Goal: Task Accomplishment & Management: Manage account settings

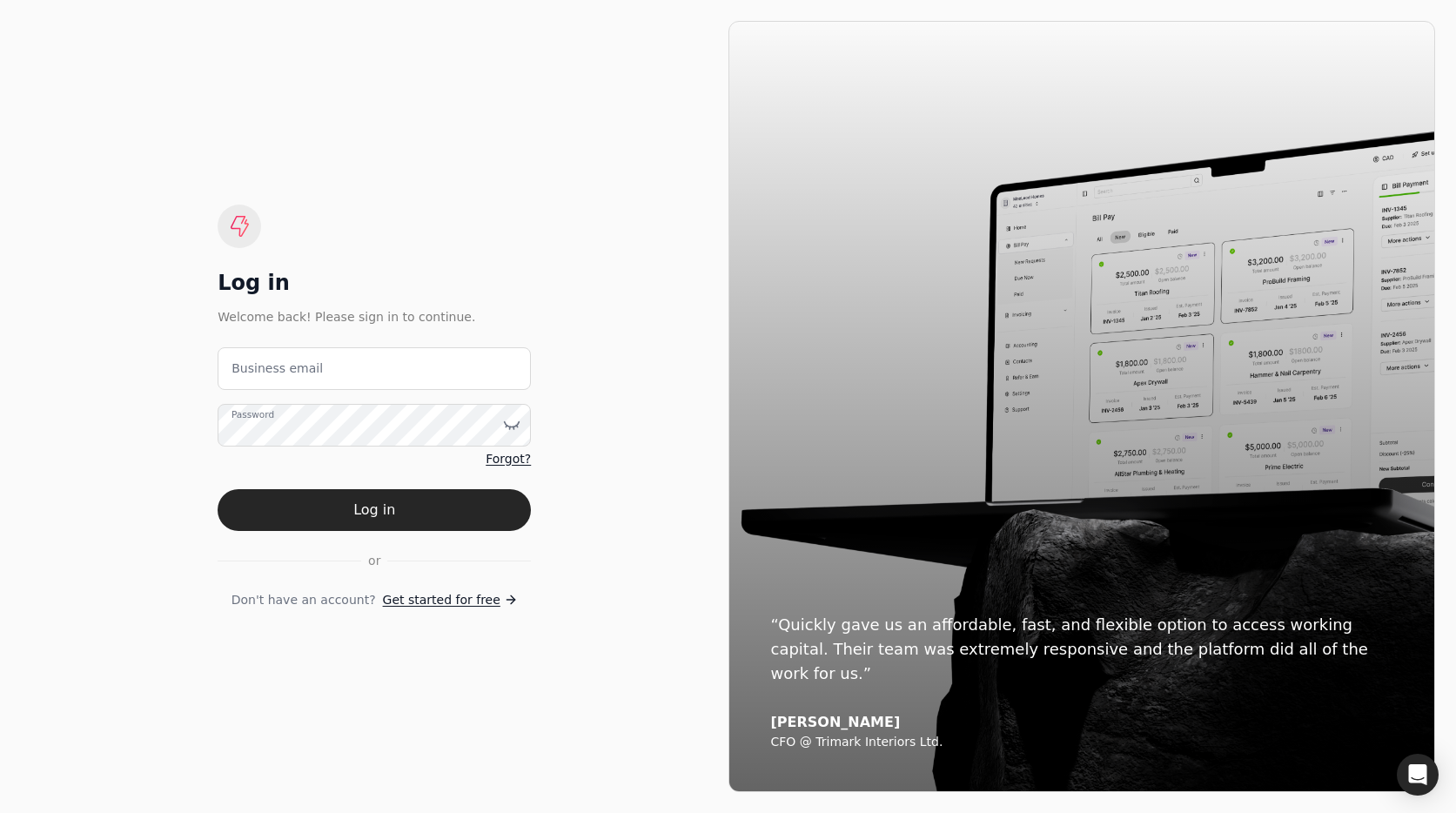
click at [467, 376] on email "Business email" at bounding box center [374, 369] width 313 height 43
click at [444, 366] on email "Business email" at bounding box center [374, 369] width 313 height 43
type email "team+enviro@helloquickly.com"
drag, startPoint x: 446, startPoint y: 509, endPoint x: 159, endPoint y: 283, distance: 365.3
click at [446, 509] on button "Log in" at bounding box center [374, 510] width 313 height 42
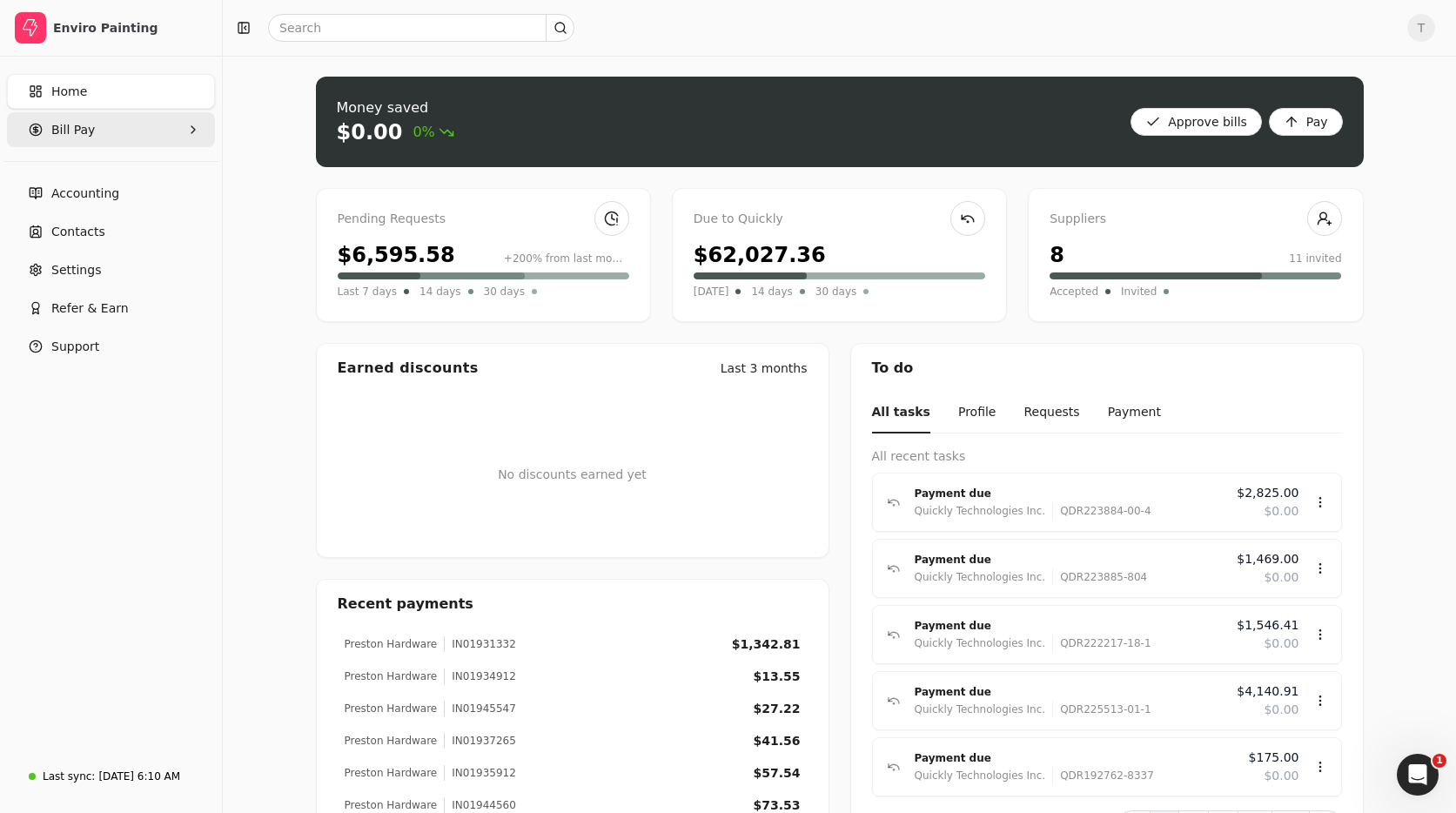
click at [98, 127] on Pay "Bill Pay" at bounding box center [111, 130] width 208 height 35
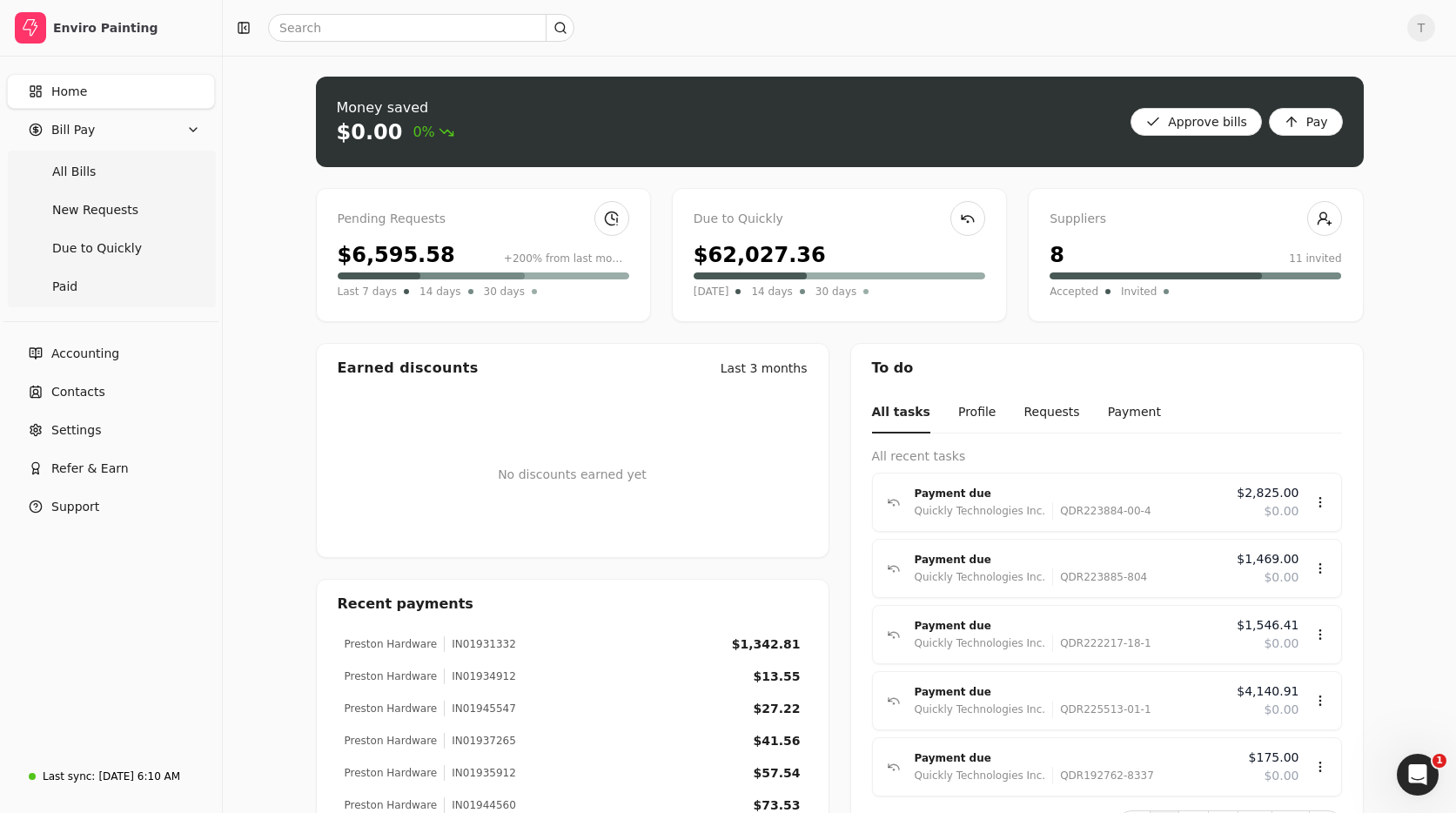
drag, startPoint x: 87, startPoint y: 182, endPoint x: 406, endPoint y: 171, distance: 319.2
click at [87, 182] on Bills "All Bills" at bounding box center [110, 171] width 201 height 35
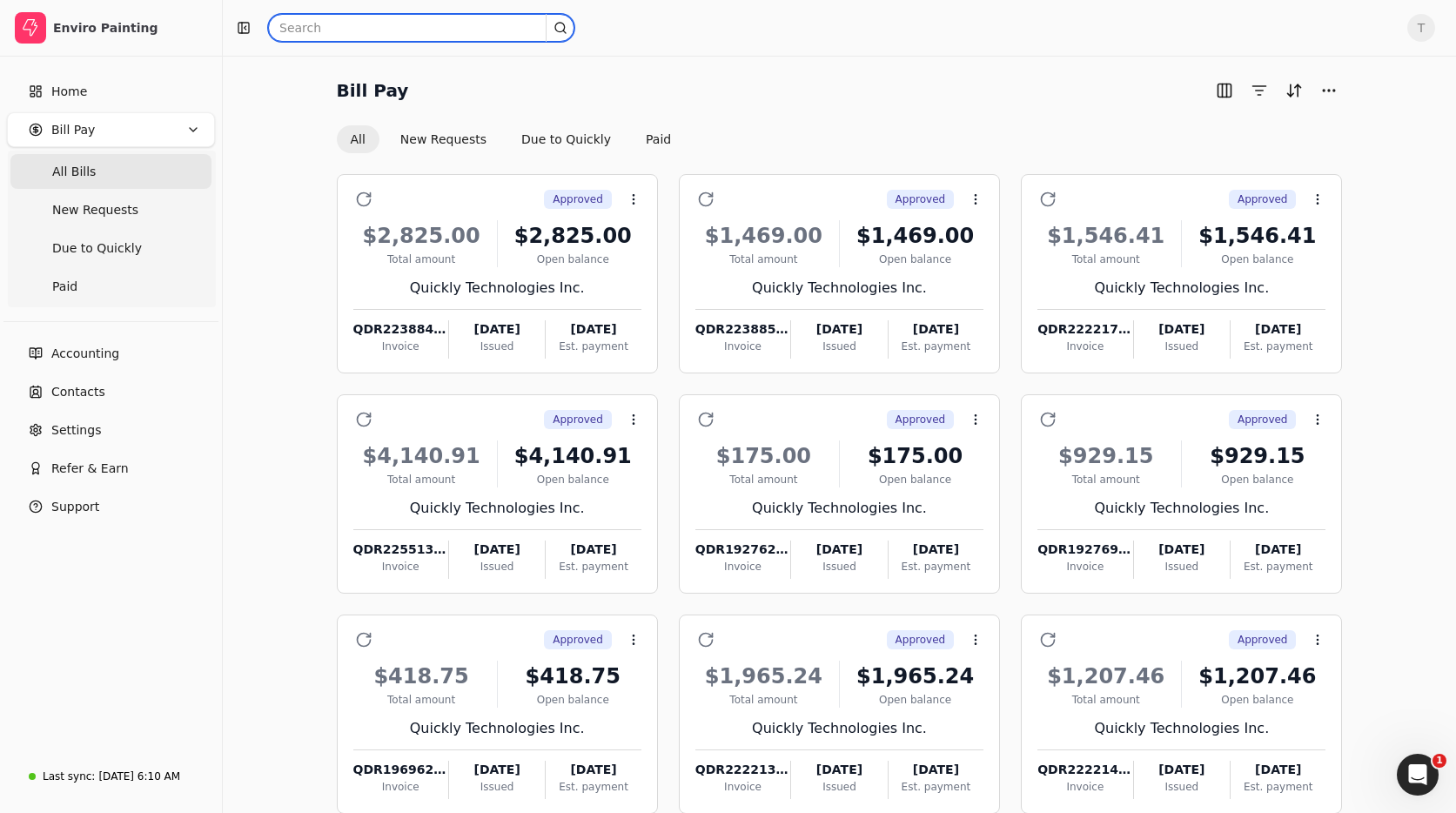
click at [381, 32] on input "text" at bounding box center [421, 28] width 306 height 28
type input "rodelio"
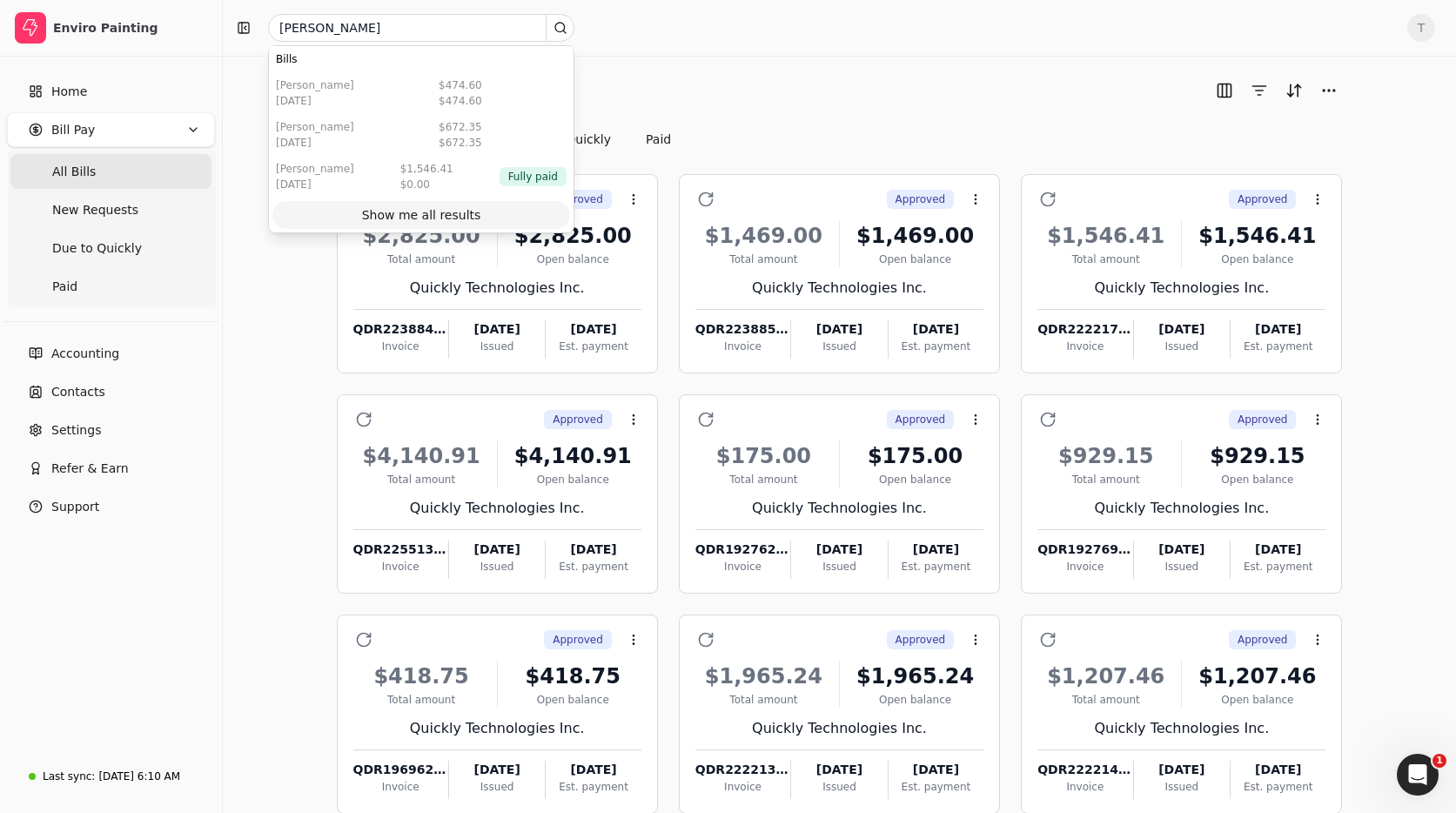
click at [452, 217] on div "Show me all results" at bounding box center [422, 215] width 120 height 19
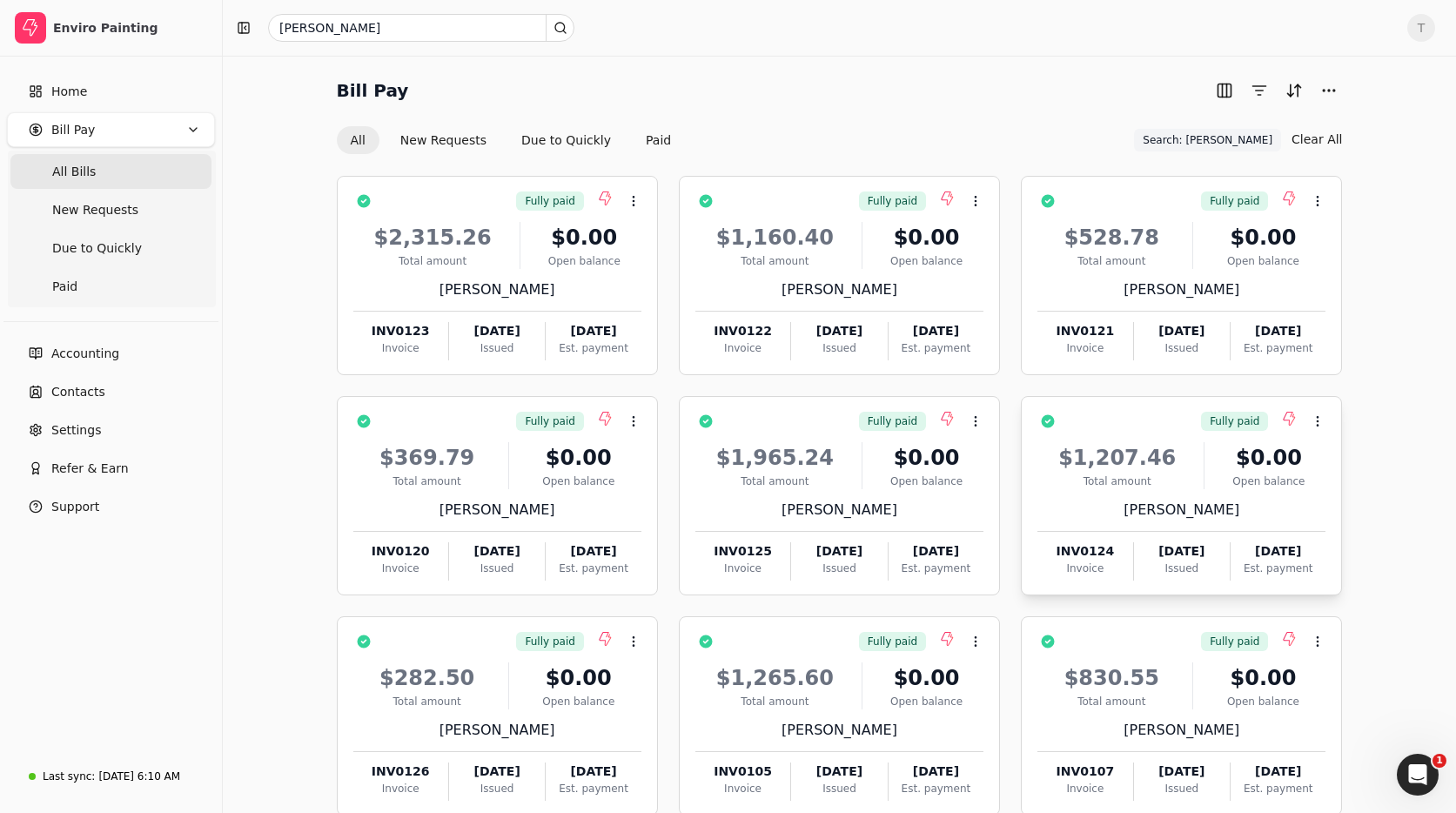
scroll to position [100, 0]
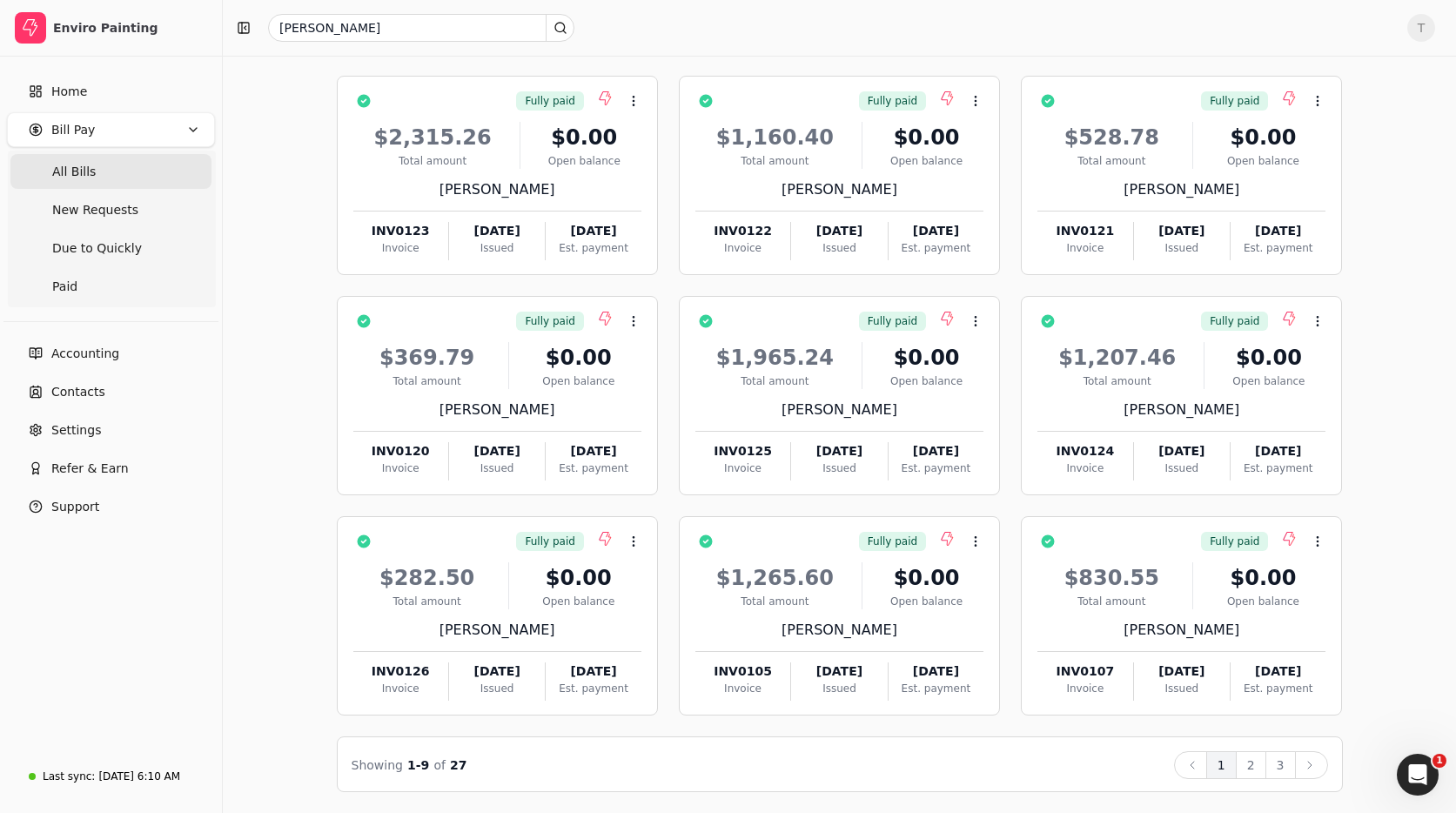
click at [1243, 761] on button "2" at bounding box center [1250, 765] width 31 height 28
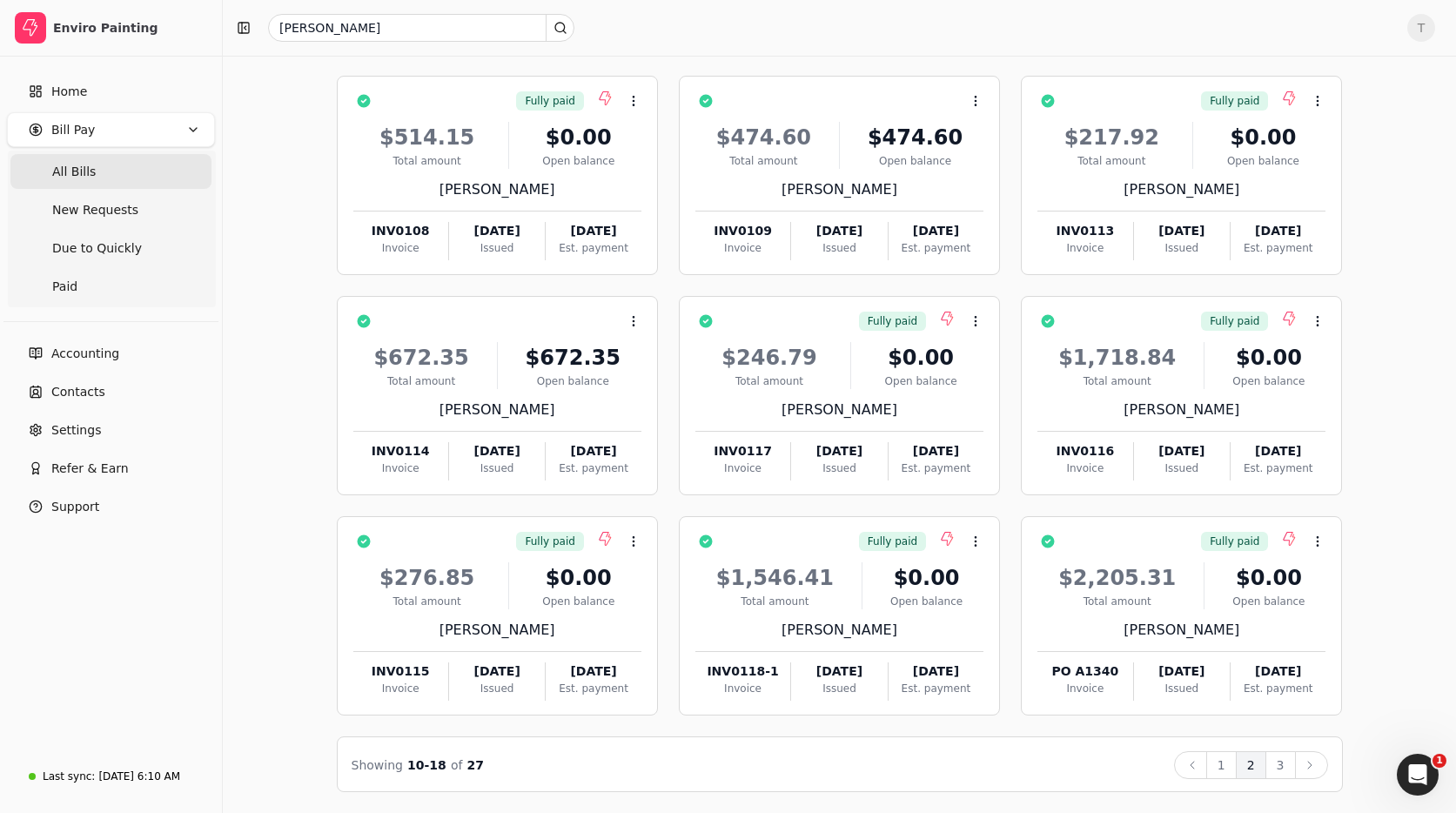
drag, startPoint x: 1273, startPoint y: 761, endPoint x: 1265, endPoint y: 755, distance: 10.0
click at [1273, 761] on button "3" at bounding box center [1280, 765] width 31 height 28
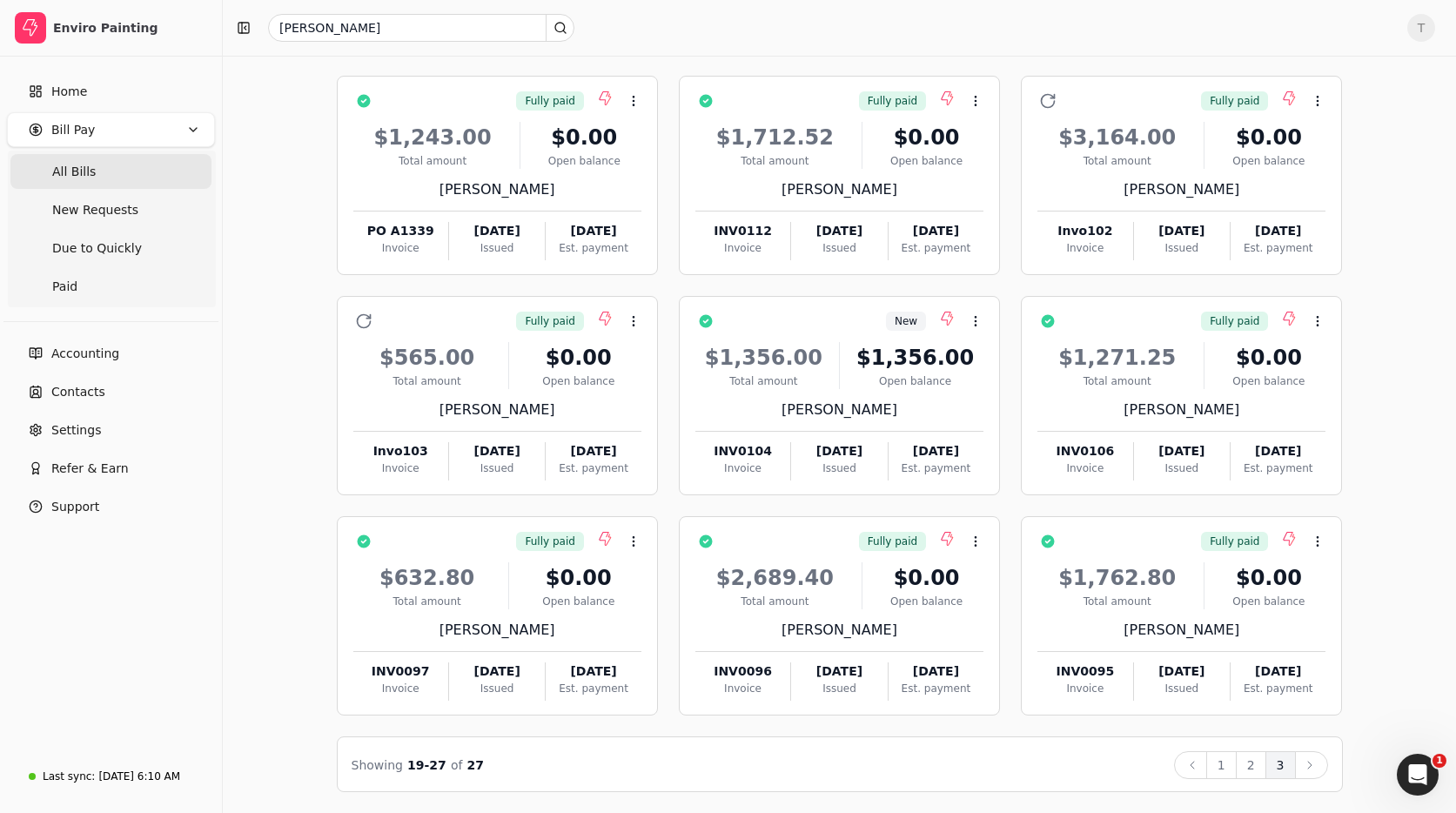
click at [120, 761] on div "Last sync: Sep 12, 6:10 AM" at bounding box center [104, 776] width 151 height 30
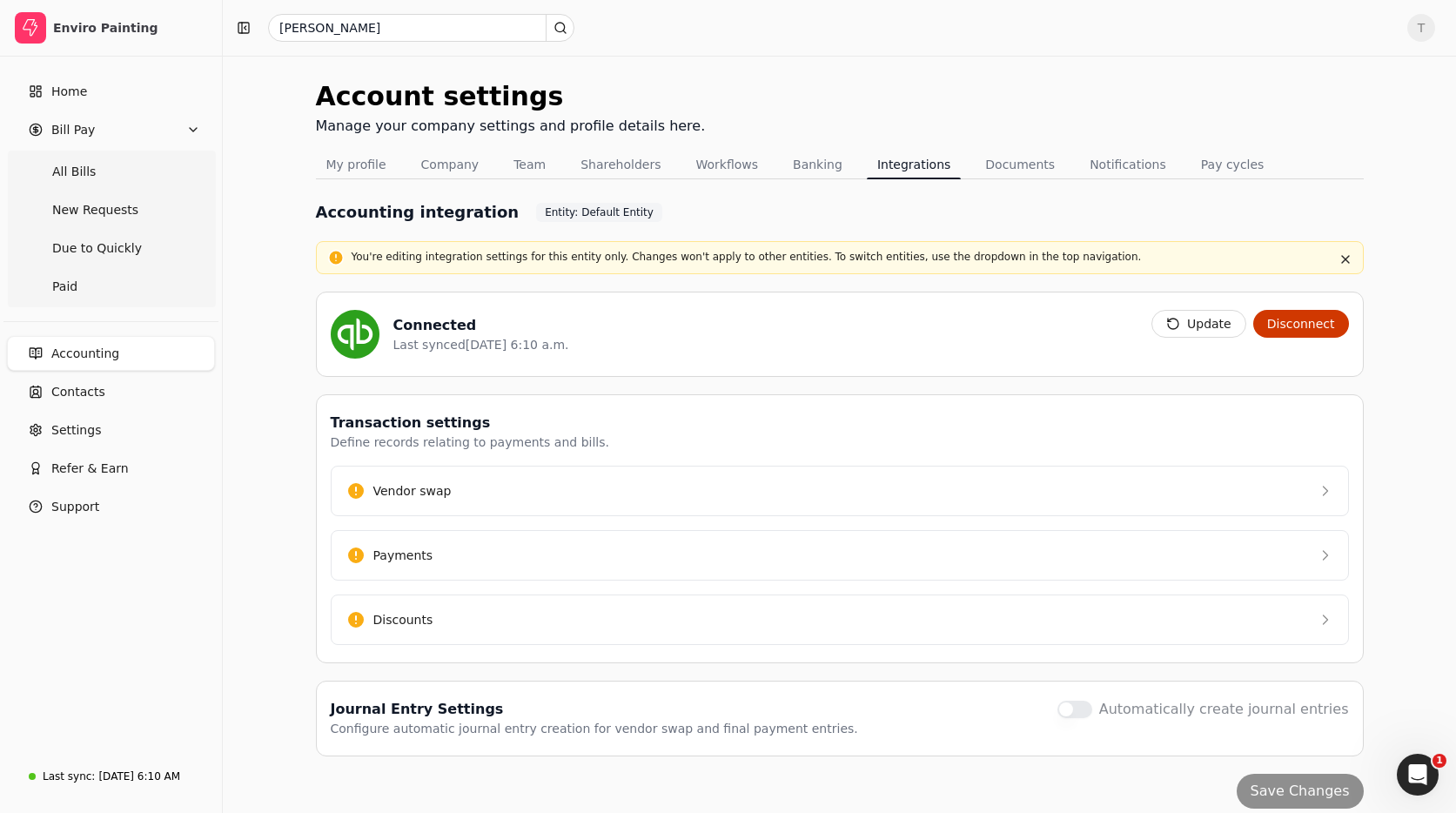
scroll to position [3, 0]
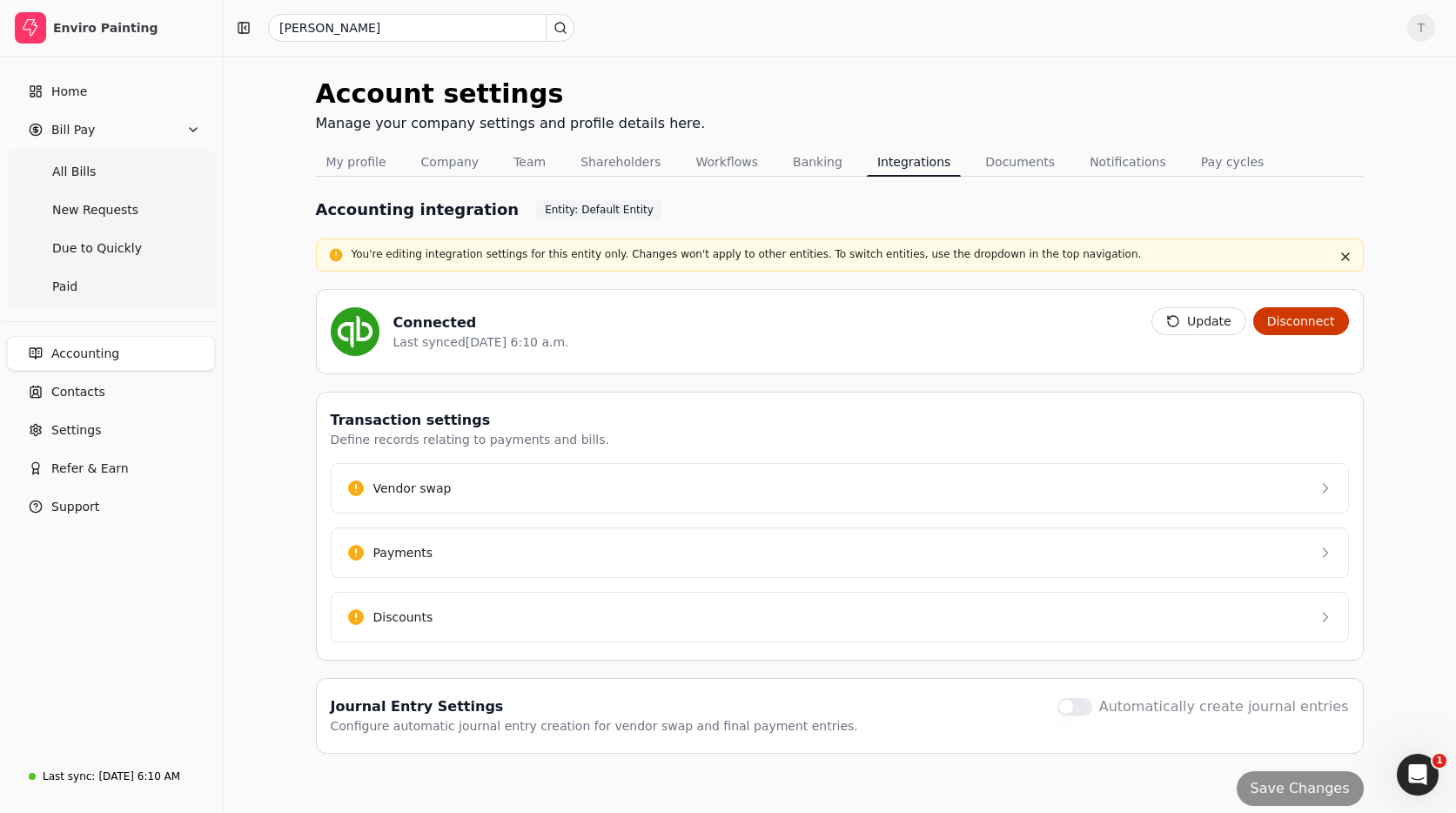
click at [1219, 321] on button "Update" at bounding box center [1198, 321] width 95 height 28
drag, startPoint x: 117, startPoint y: 170, endPoint x: 240, endPoint y: 152, distance: 124.3
click at [117, 170] on Bills "All Bills" at bounding box center [110, 171] width 201 height 35
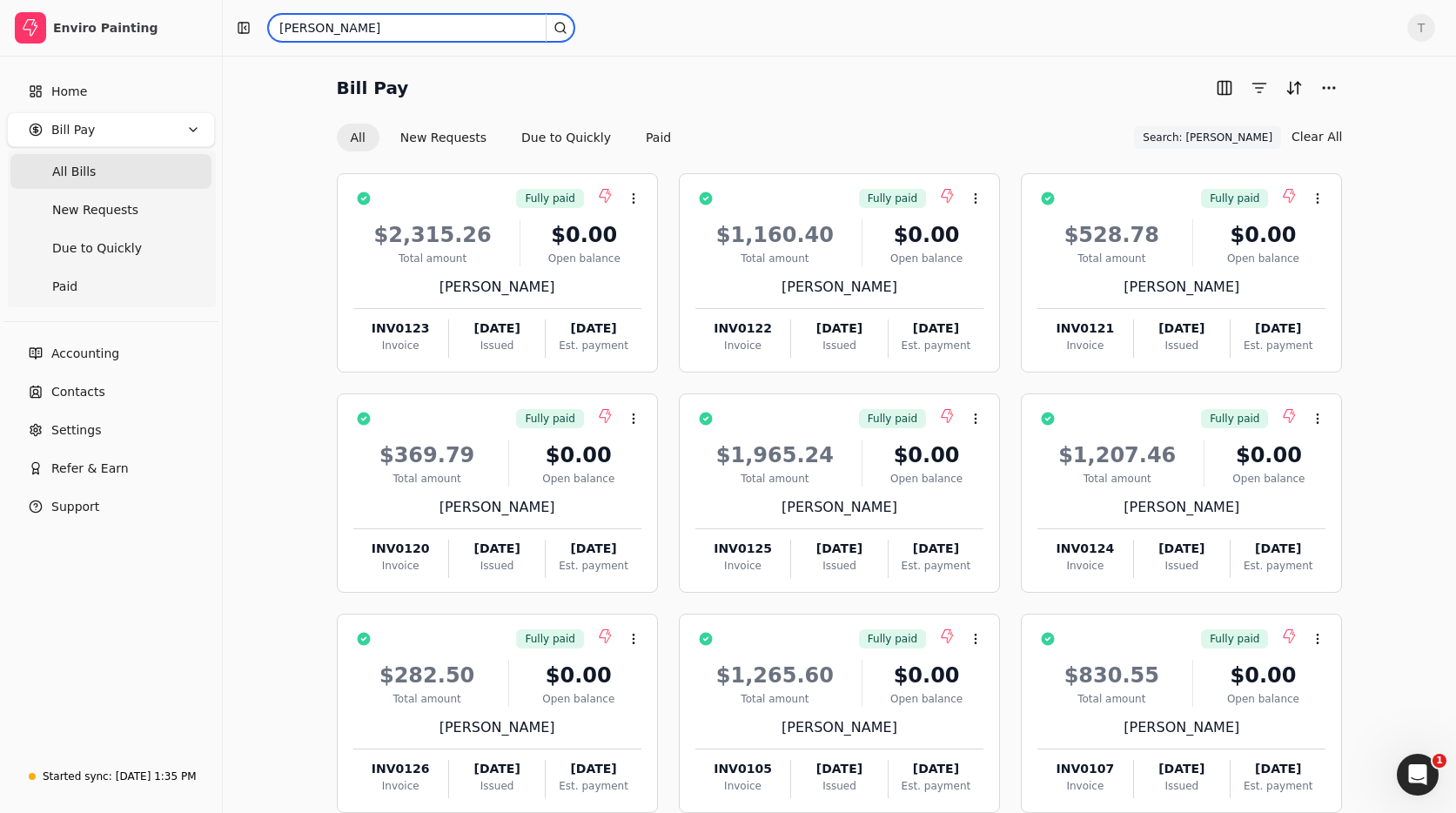
click at [455, 26] on input "rodelio" at bounding box center [421, 28] width 306 height 28
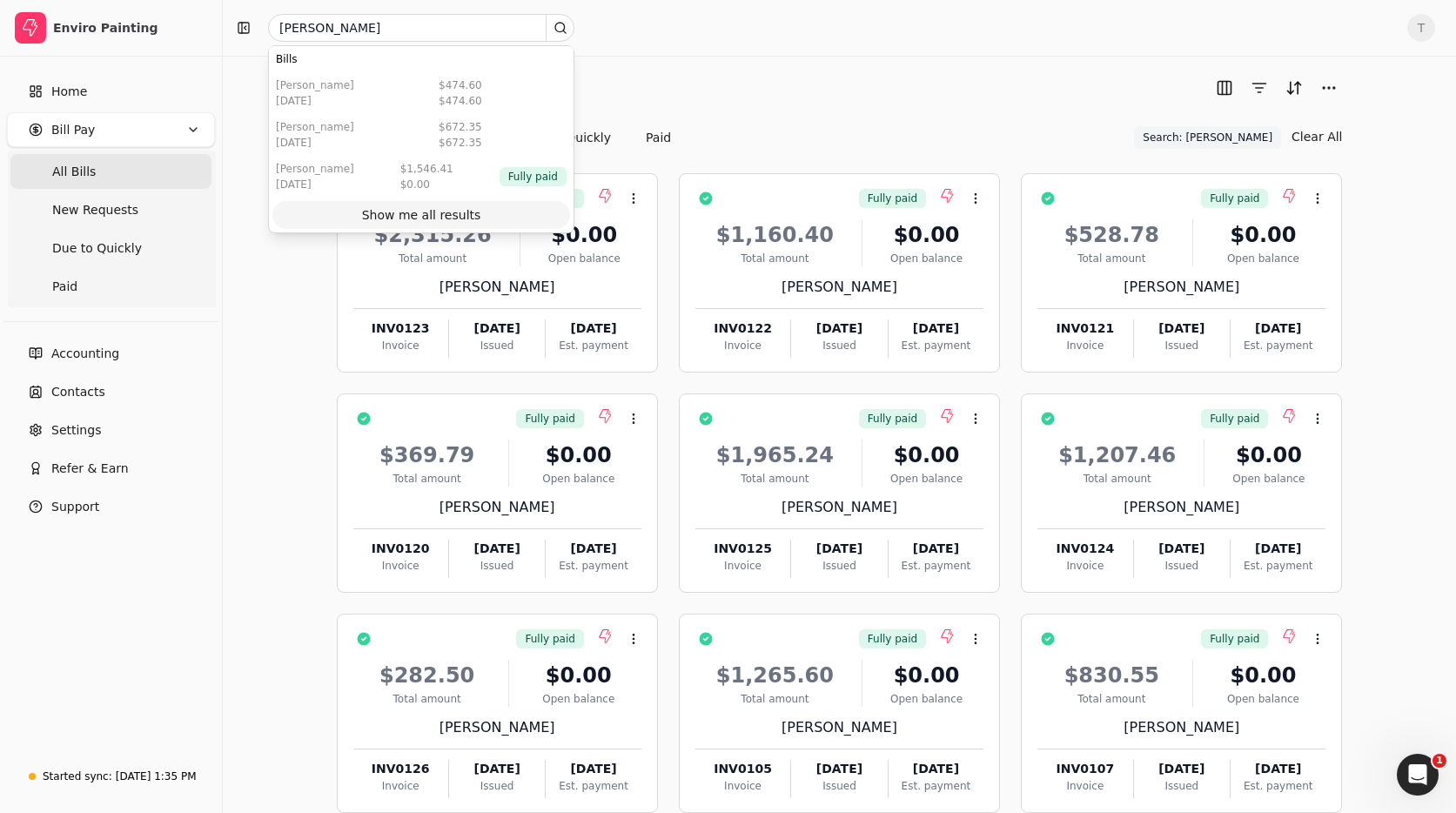
drag, startPoint x: 490, startPoint y: 203, endPoint x: 508, endPoint y: 206, distance: 18.2
click at [490, 203] on button "Show me all results" at bounding box center [421, 215] width 298 height 28
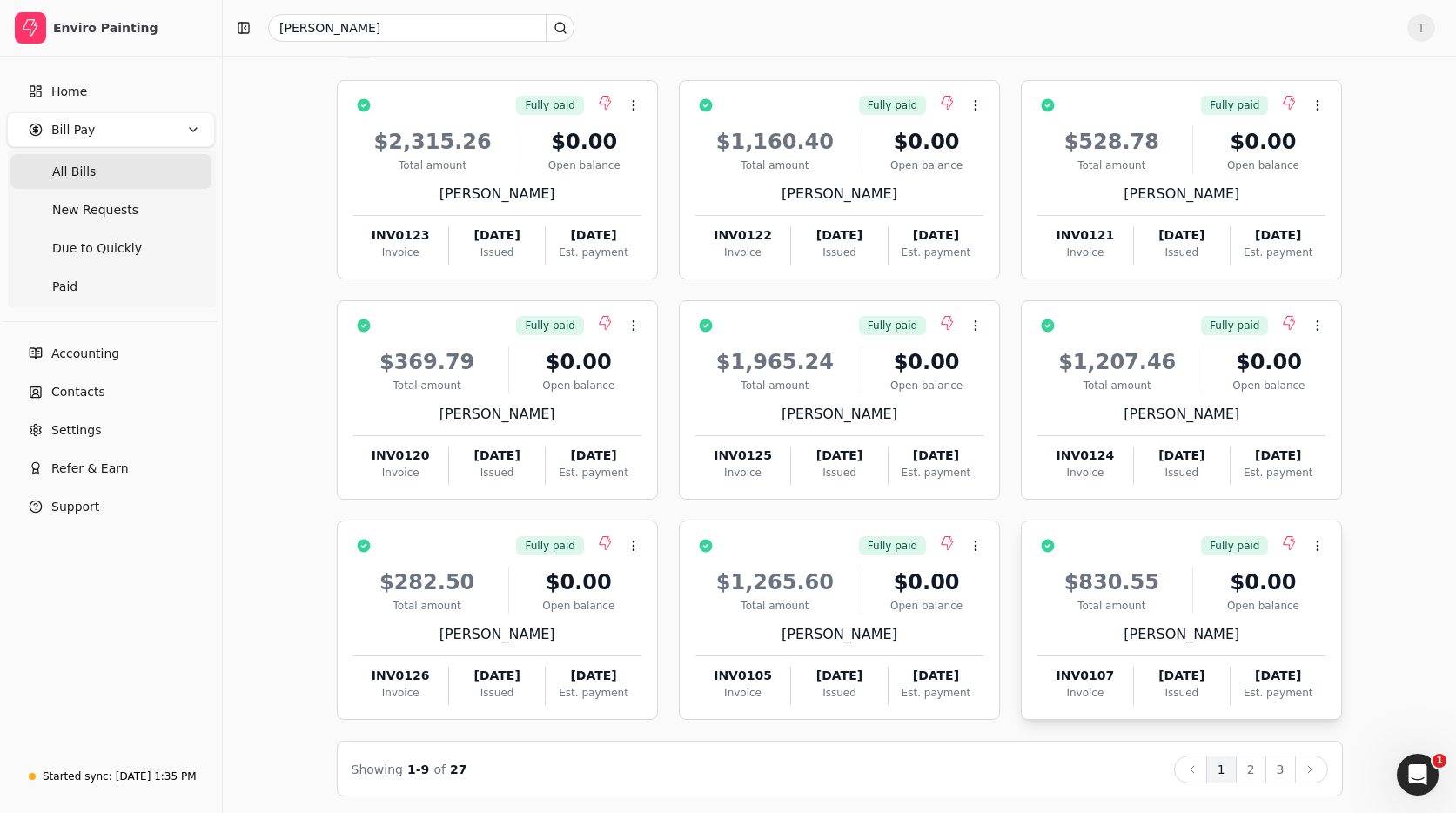
scroll to position [85, 0]
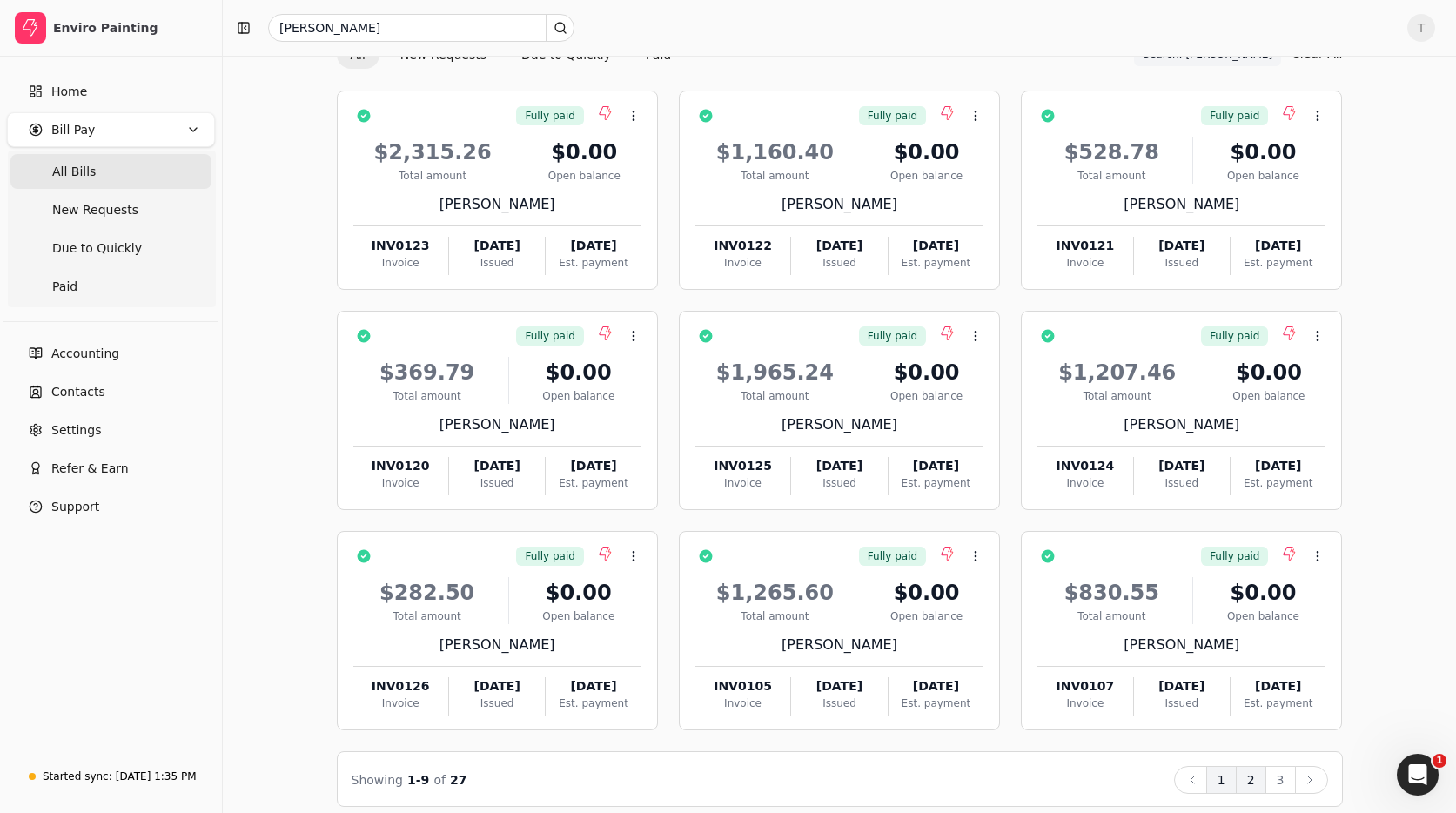
click at [1248, 781] on button "2" at bounding box center [1250, 780] width 31 height 28
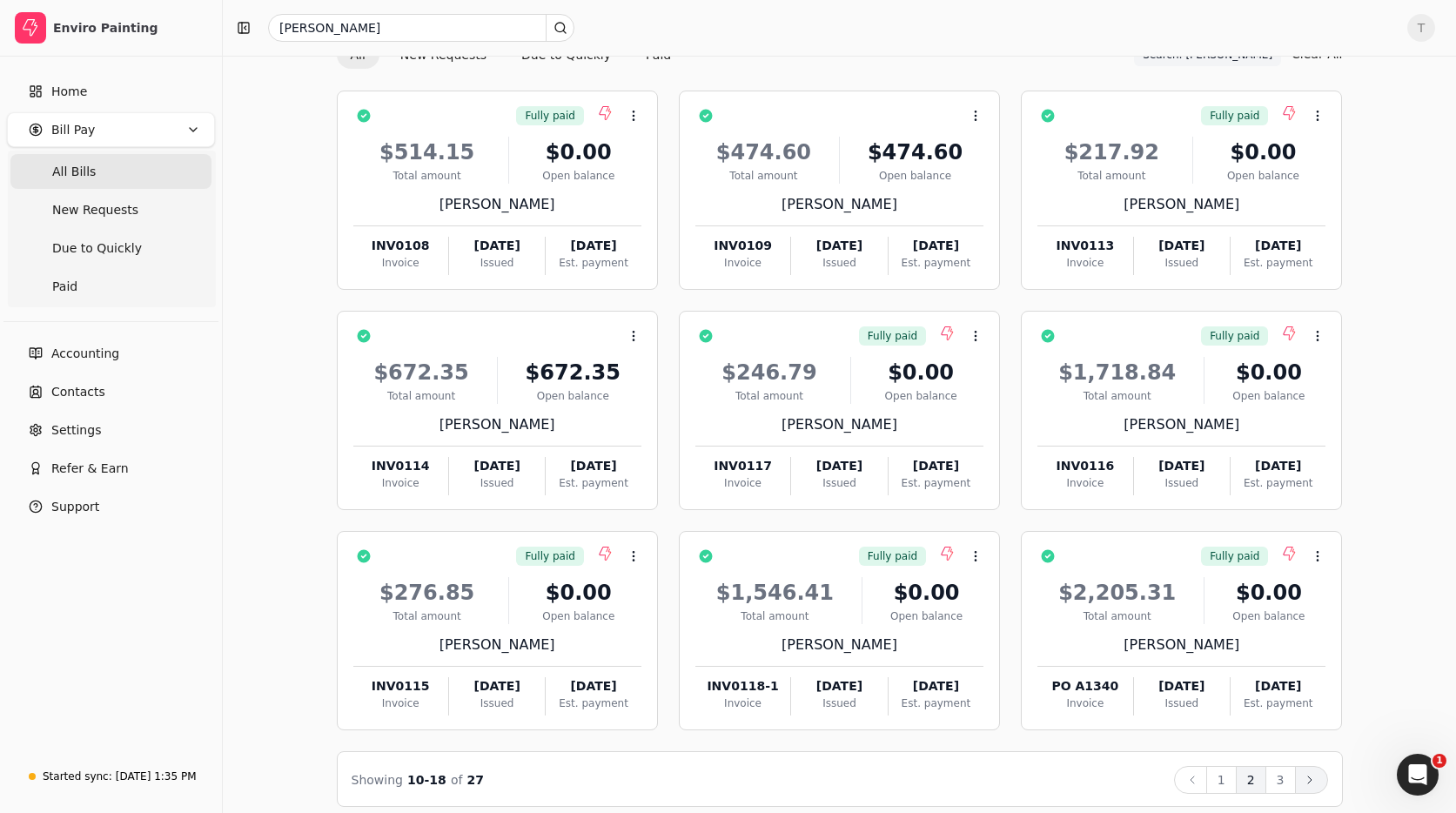
drag, startPoint x: 1278, startPoint y: 784, endPoint x: 1299, endPoint y: 782, distance: 21.1
click at [1278, 784] on button "3" at bounding box center [1280, 780] width 31 height 28
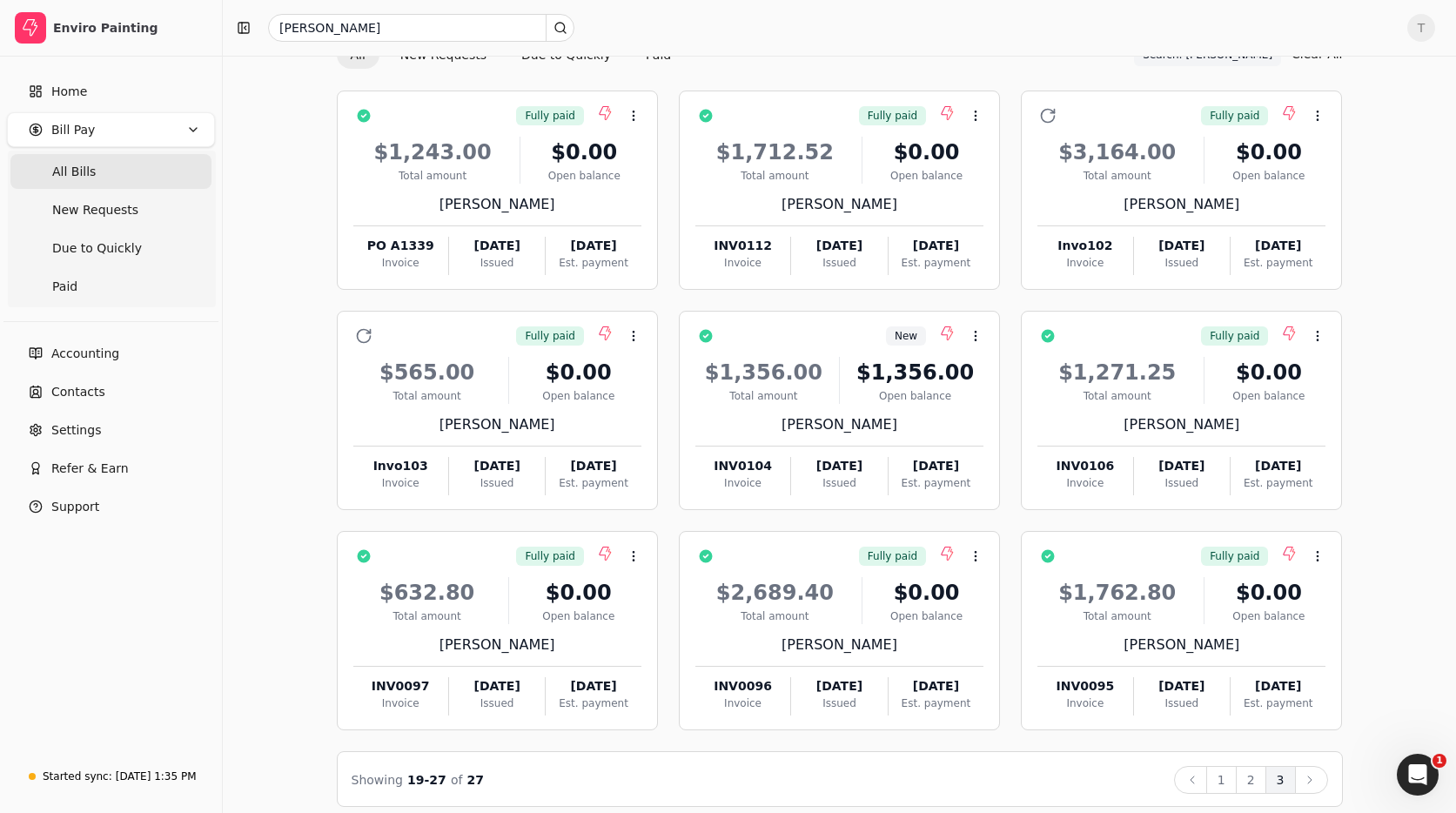
click at [97, 174] on Bills "All Bills" at bounding box center [110, 171] width 201 height 35
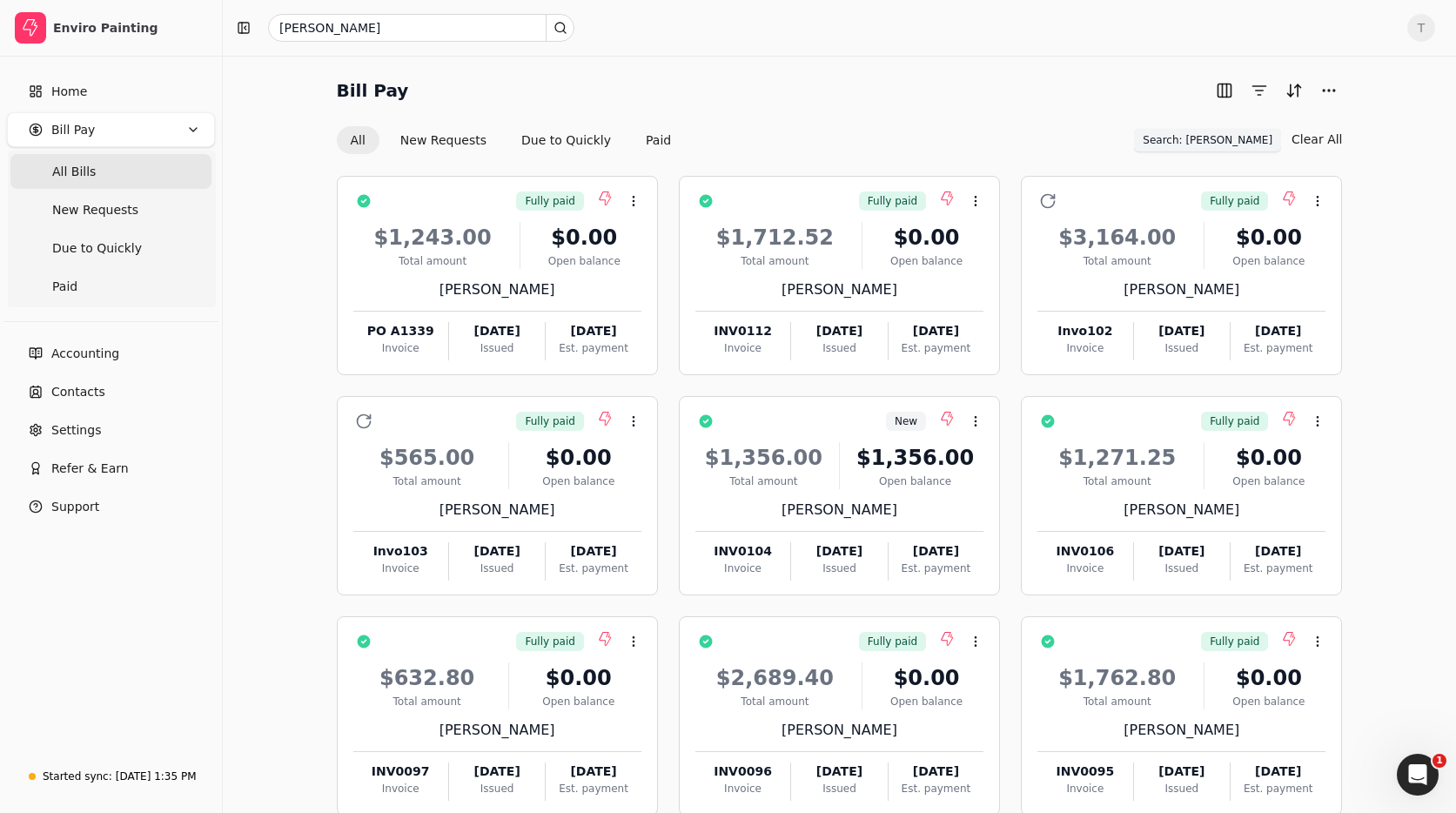
drag, startPoint x: 1243, startPoint y: 136, endPoint x: 1328, endPoint y: 143, distance: 85.3
click at [1243, 136] on span "Search: rodelio" at bounding box center [1208, 140] width 130 height 16
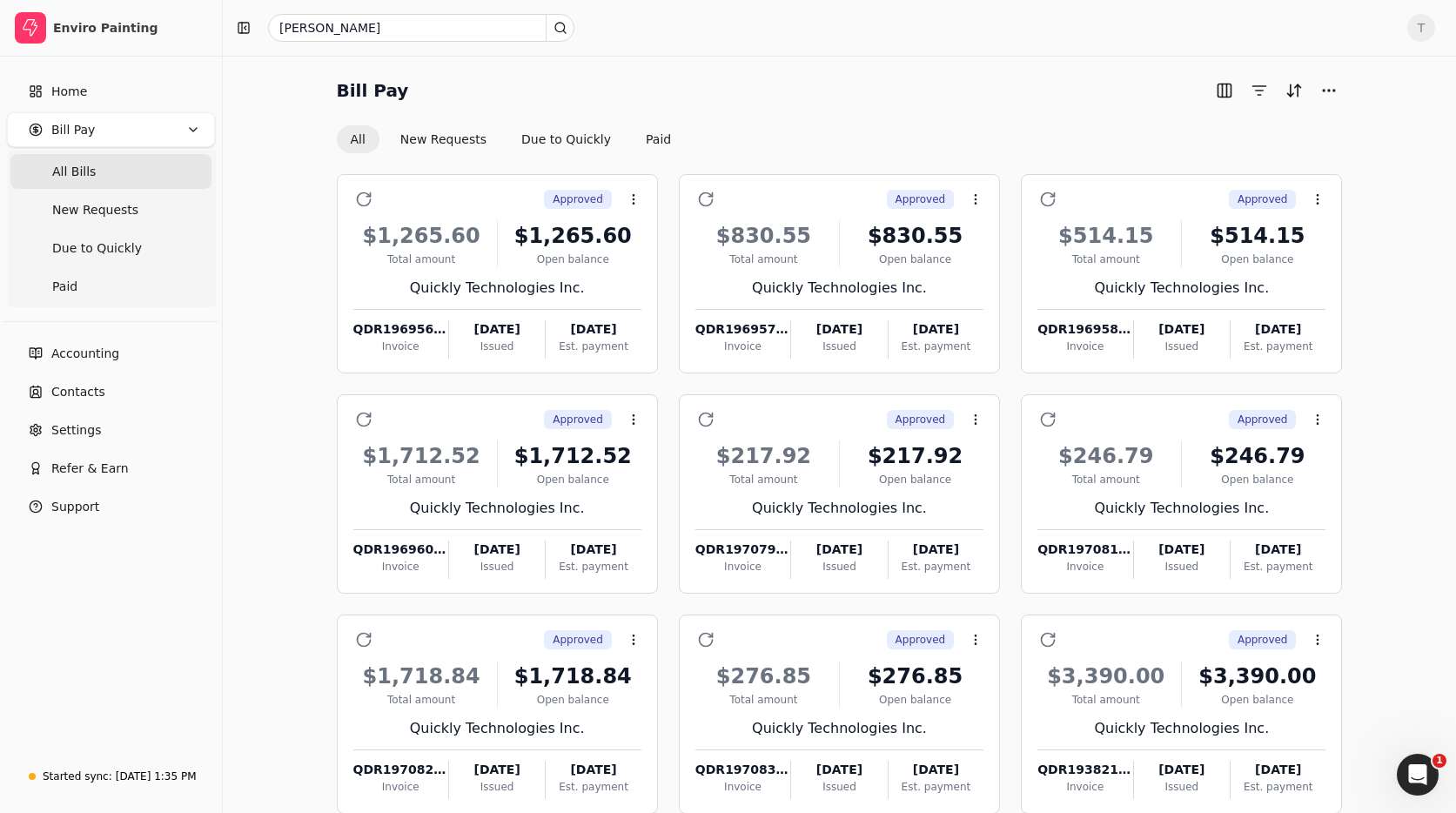
click at [132, 172] on Bills "All Bills" at bounding box center [110, 171] width 201 height 35
click at [86, 172] on span "All Bills" at bounding box center [73, 172] width 44 height 19
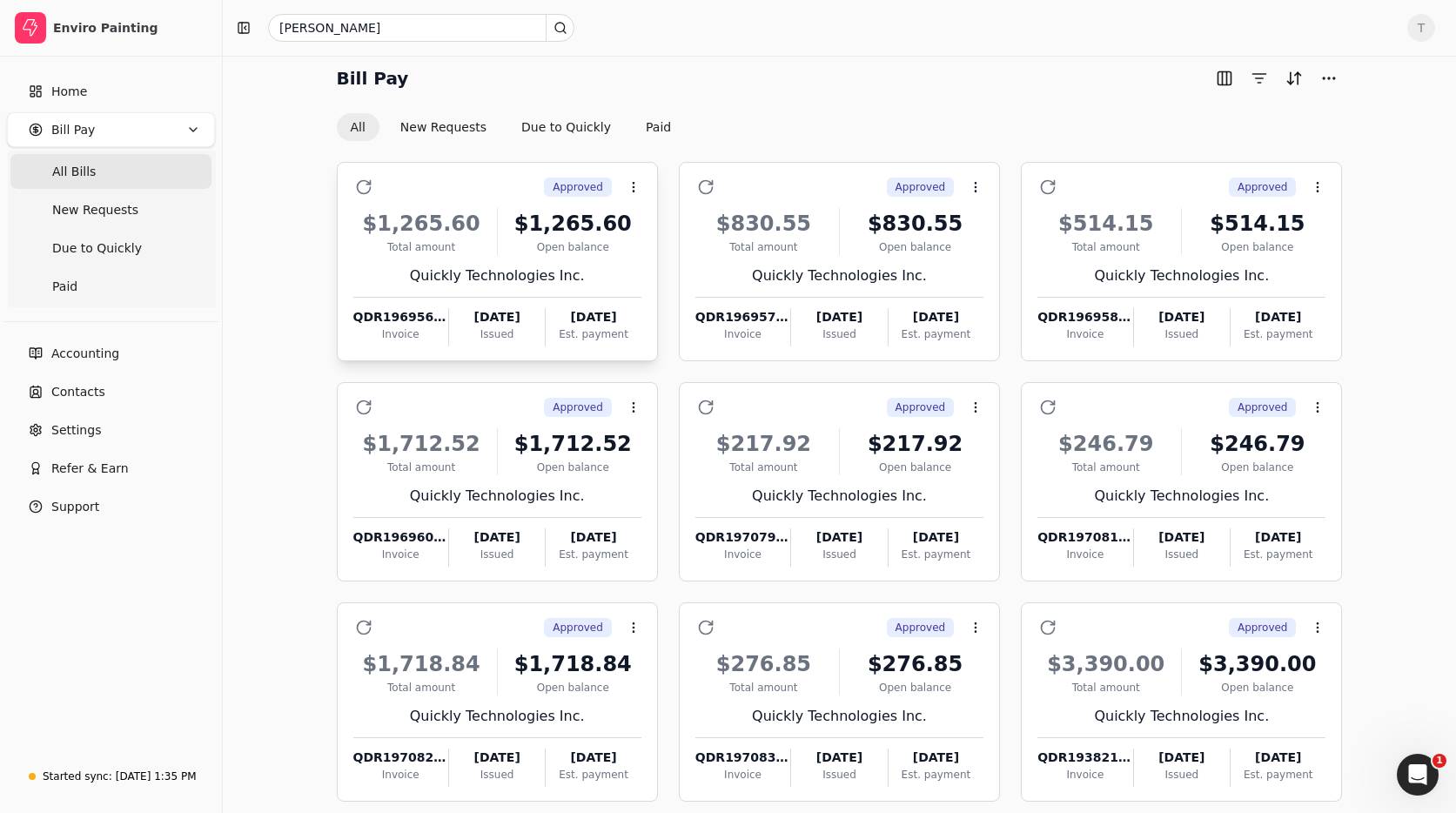
scroll to position [15, 0]
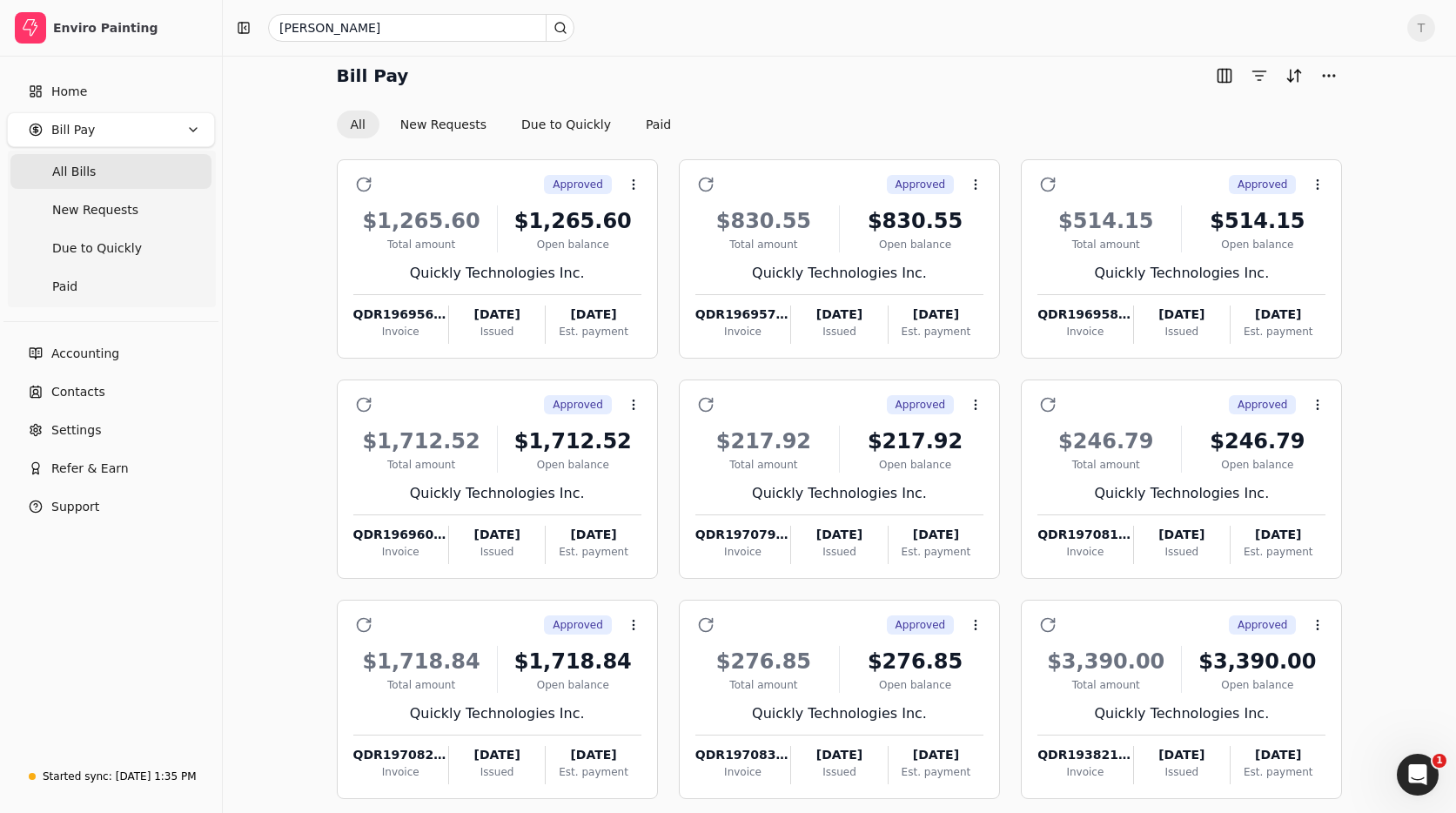
drag, startPoint x: 125, startPoint y: 165, endPoint x: 147, endPoint y: 165, distance: 22.0
click at [125, 165] on Bills "All Bills" at bounding box center [110, 171] width 201 height 35
drag, startPoint x: 138, startPoint y: 181, endPoint x: 169, endPoint y: 228, distance: 56.3
click at [138, 181] on Bills "All Bills" at bounding box center [110, 171] width 201 height 35
drag, startPoint x: 488, startPoint y: 23, endPoint x: 24, endPoint y: -8, distance: 465.0
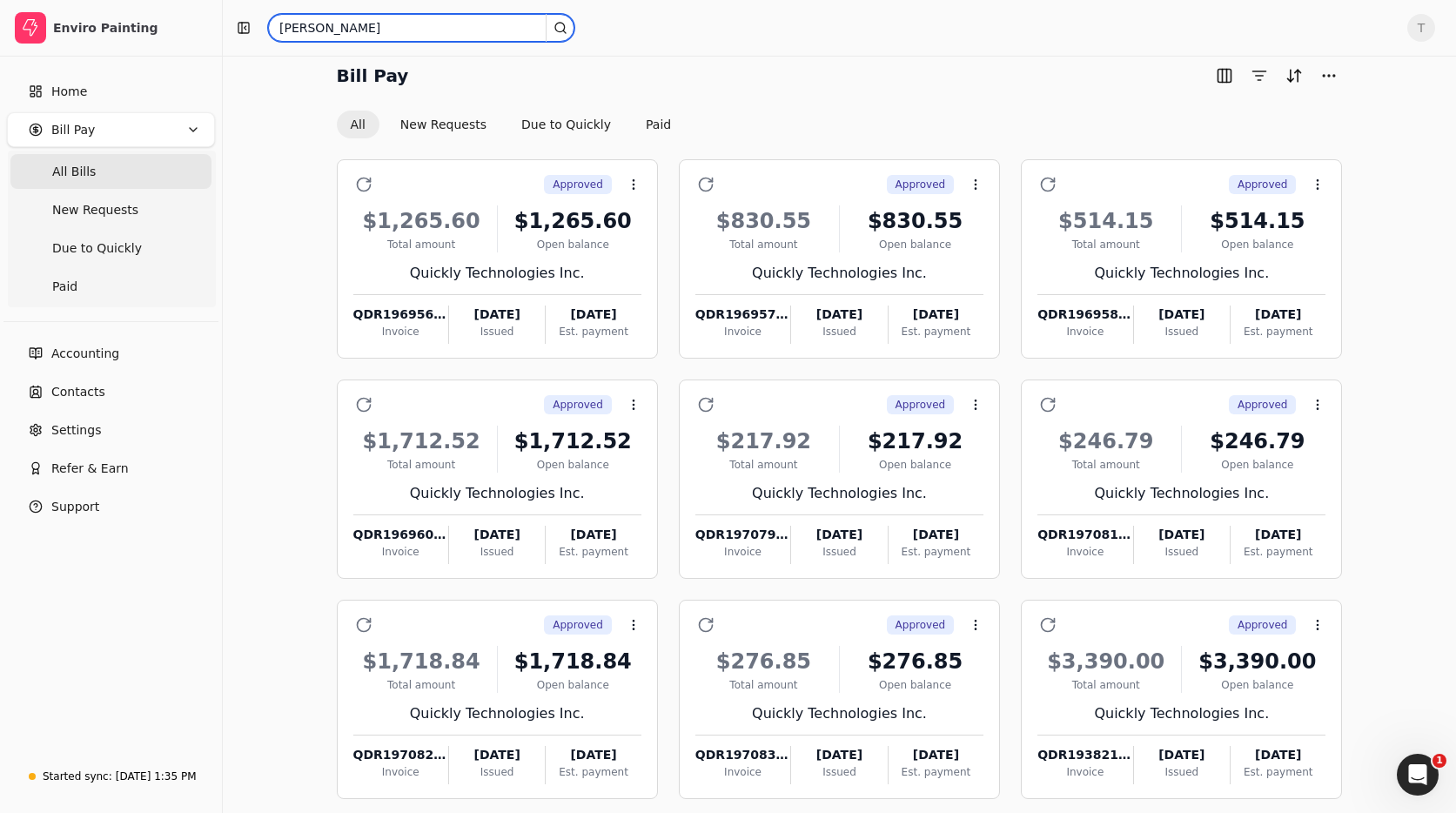
click at [24, 0] on html "Enviro Painting Home Bill Pay All Bills New Requests Due to Quickly Paid Accoun…" at bounding box center [728, 440] width 1456 height 911
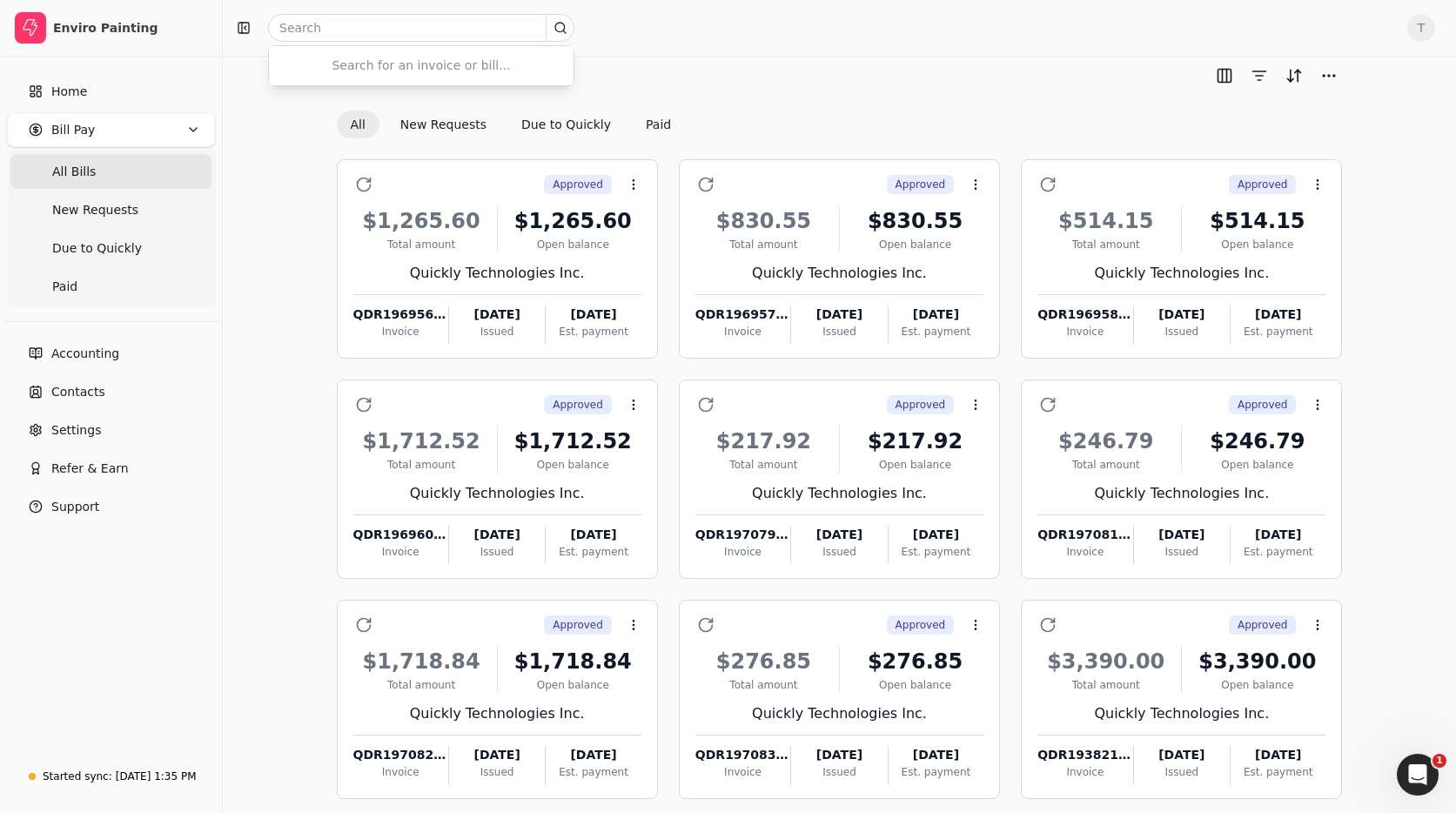
click at [718, 78] on div "Bill Pay" at bounding box center [839, 76] width 1006 height 28
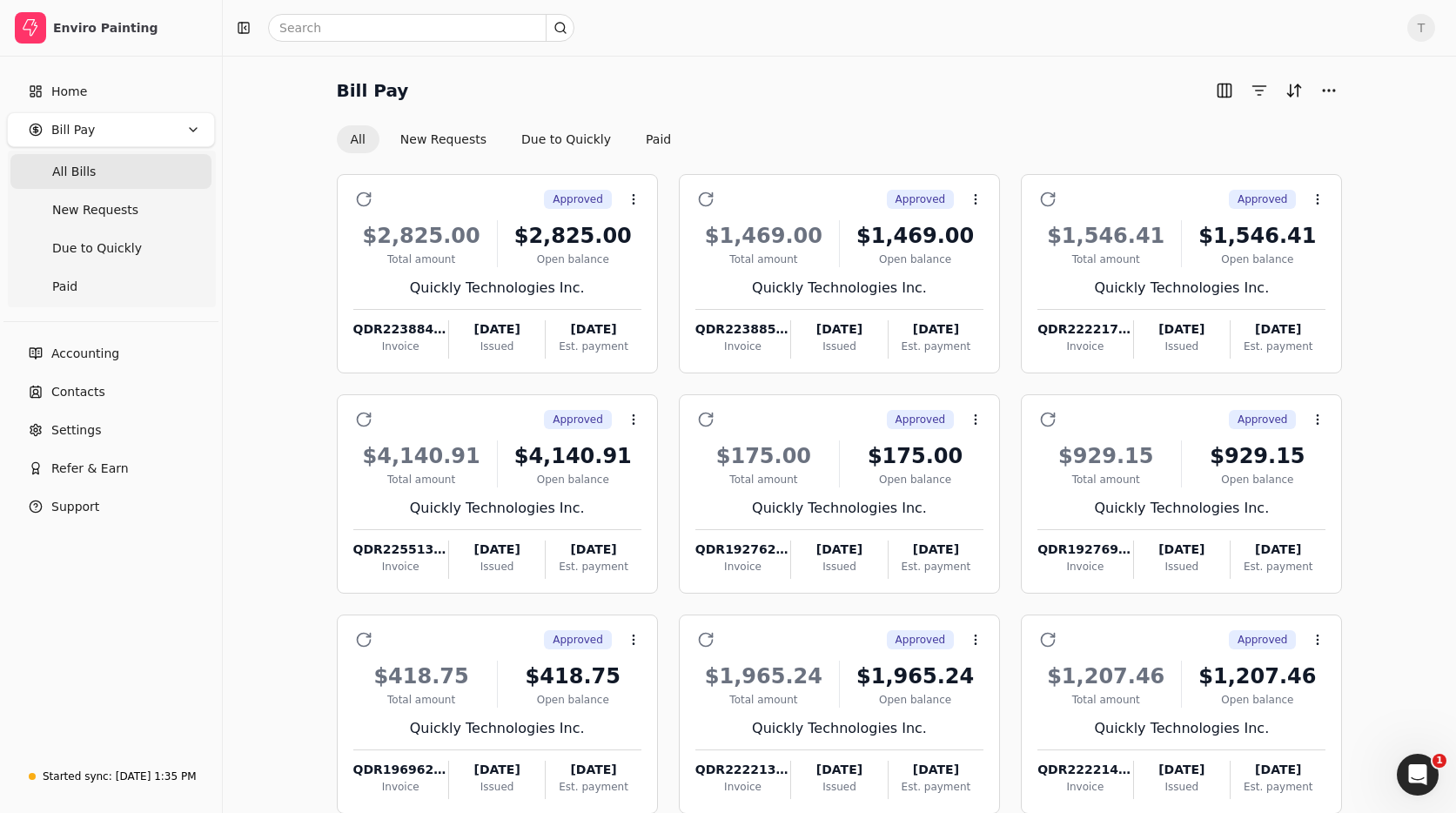
click at [107, 171] on Bills "All Bills" at bounding box center [110, 171] width 201 height 35
drag, startPoint x: 100, startPoint y: 173, endPoint x: 146, endPoint y: 189, distance: 48.7
click at [100, 173] on Bills "All Bills" at bounding box center [110, 171] width 201 height 35
drag, startPoint x: 909, startPoint y: 123, endPoint x: 776, endPoint y: 262, distance: 192.4
click at [904, 129] on div "Bill Pay All New Requests Due to Quickly Paid" at bounding box center [839, 115] width 1006 height 77
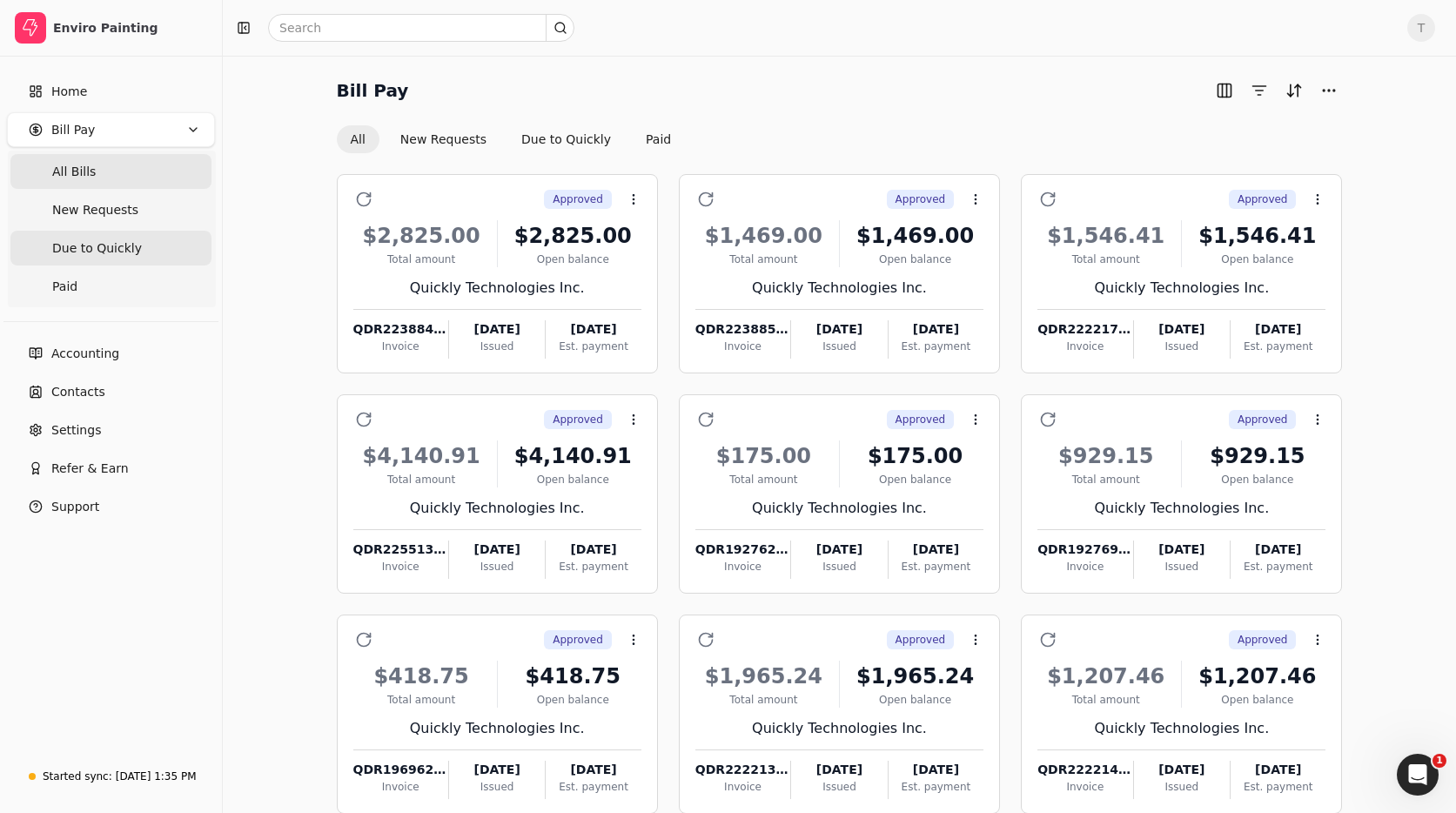
click at [111, 258] on Quickly "Due to Quickly" at bounding box center [110, 248] width 201 height 35
click at [593, 145] on button "Due to Quickly" at bounding box center [565, 140] width 118 height 28
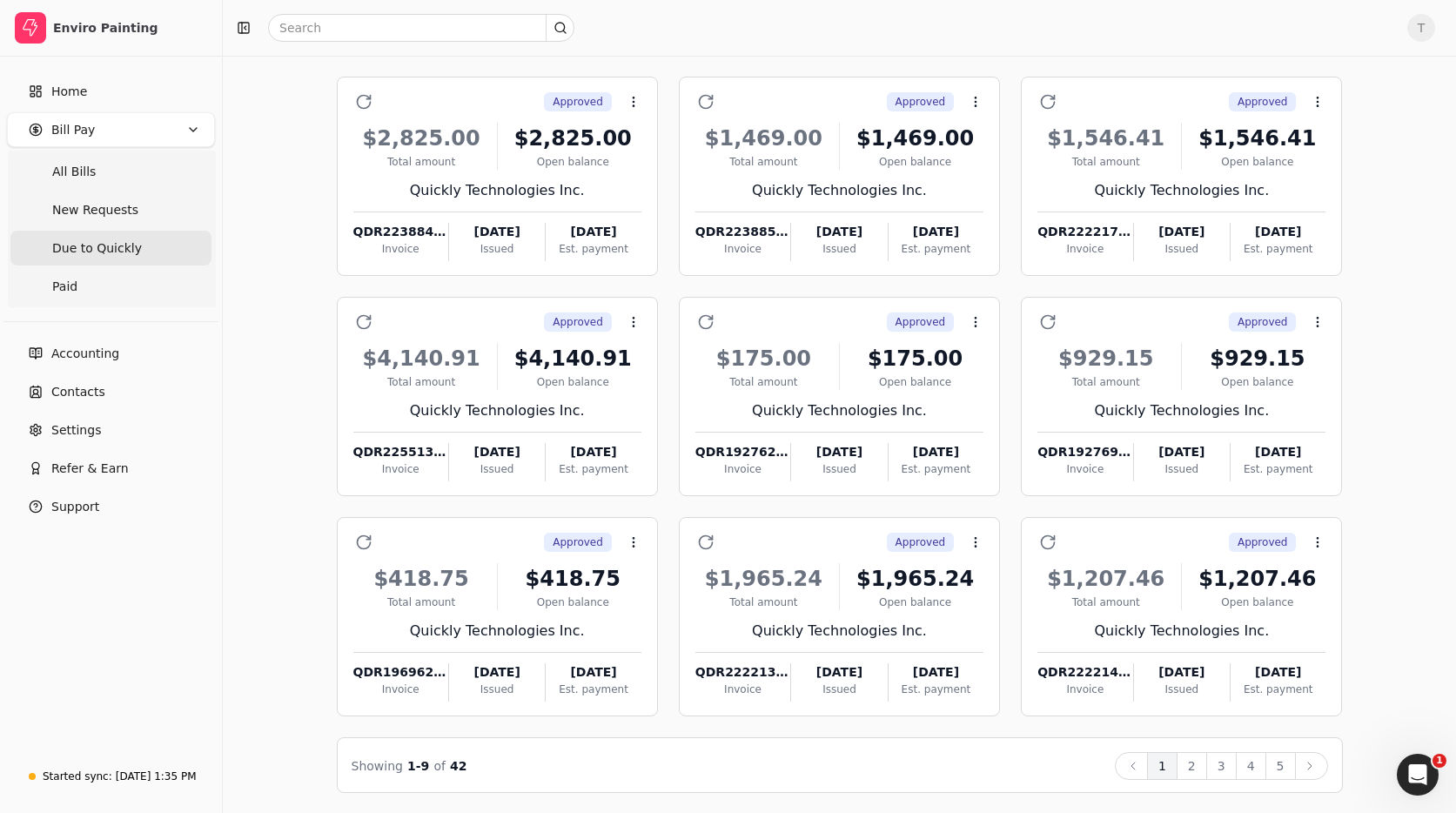
scroll to position [95, 0]
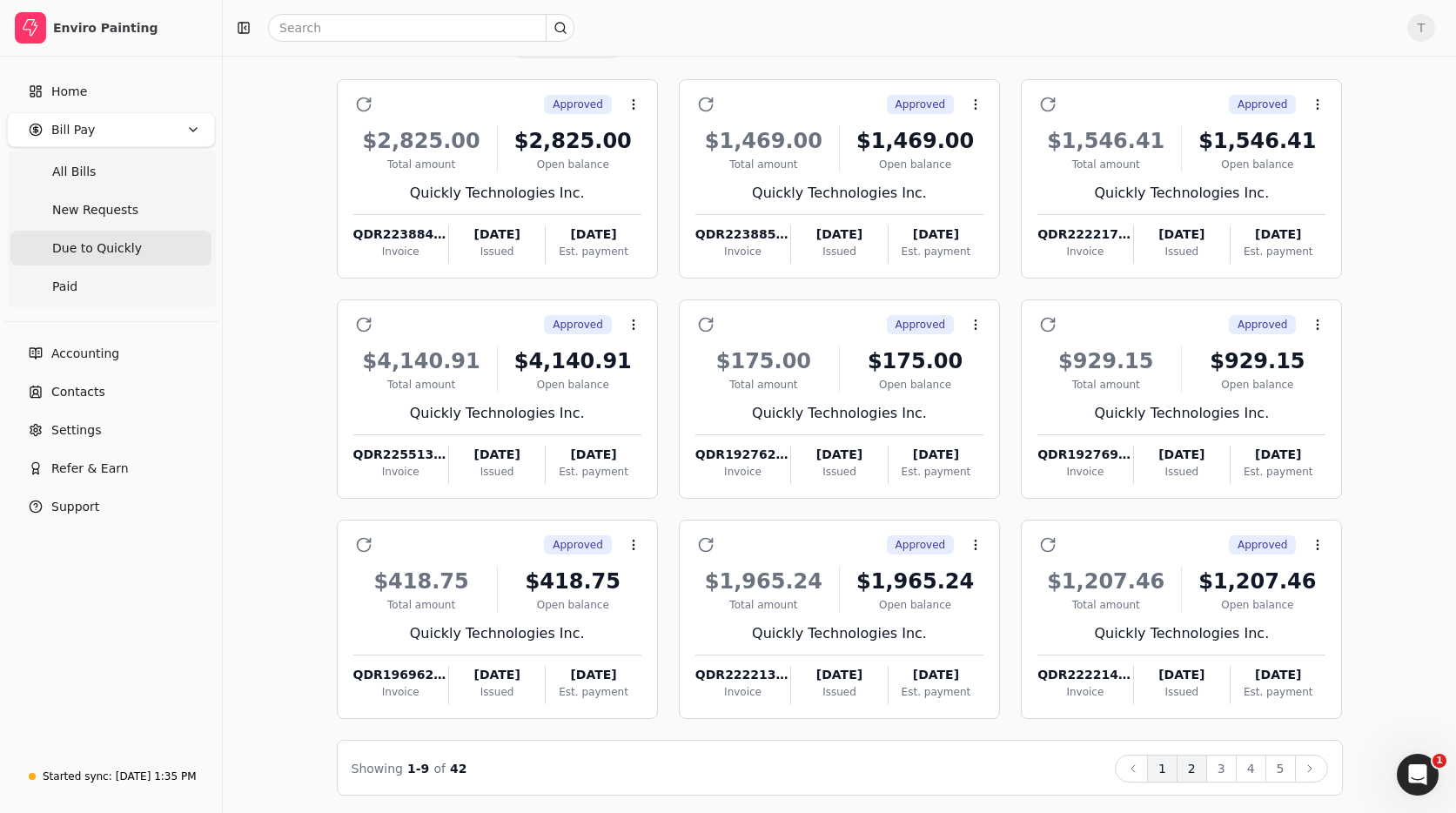
click at [1193, 771] on button "2" at bounding box center [1191, 769] width 31 height 28
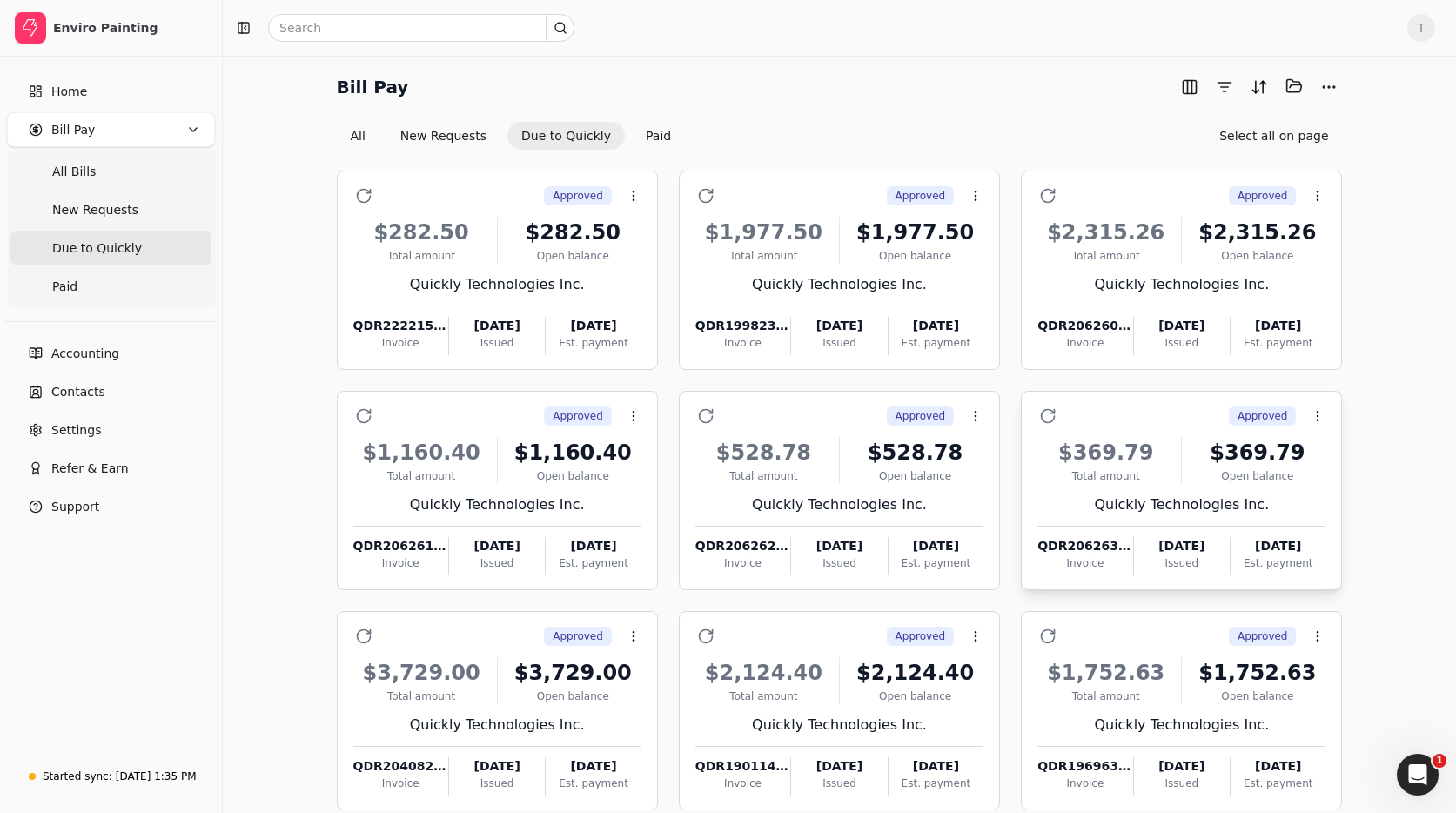
scroll to position [98, 0]
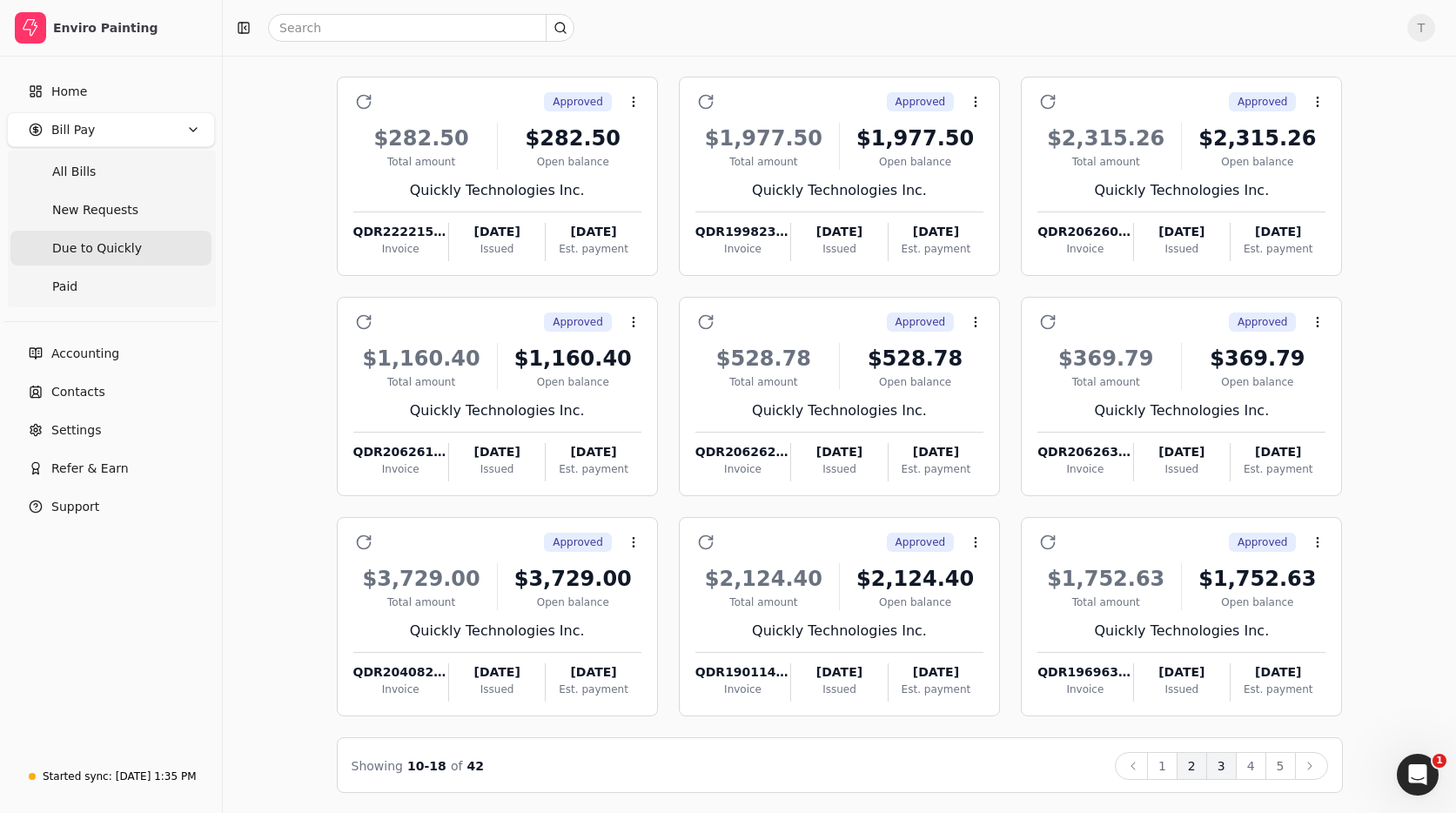
click at [1227, 769] on button "3" at bounding box center [1221, 766] width 31 height 28
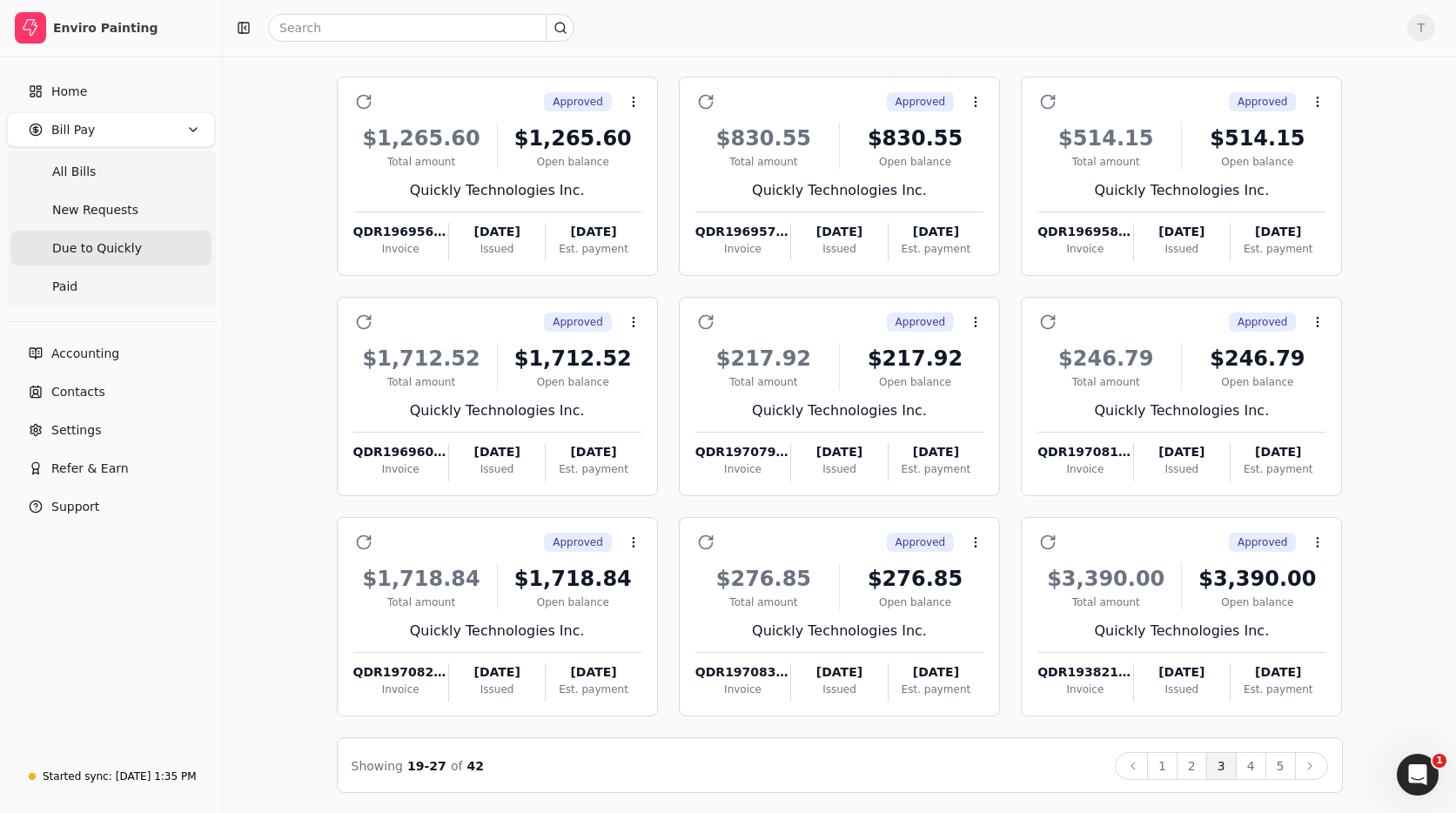
click at [1254, 756] on button "4" at bounding box center [1250, 766] width 31 height 28
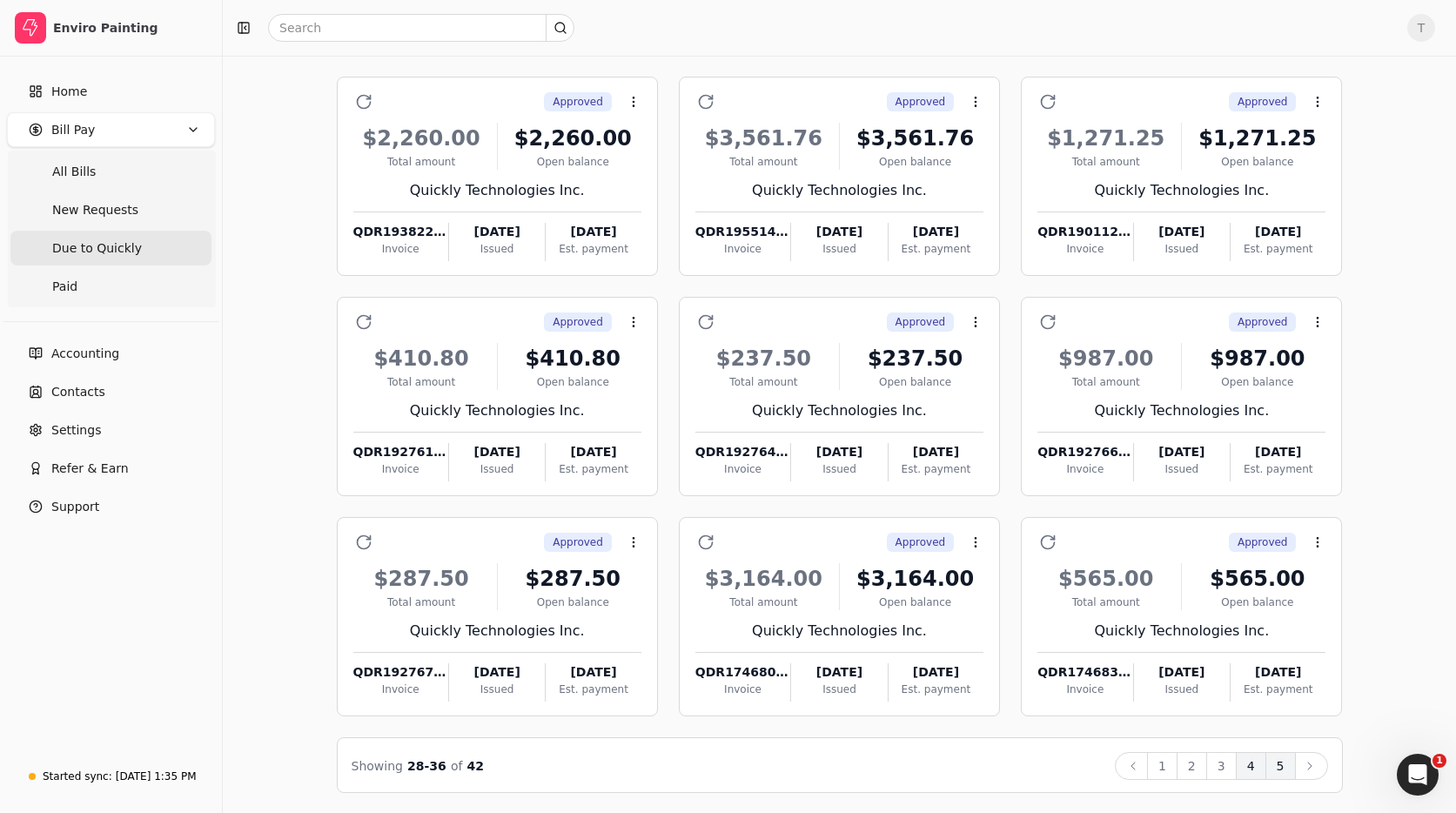
click at [1272, 764] on button "5" at bounding box center [1280, 766] width 31 height 28
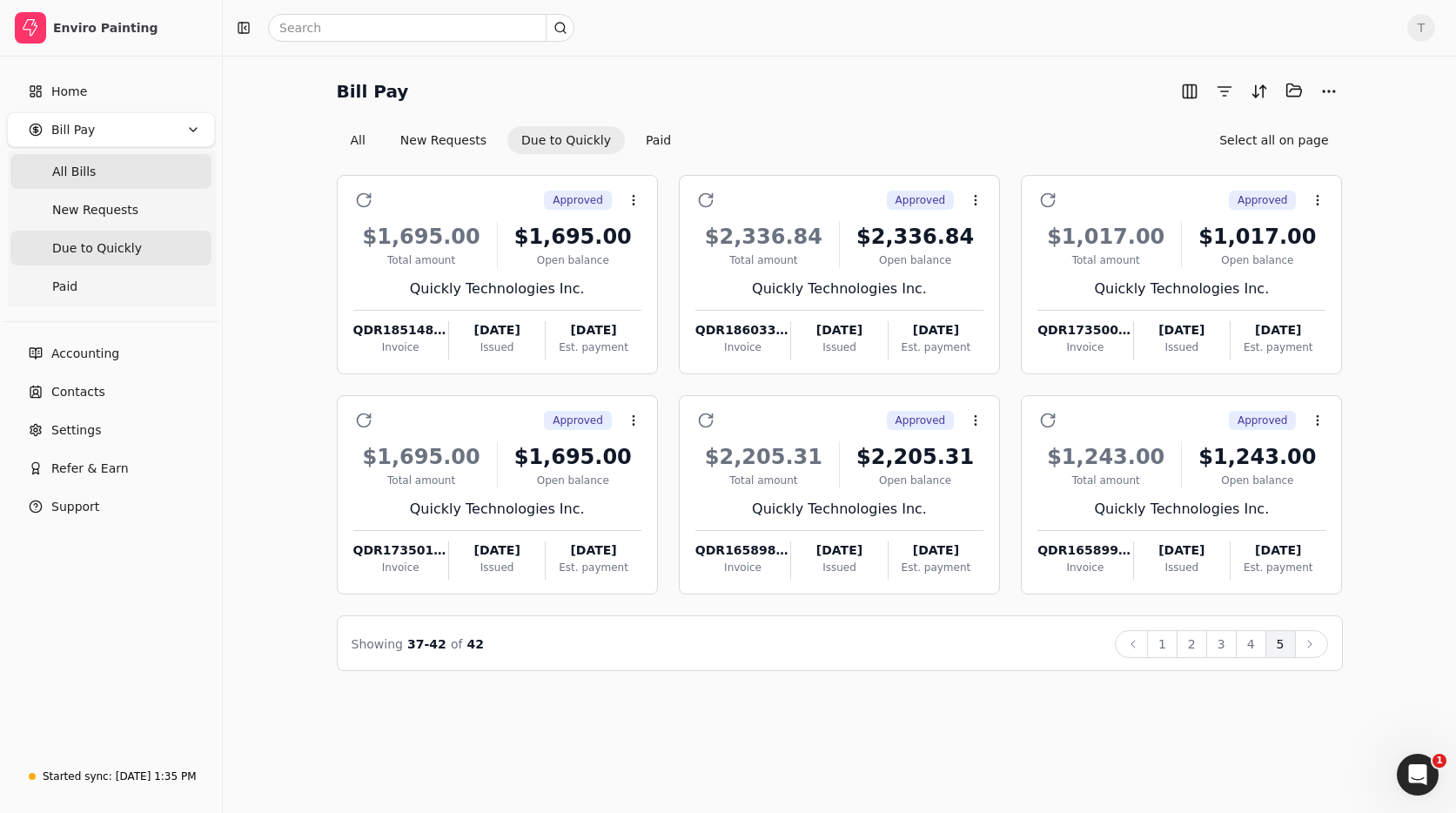
click at [63, 163] on span "All Bills" at bounding box center [73, 172] width 44 height 19
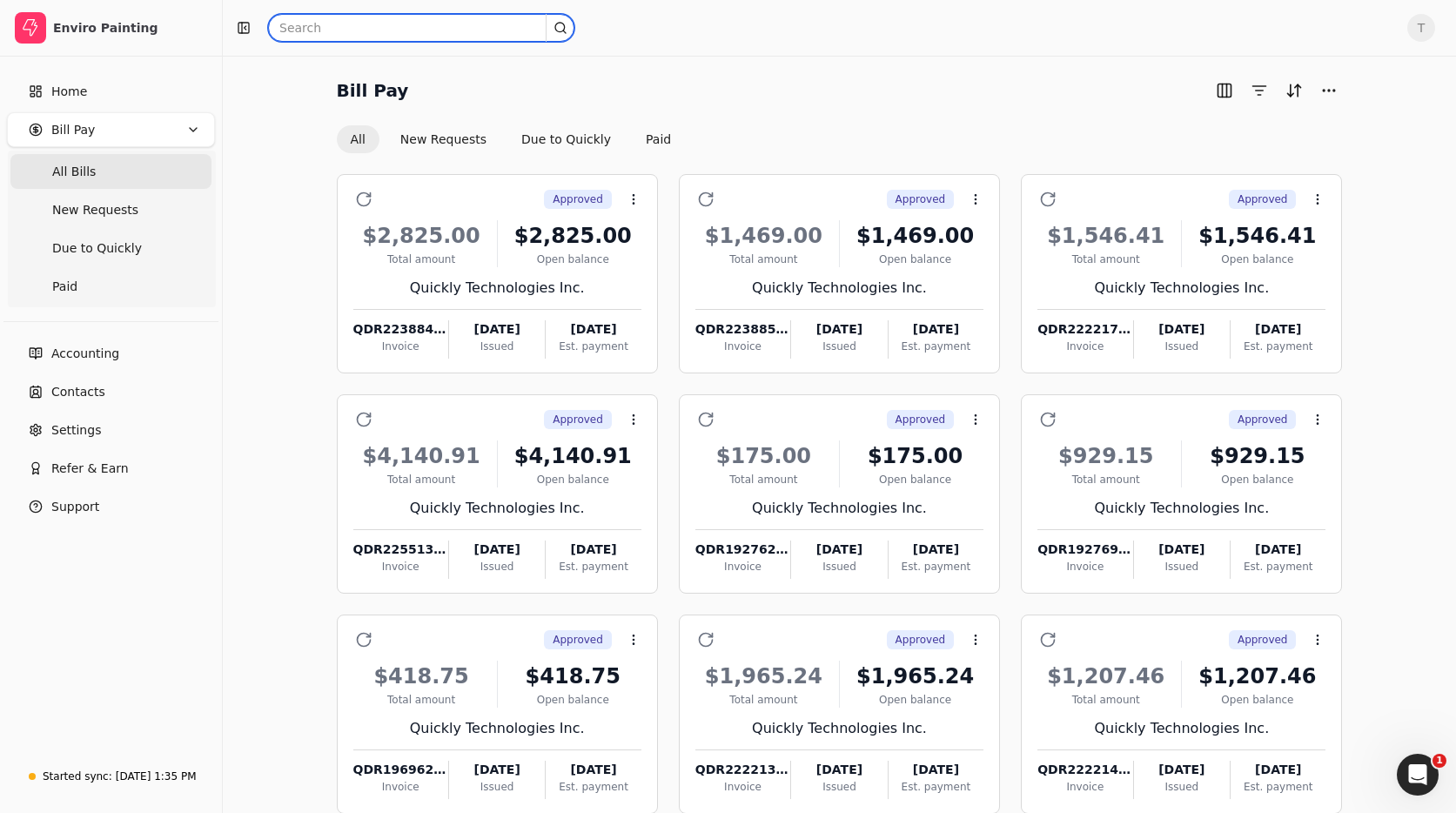
click at [448, 27] on input "text" at bounding box center [421, 28] width 306 height 28
type input "o"
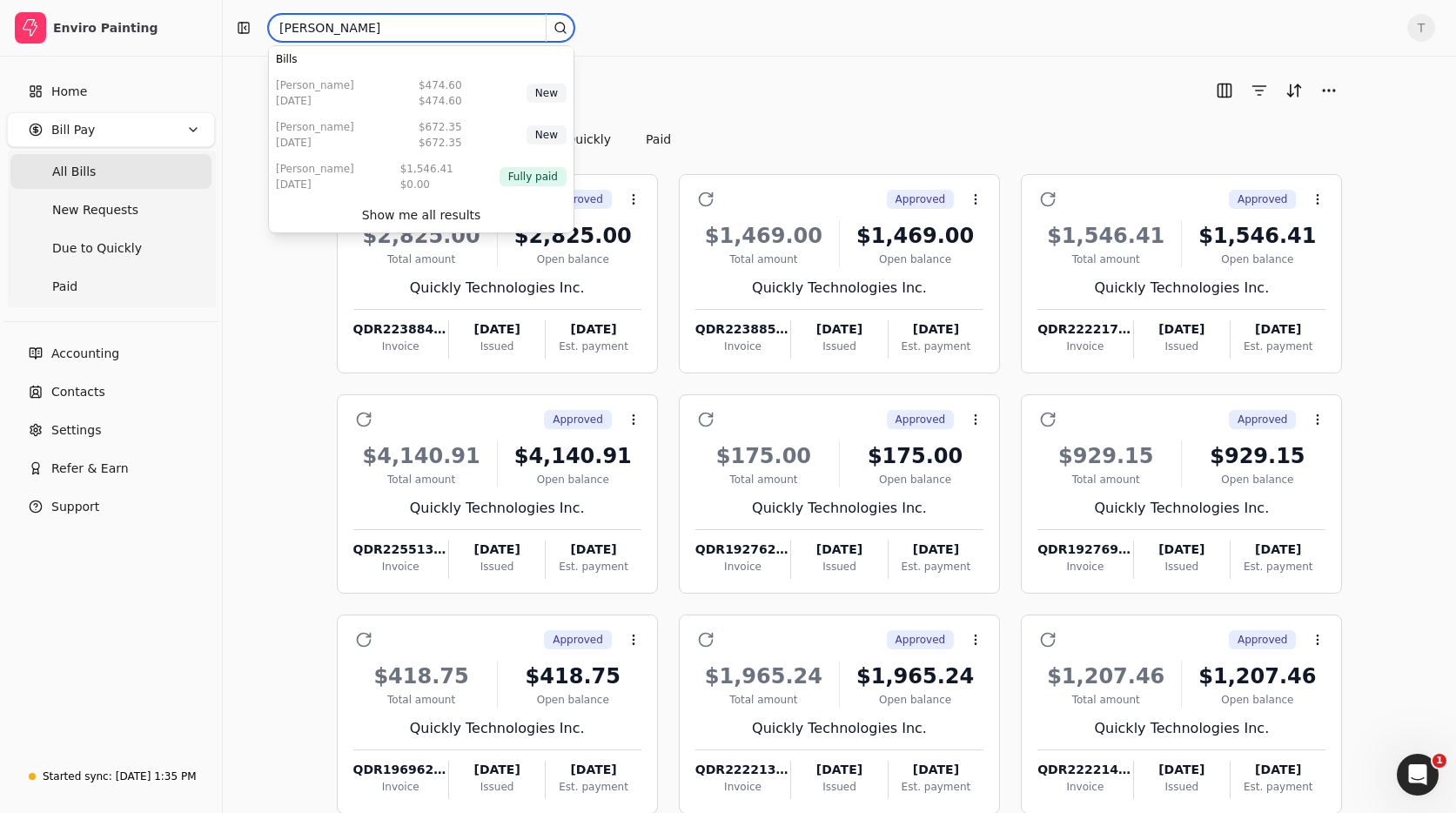
type input "rodelio"
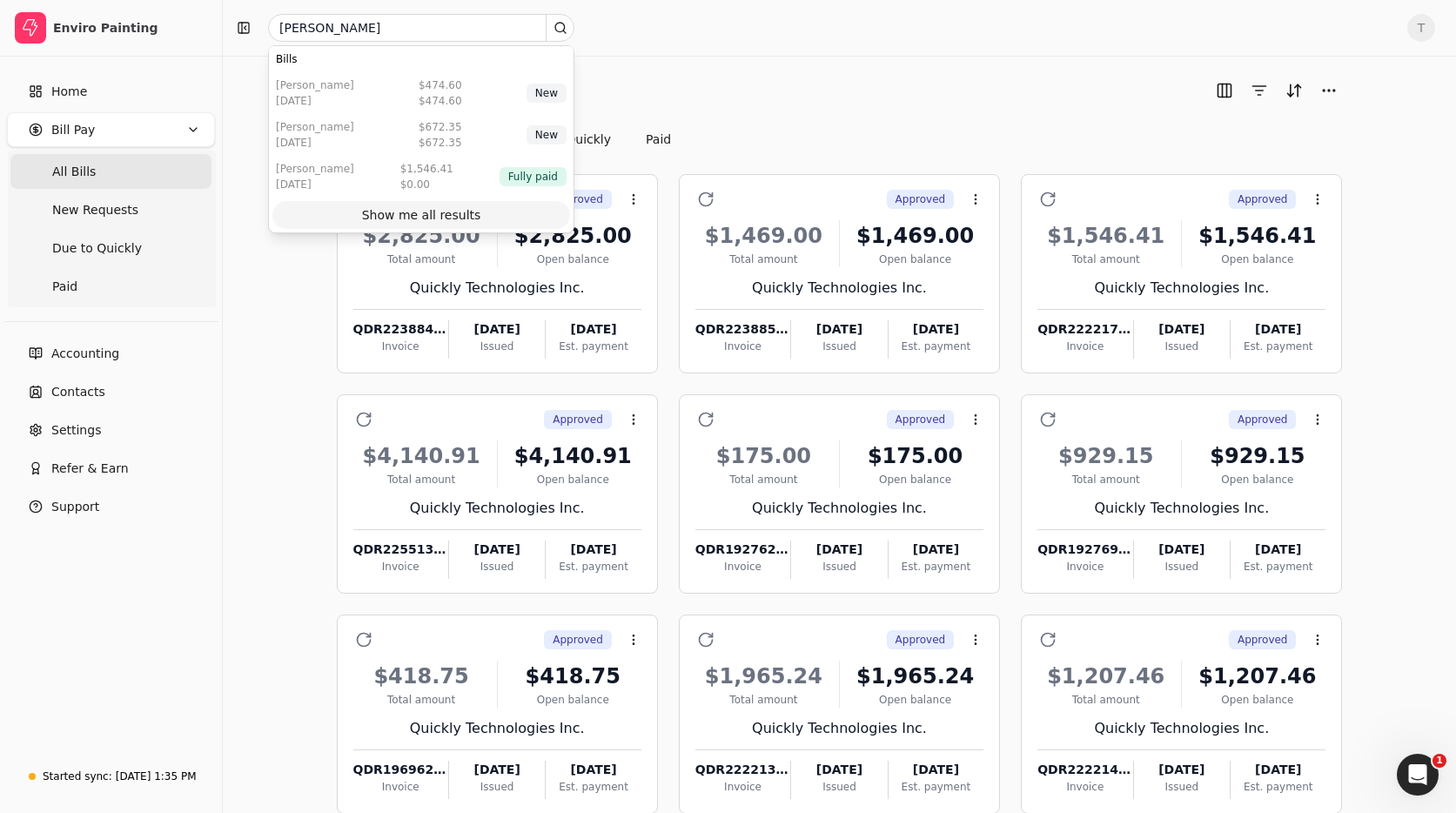
click at [489, 208] on button "Show me all results" at bounding box center [421, 215] width 298 height 28
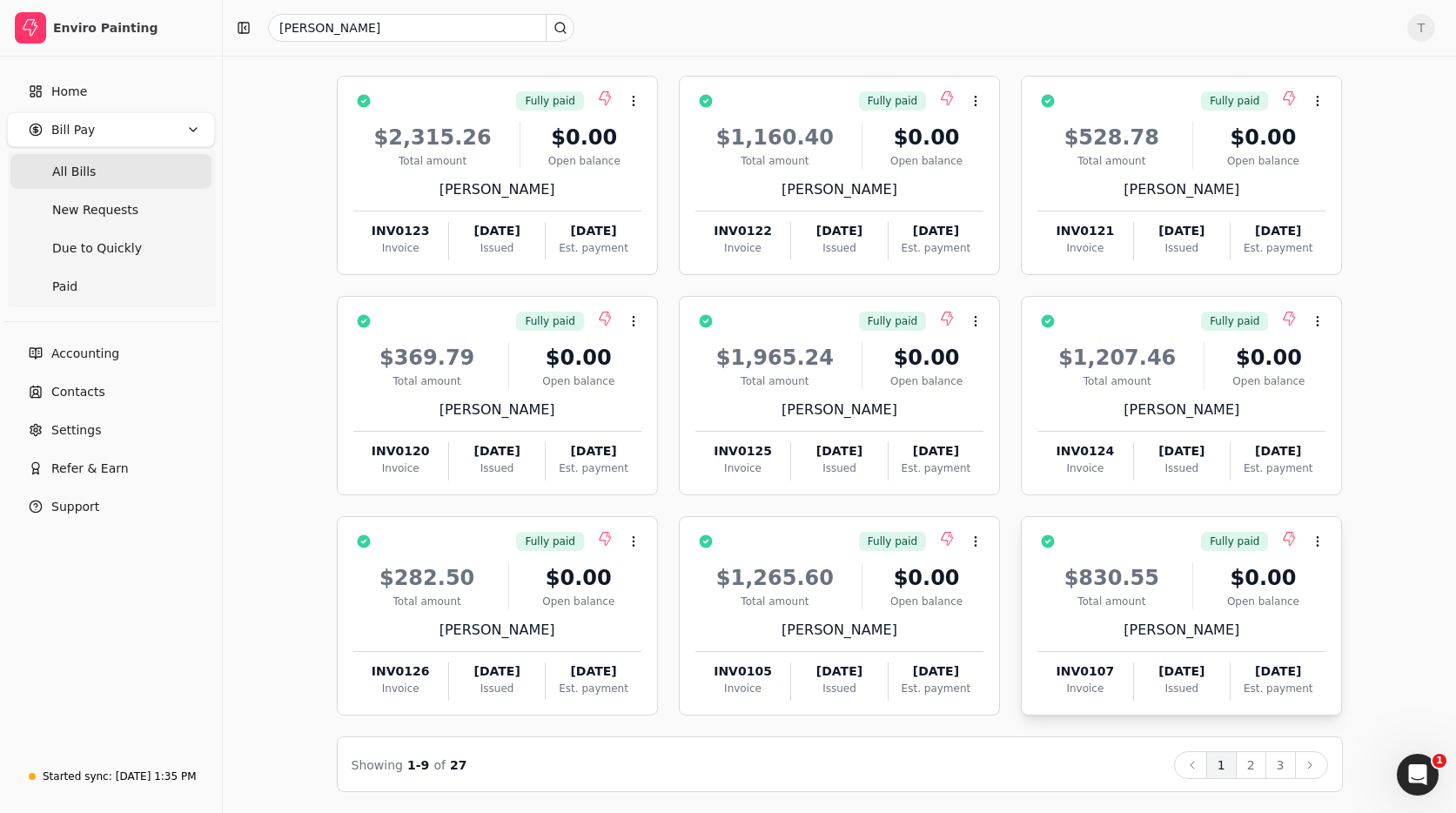
scroll to position [96, 0]
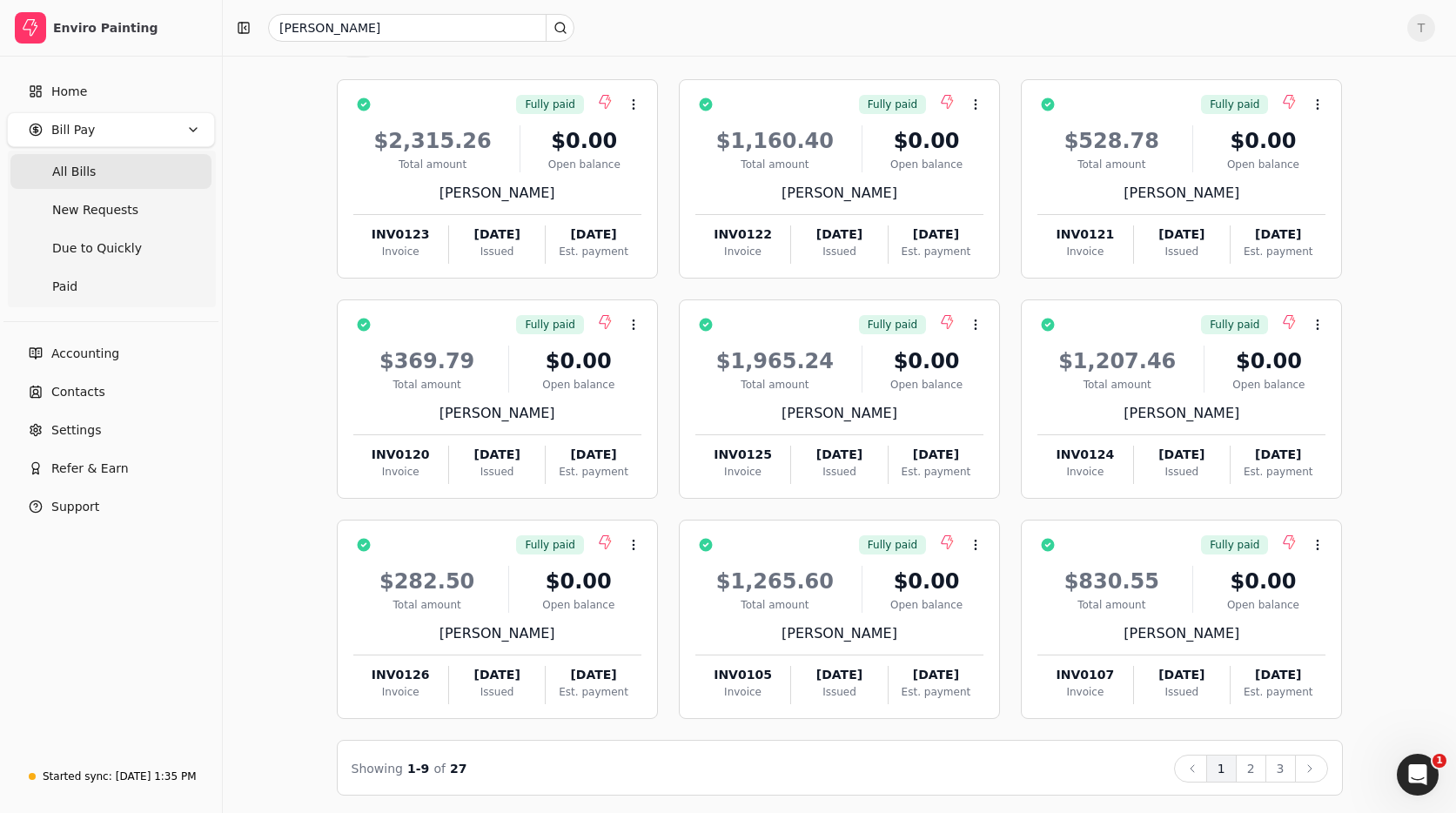
click at [1251, 768] on button "2" at bounding box center [1250, 769] width 31 height 28
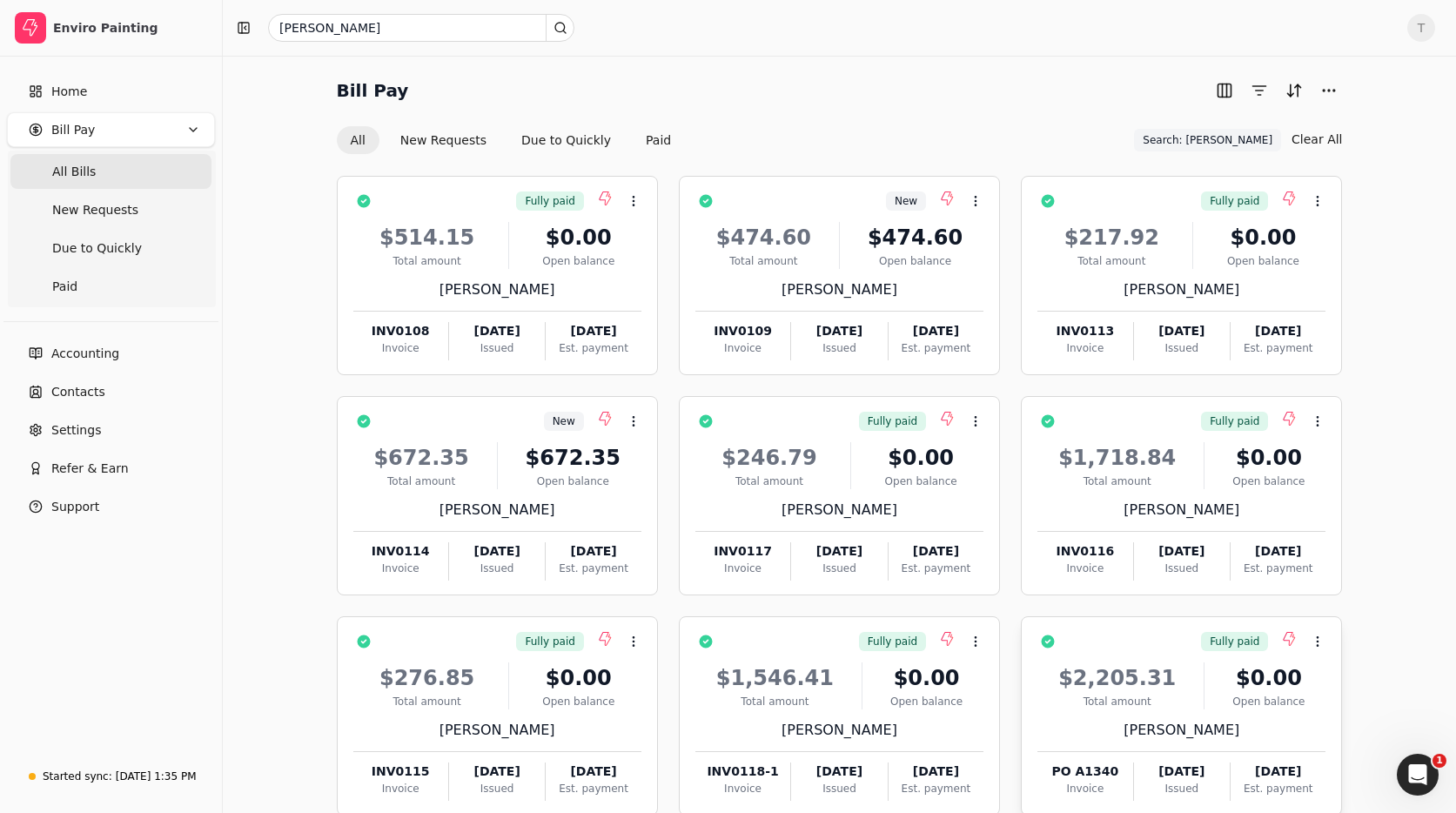
scroll to position [100, 0]
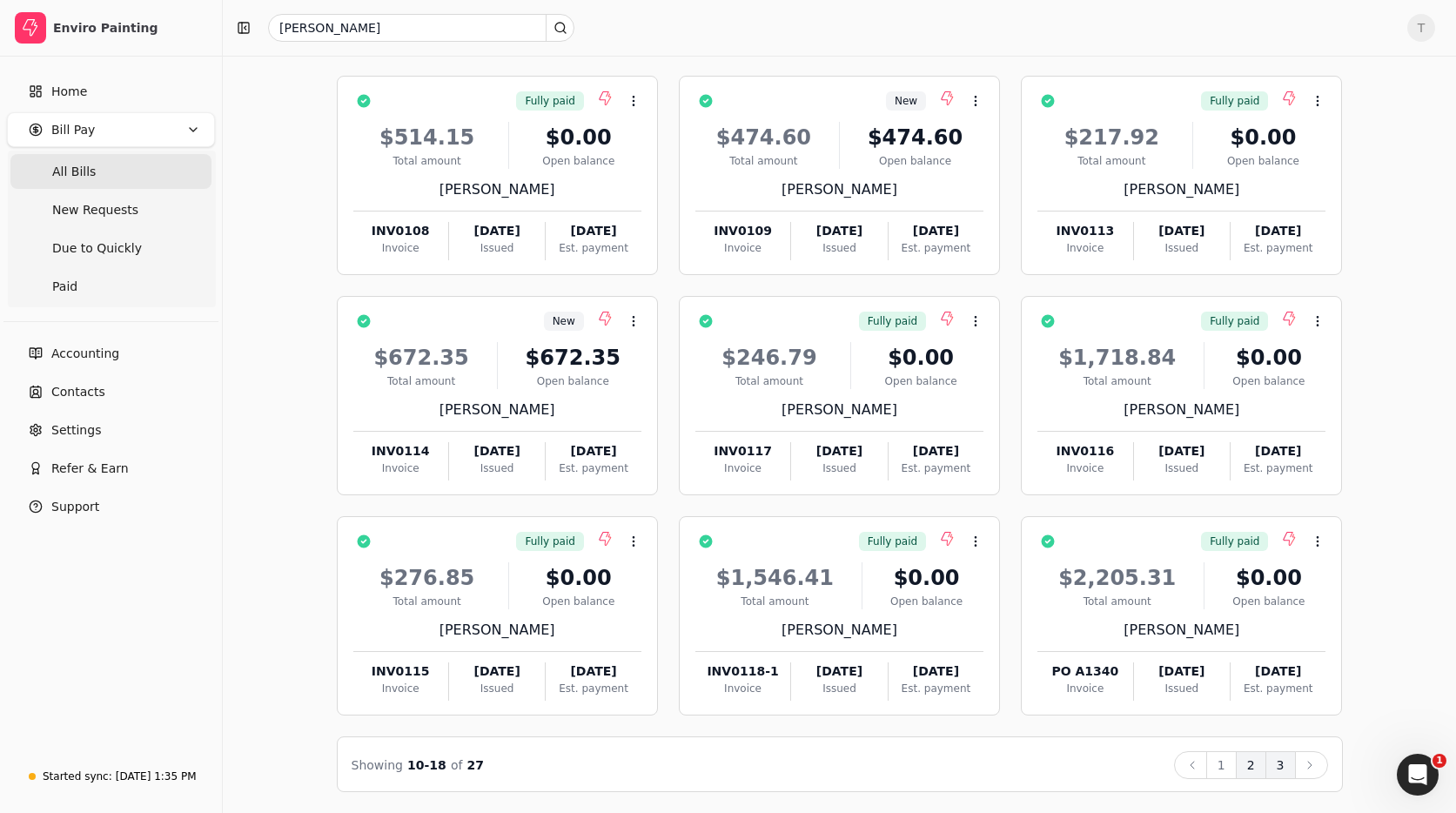
click at [1272, 768] on button "3" at bounding box center [1280, 765] width 31 height 28
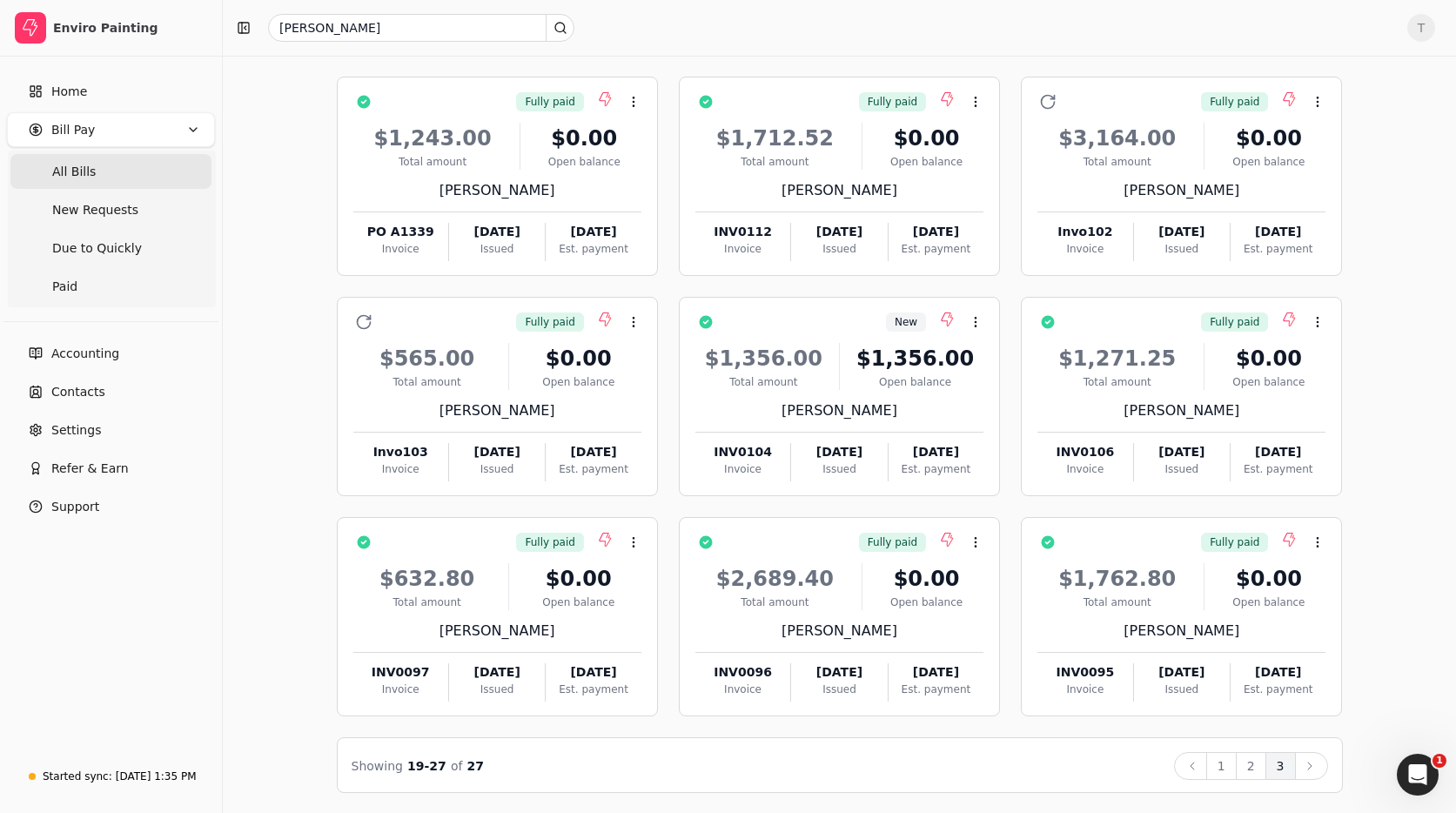
scroll to position [97, 0]
drag, startPoint x: 1227, startPoint y: 770, endPoint x: 1355, endPoint y: 667, distance: 164.3
click at [1227, 770] on button "1" at bounding box center [1221, 768] width 31 height 28
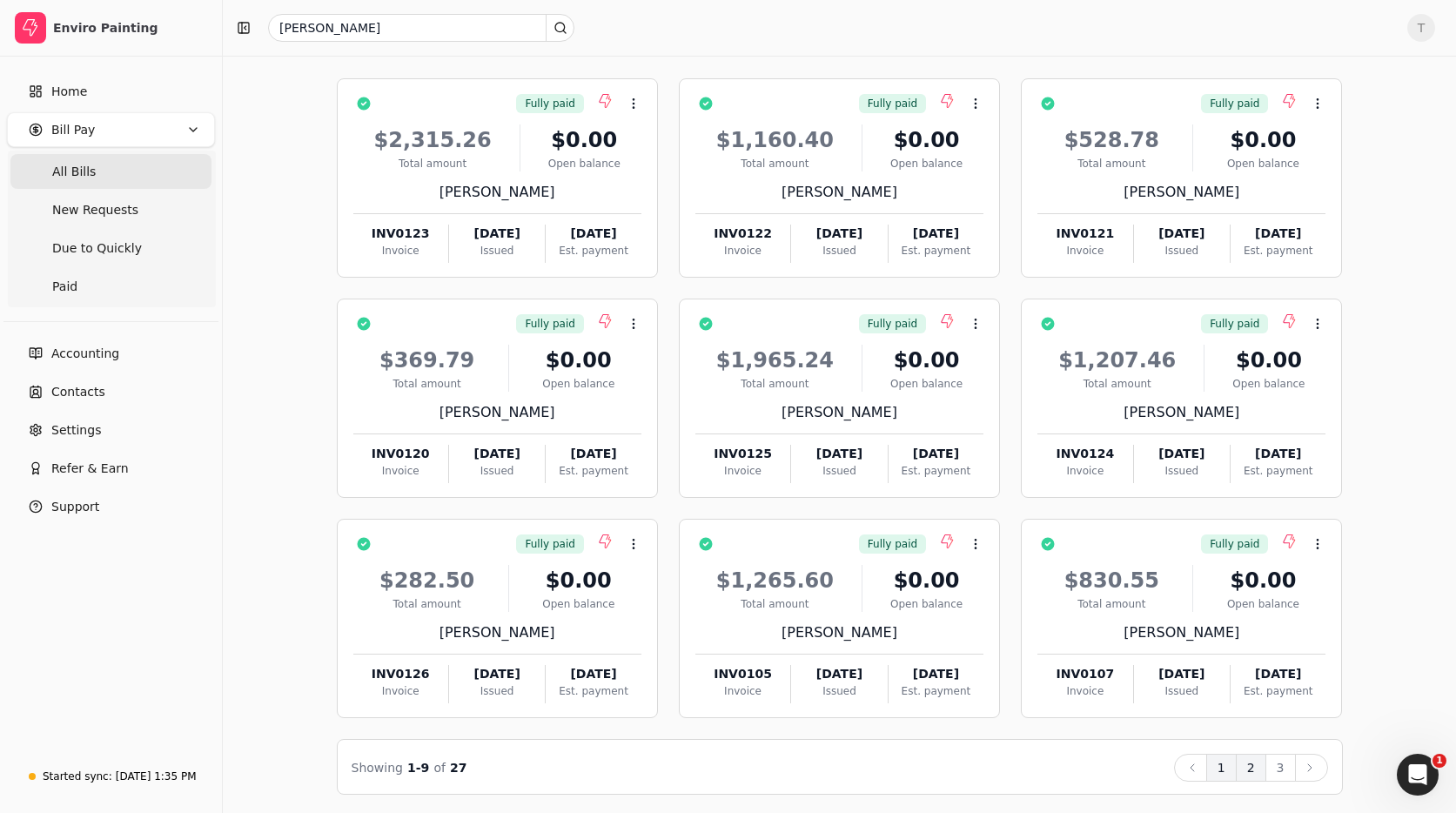
click at [1255, 775] on button "2" at bounding box center [1250, 768] width 31 height 28
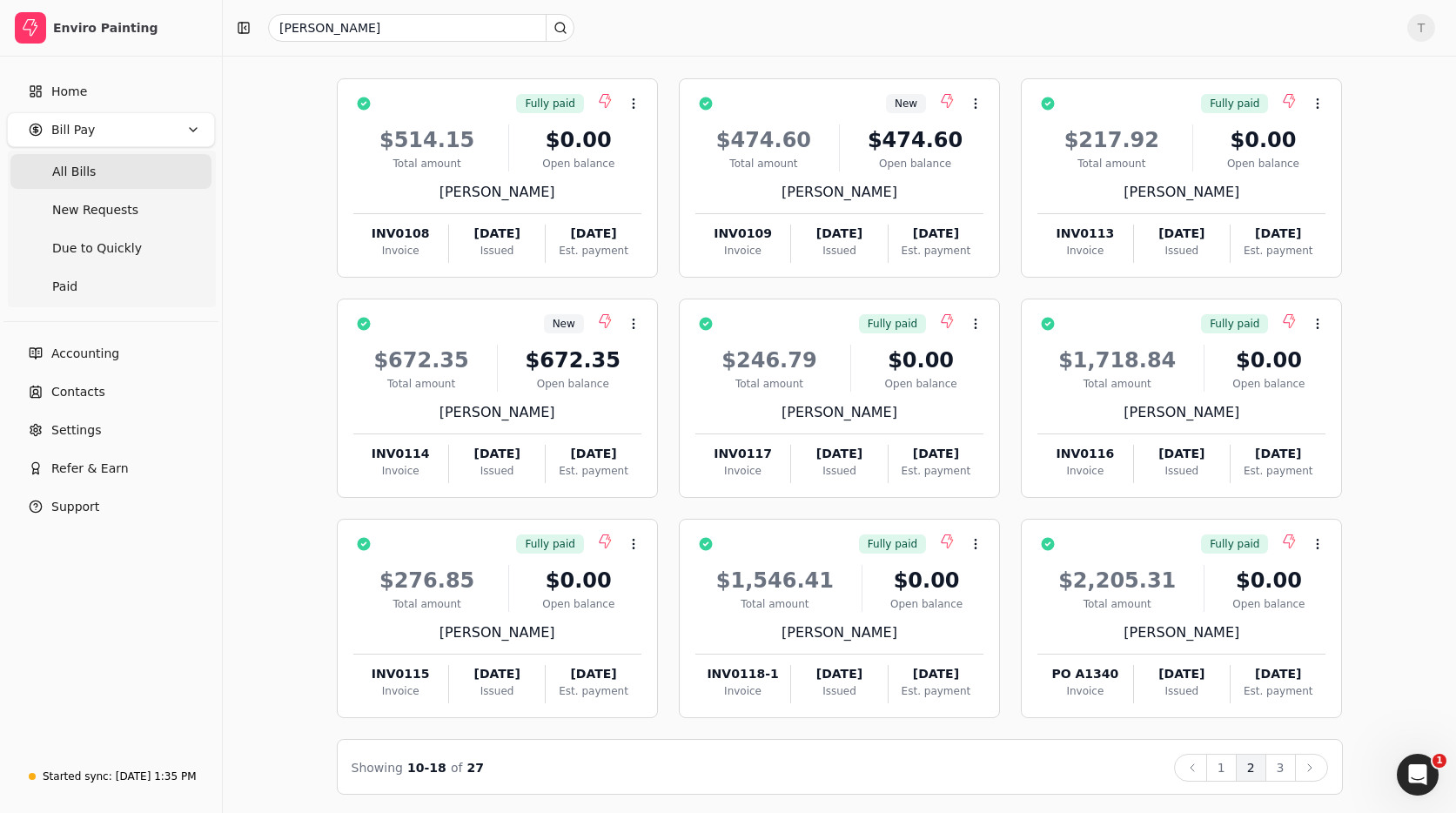
drag, startPoint x: 131, startPoint y: 164, endPoint x: 157, endPoint y: 165, distance: 26.0
click at [131, 164] on Bills "All Bills" at bounding box center [110, 171] width 201 height 35
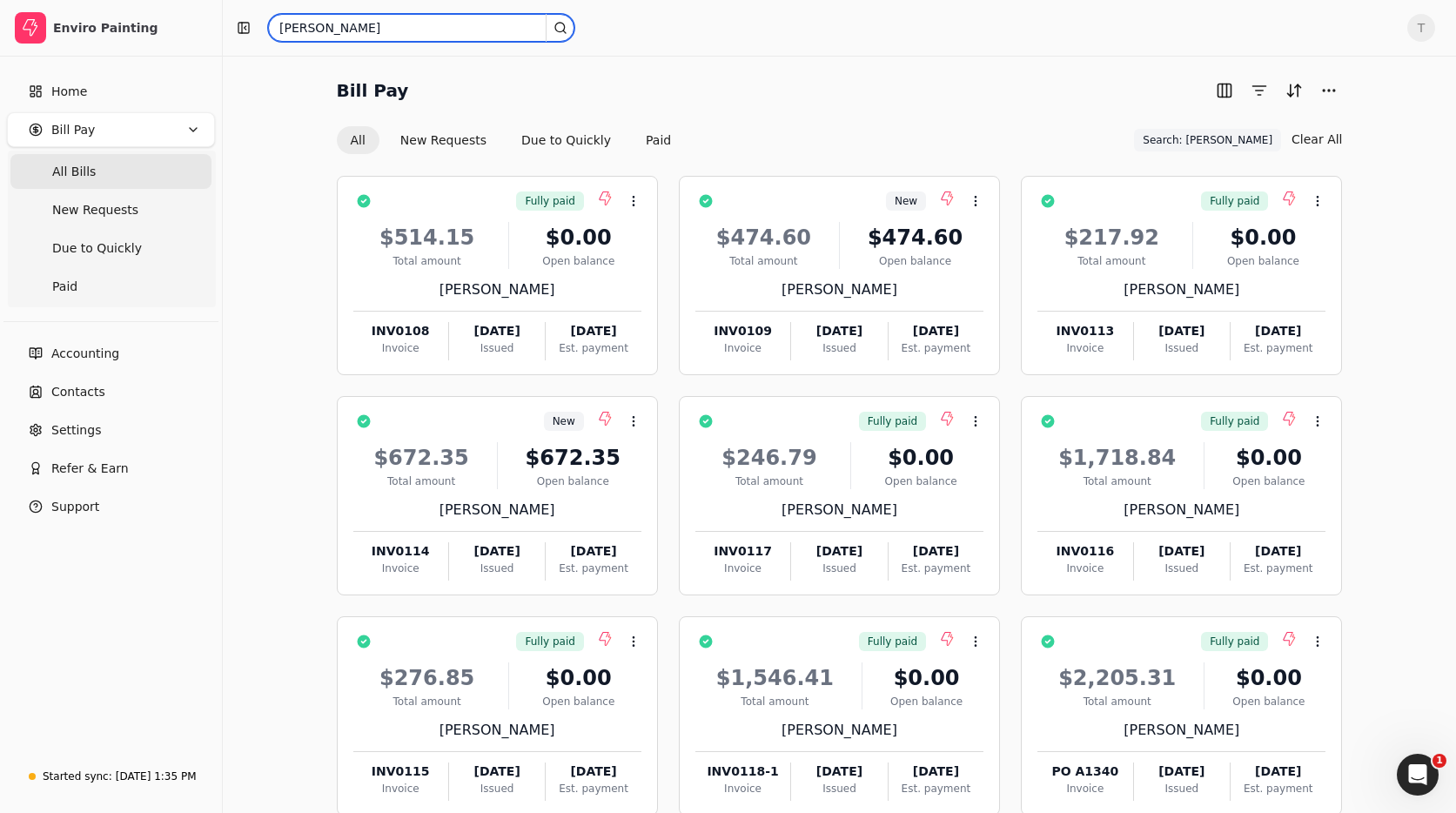
click at [524, 24] on input "rodelio" at bounding box center [421, 28] width 306 height 28
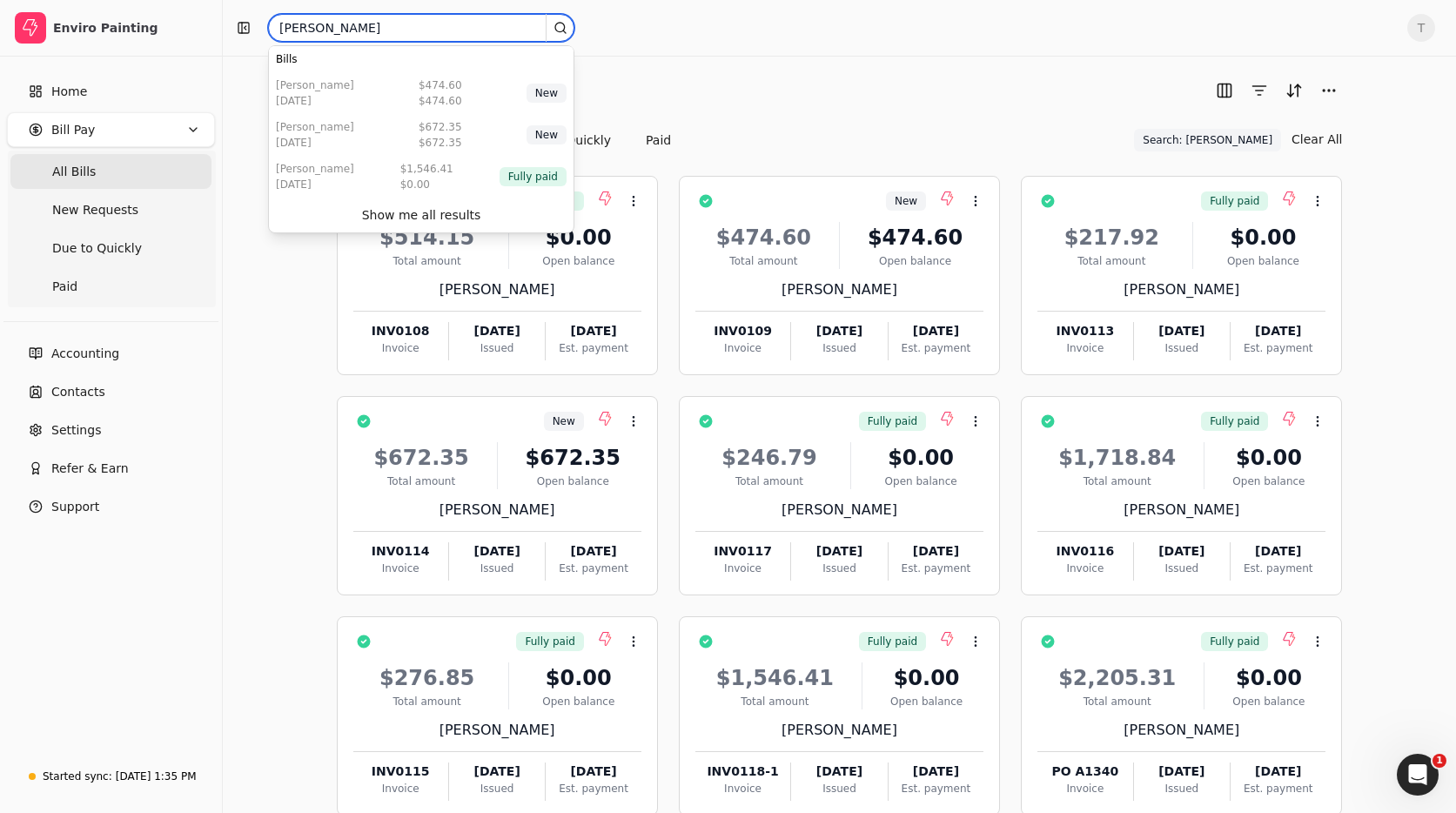
drag, startPoint x: 462, startPoint y: 35, endPoint x: 2, endPoint y: 23, distance: 460.2
click at [2, 23] on div "Enviro Painting Home Bill Pay All Bills New Requests Due to Quickly Paid Accoun…" at bounding box center [728, 456] width 1456 height 913
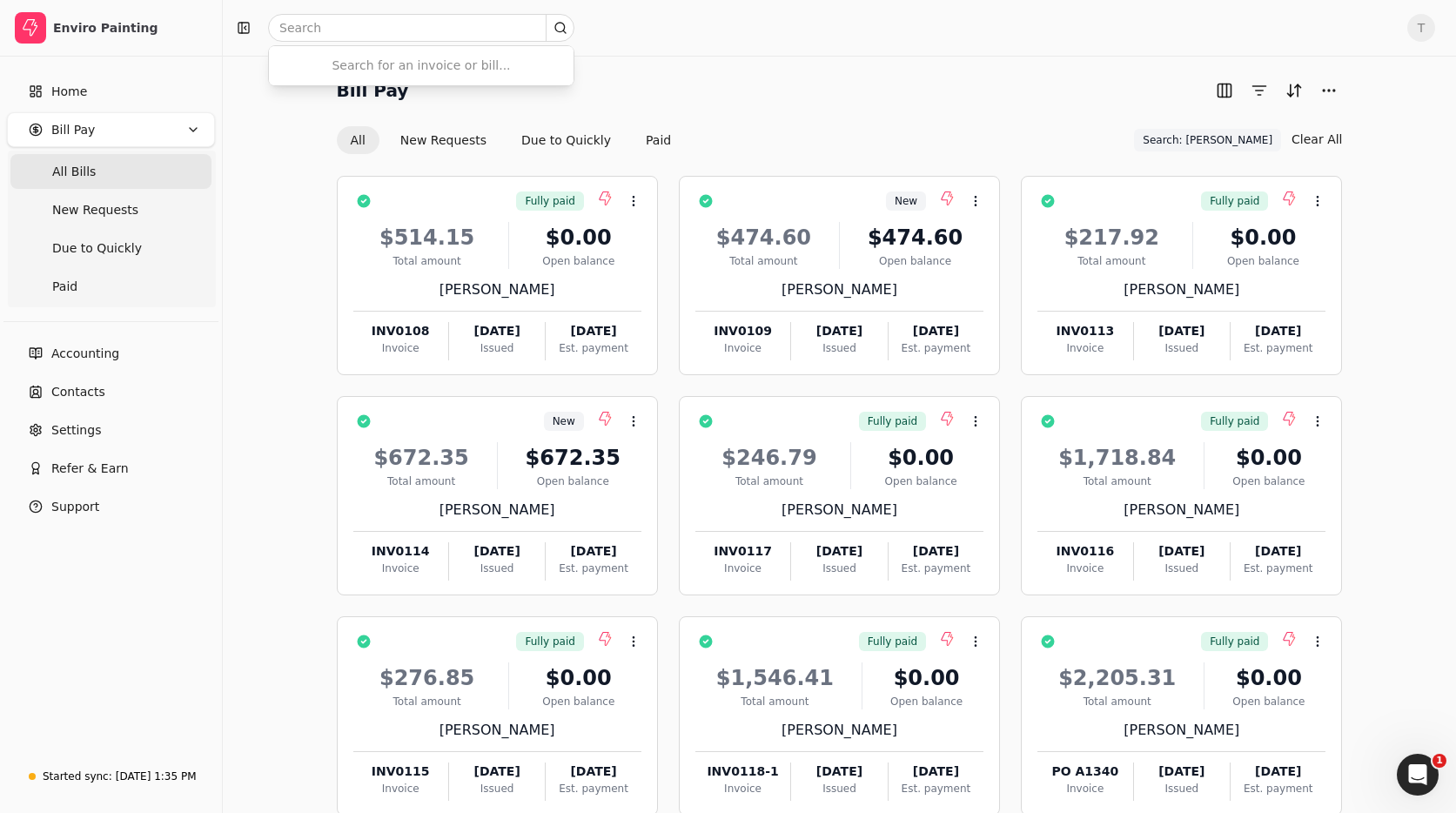
click at [92, 172] on span "All Bills" at bounding box center [73, 172] width 44 height 19
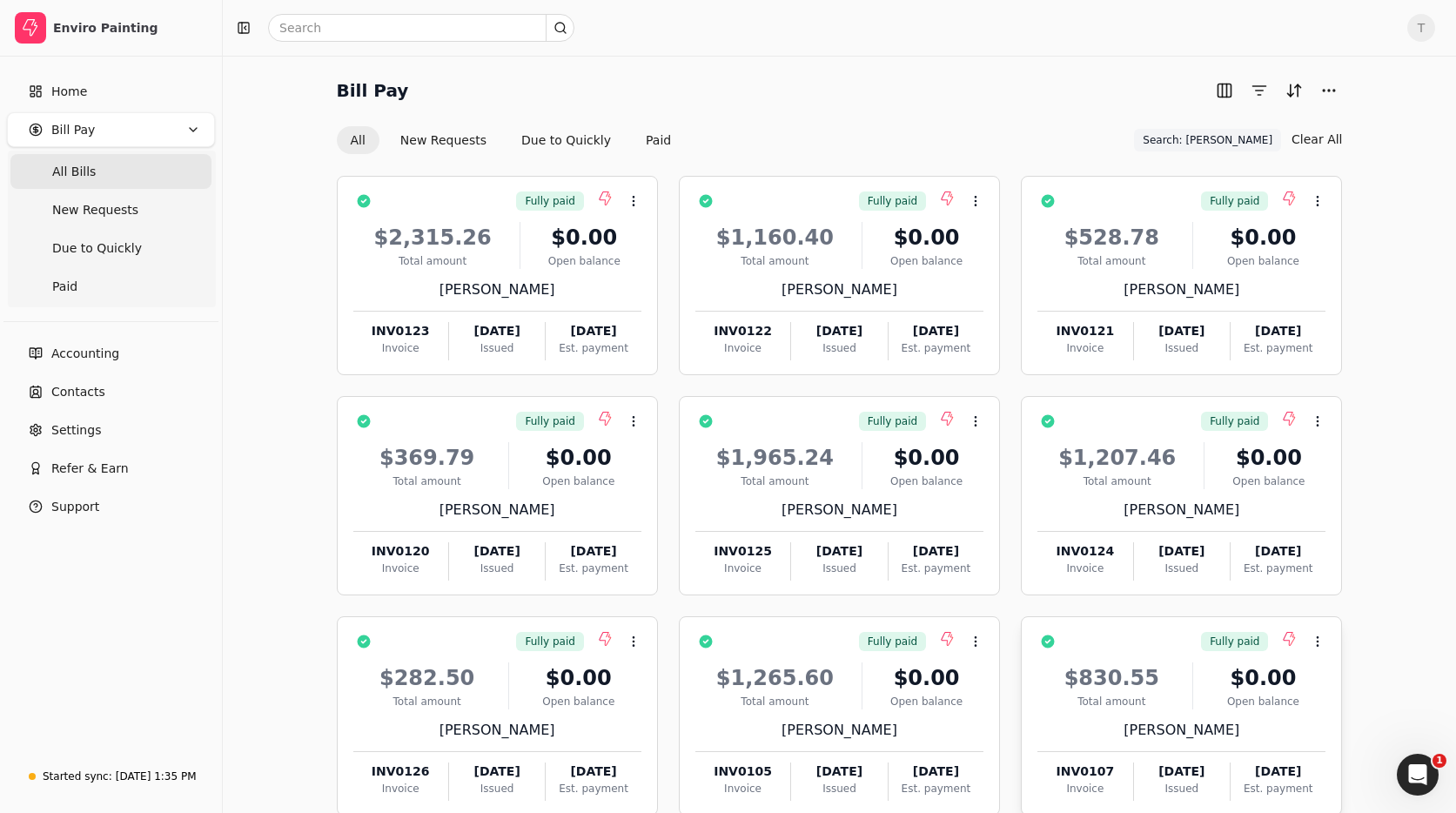
scroll to position [100, 0]
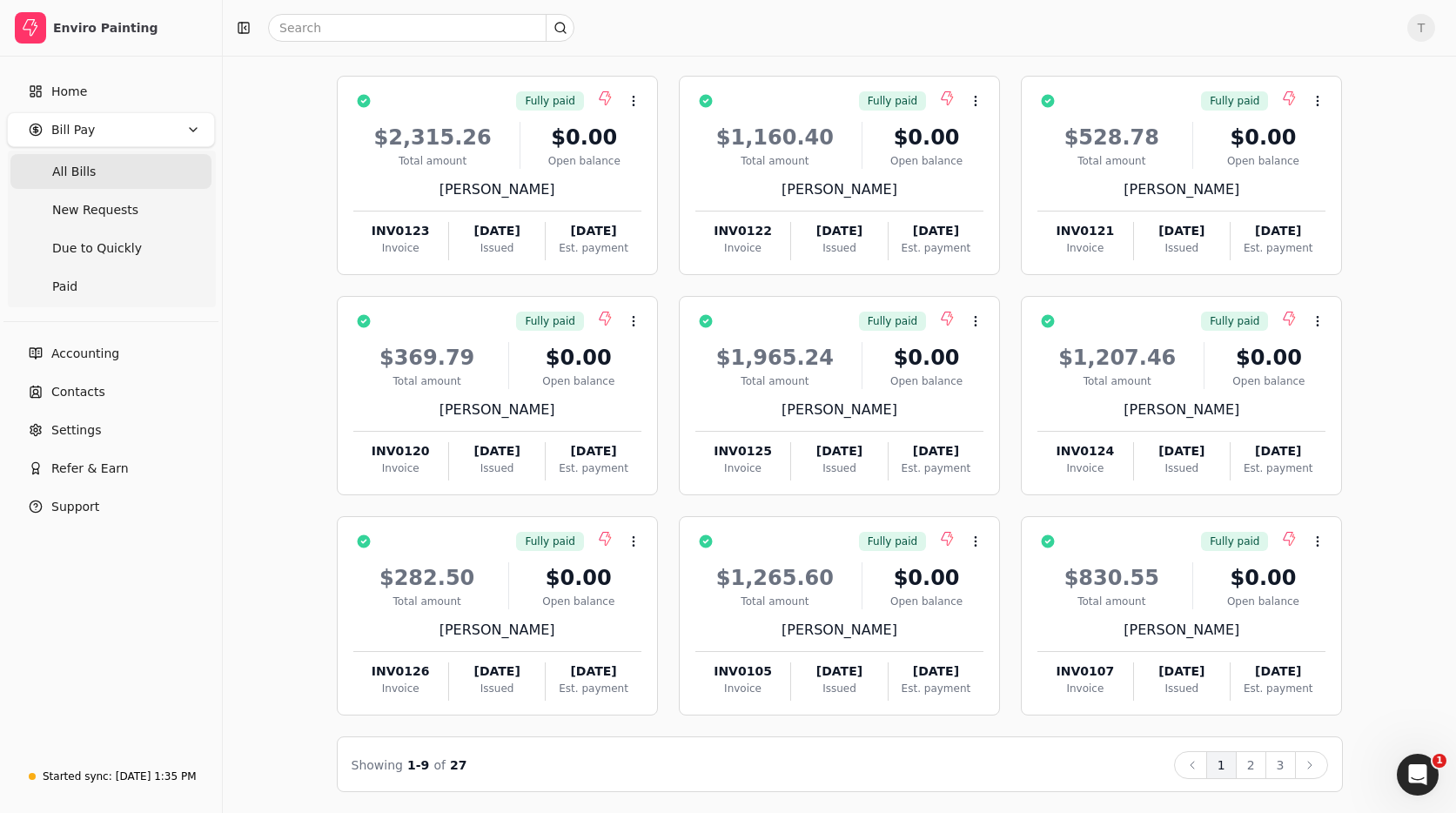
click at [1250, 762] on button "2" at bounding box center [1250, 765] width 31 height 28
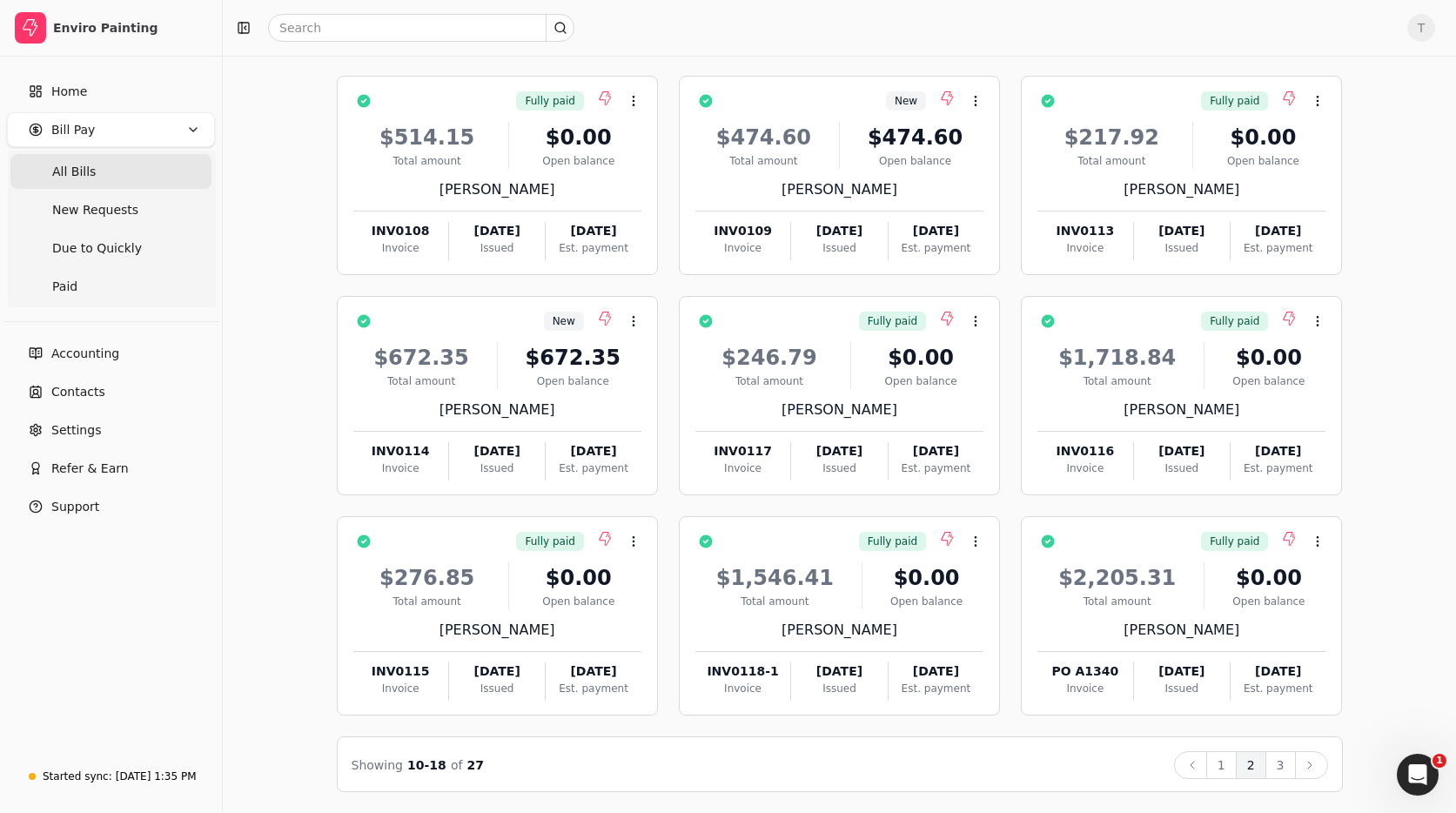
click at [1275, 763] on button "3" at bounding box center [1280, 765] width 31 height 28
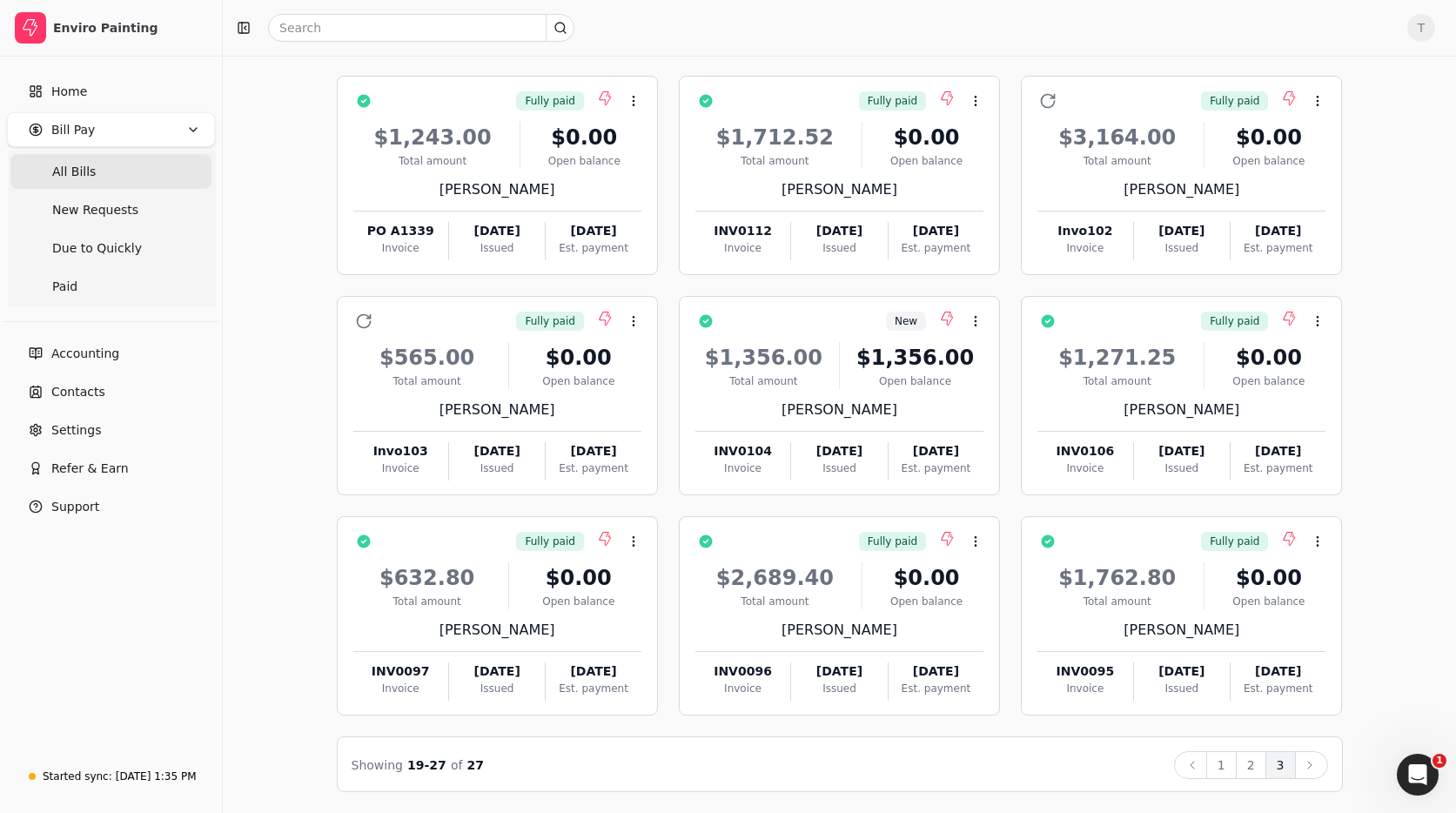
click at [95, 167] on Bills "All Bills" at bounding box center [110, 171] width 201 height 35
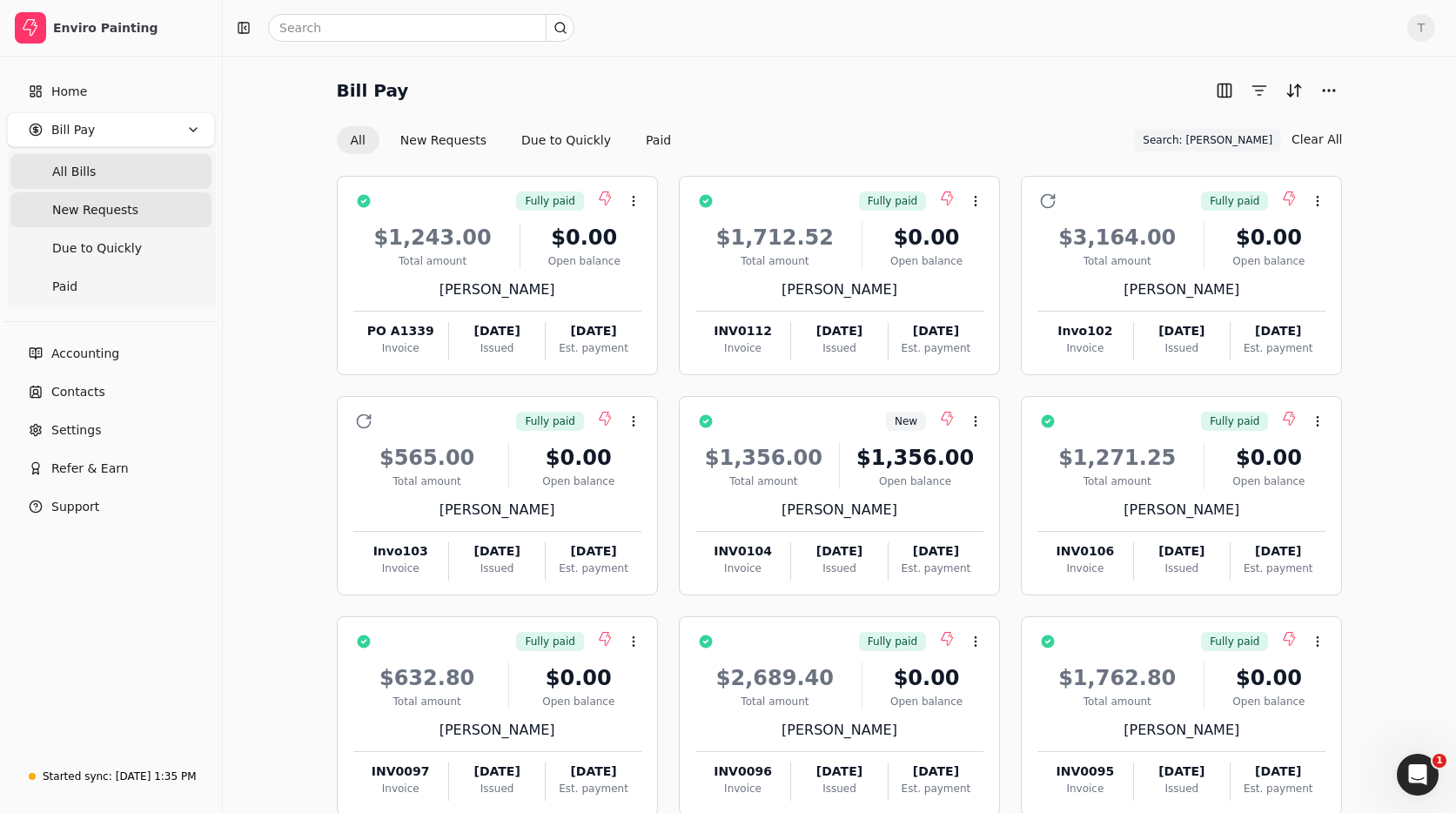
click at [106, 212] on span "New Requests" at bounding box center [95, 210] width 86 height 19
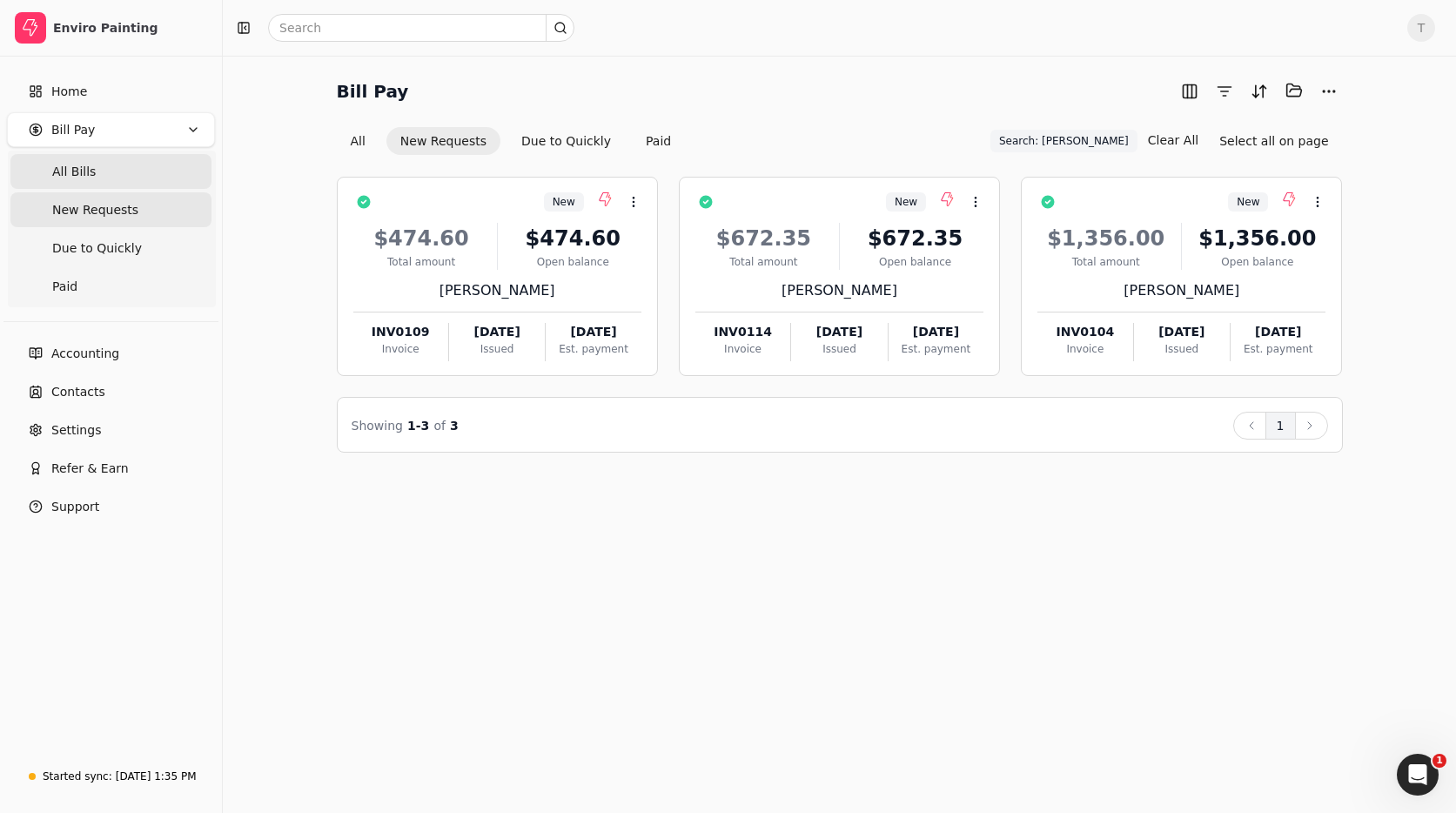
click at [120, 167] on Bills "All Bills" at bounding box center [110, 171] width 201 height 35
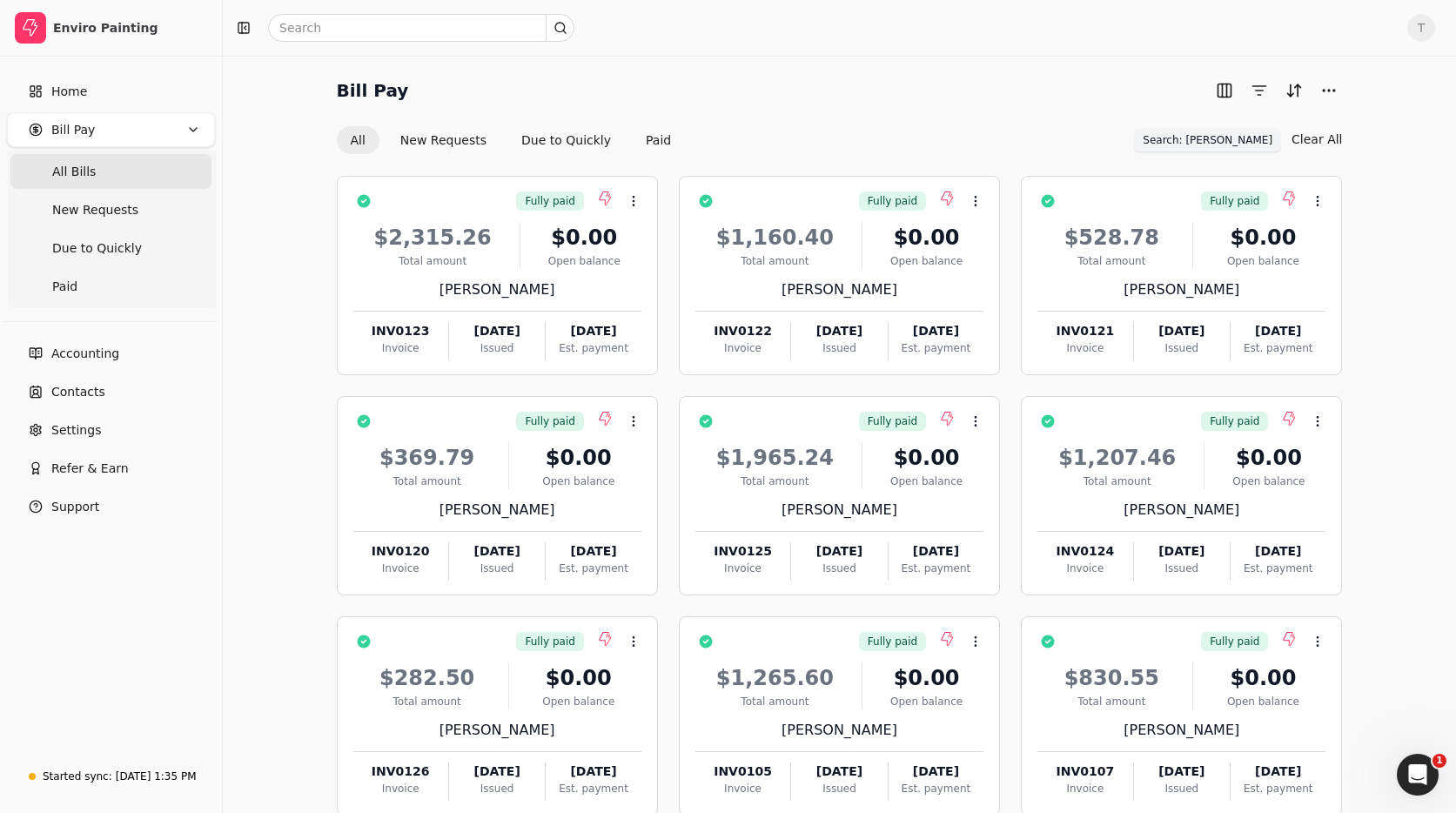
click at [1244, 135] on span "Search: rodelio" at bounding box center [1208, 140] width 130 height 16
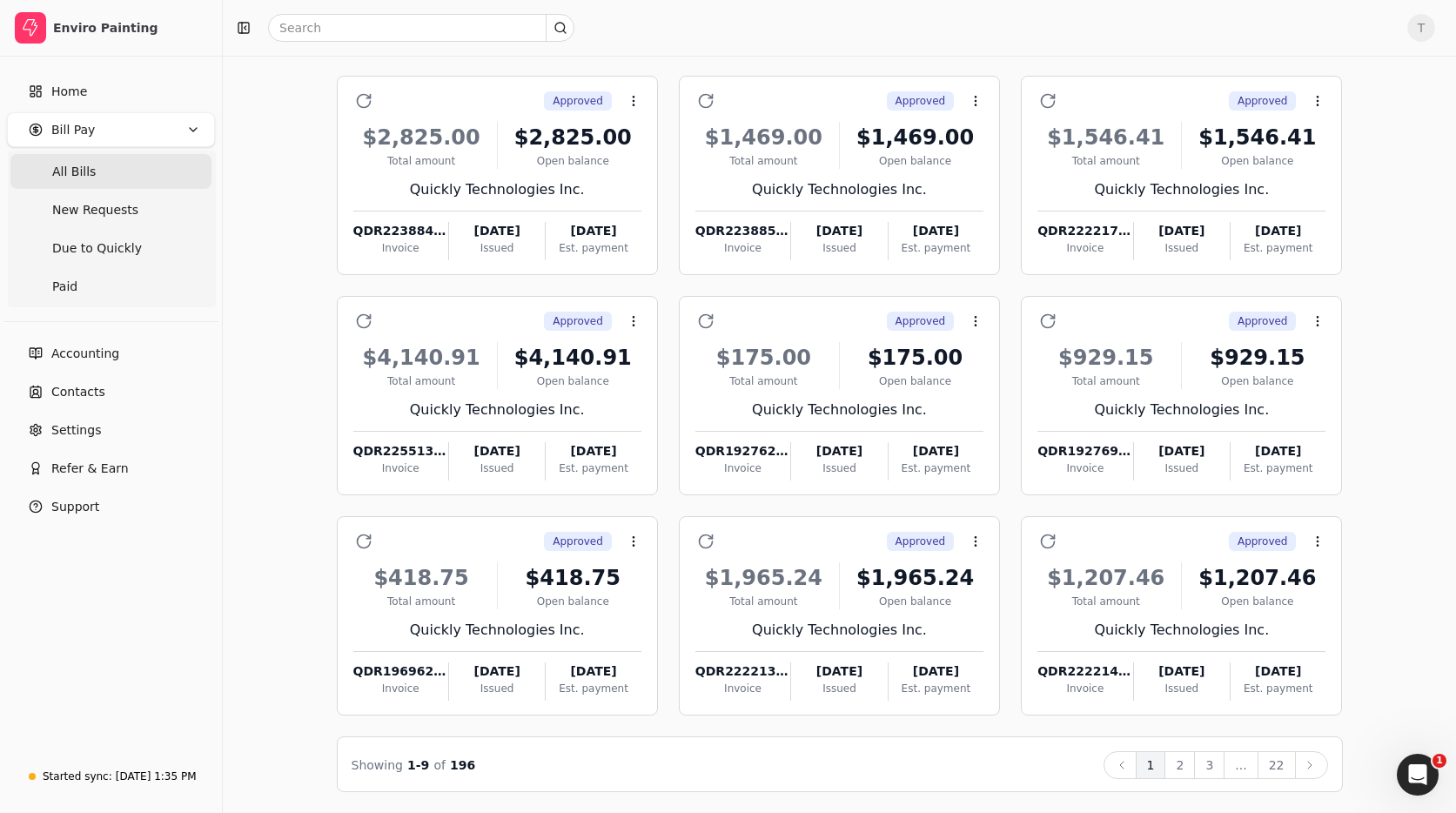
scroll to position [95, 0]
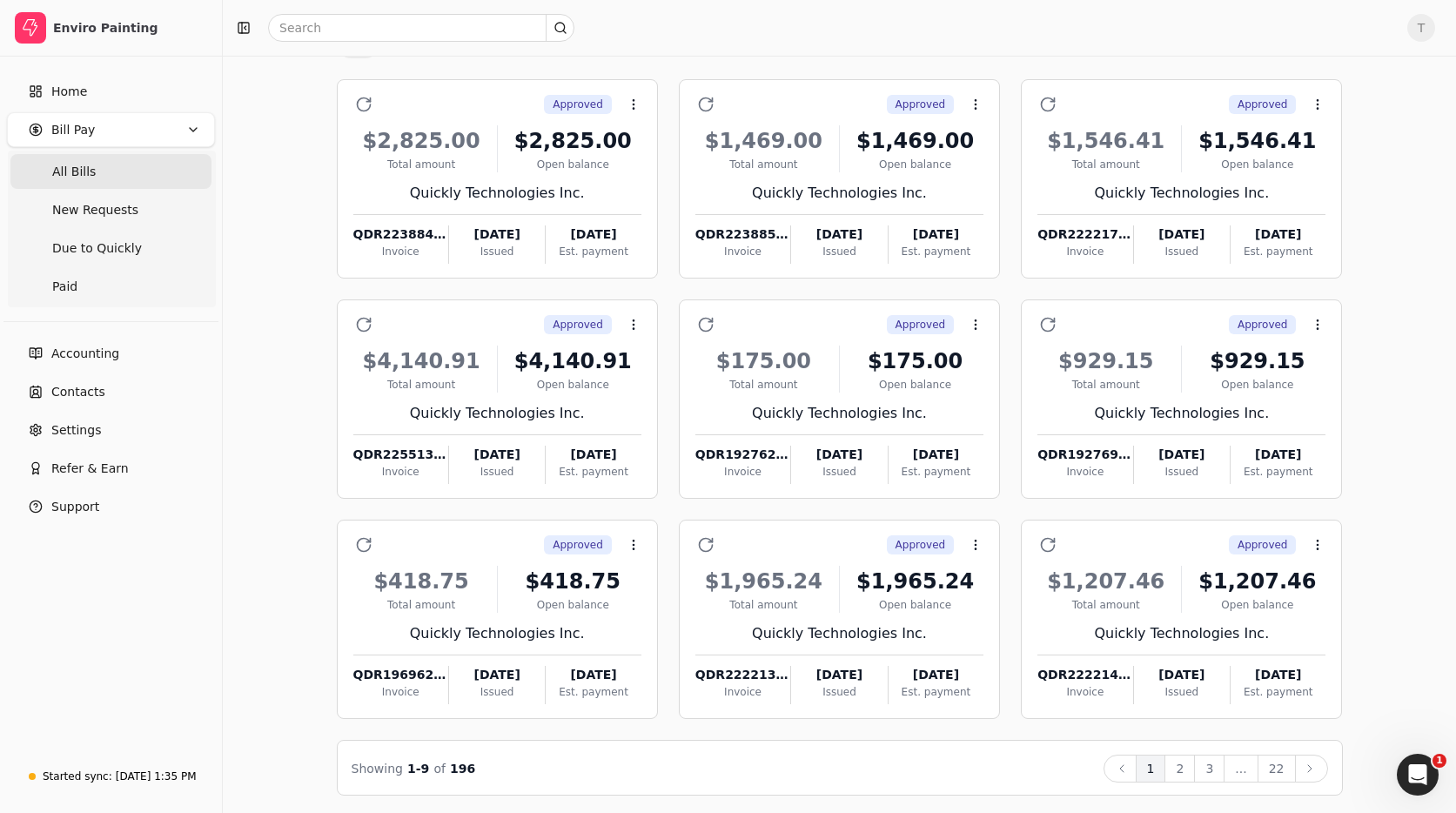
drag, startPoint x: 1281, startPoint y: 765, endPoint x: 1315, endPoint y: 746, distance: 38.9
click at [1282, 764] on button "22" at bounding box center [1276, 769] width 38 height 28
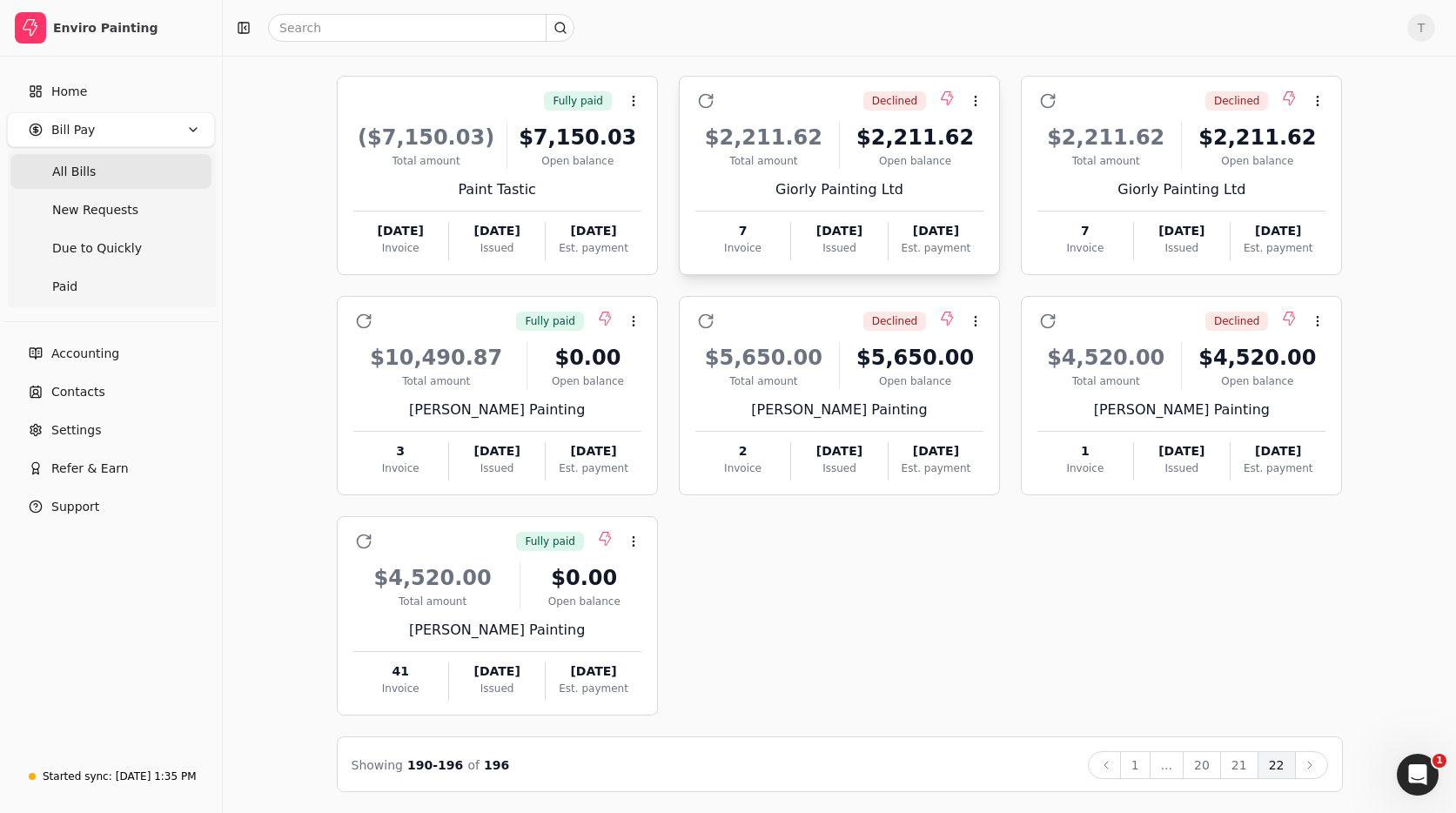
scroll to position [0, 0]
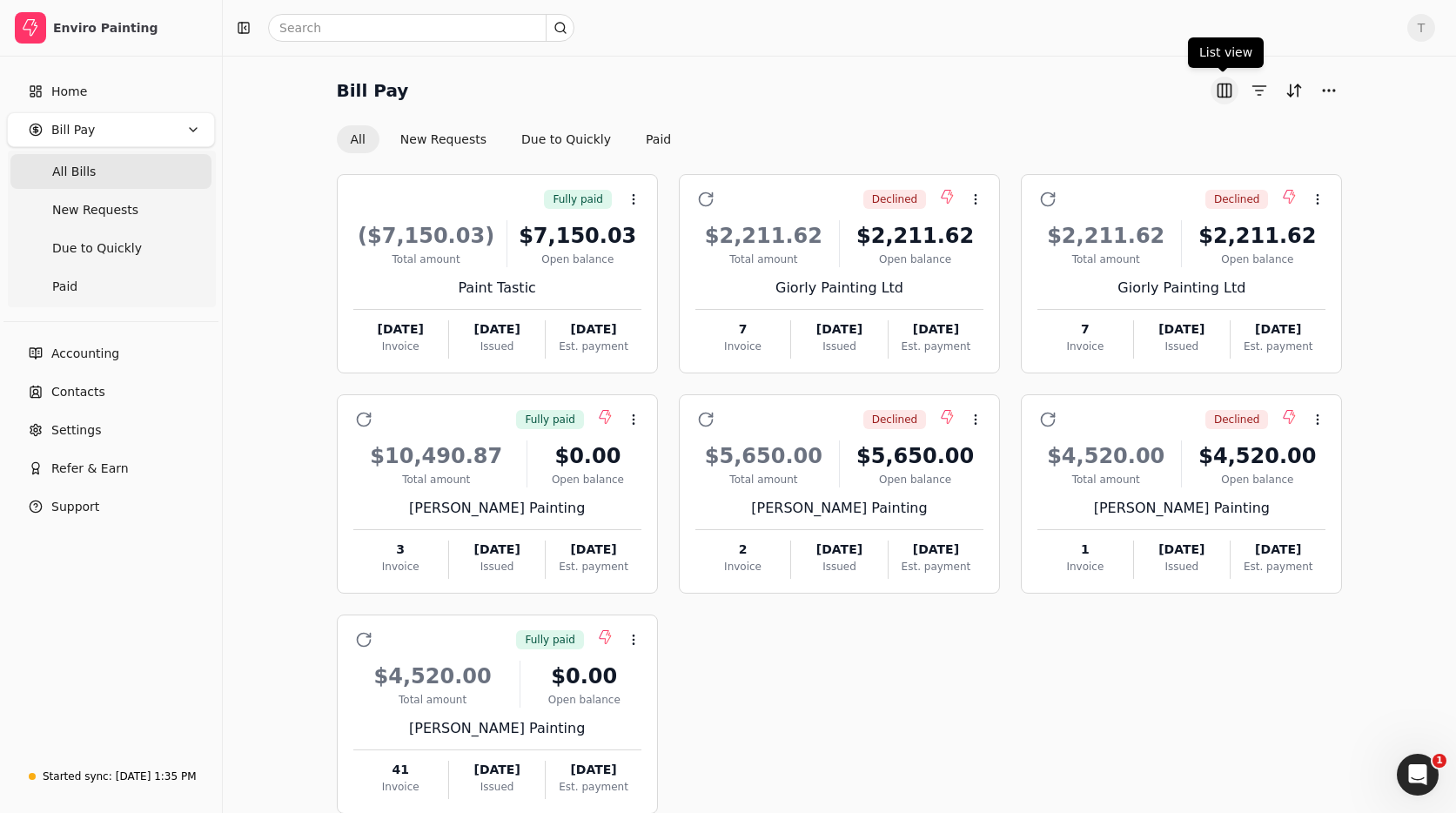
click at [1212, 91] on button "button" at bounding box center [1224, 91] width 28 height 28
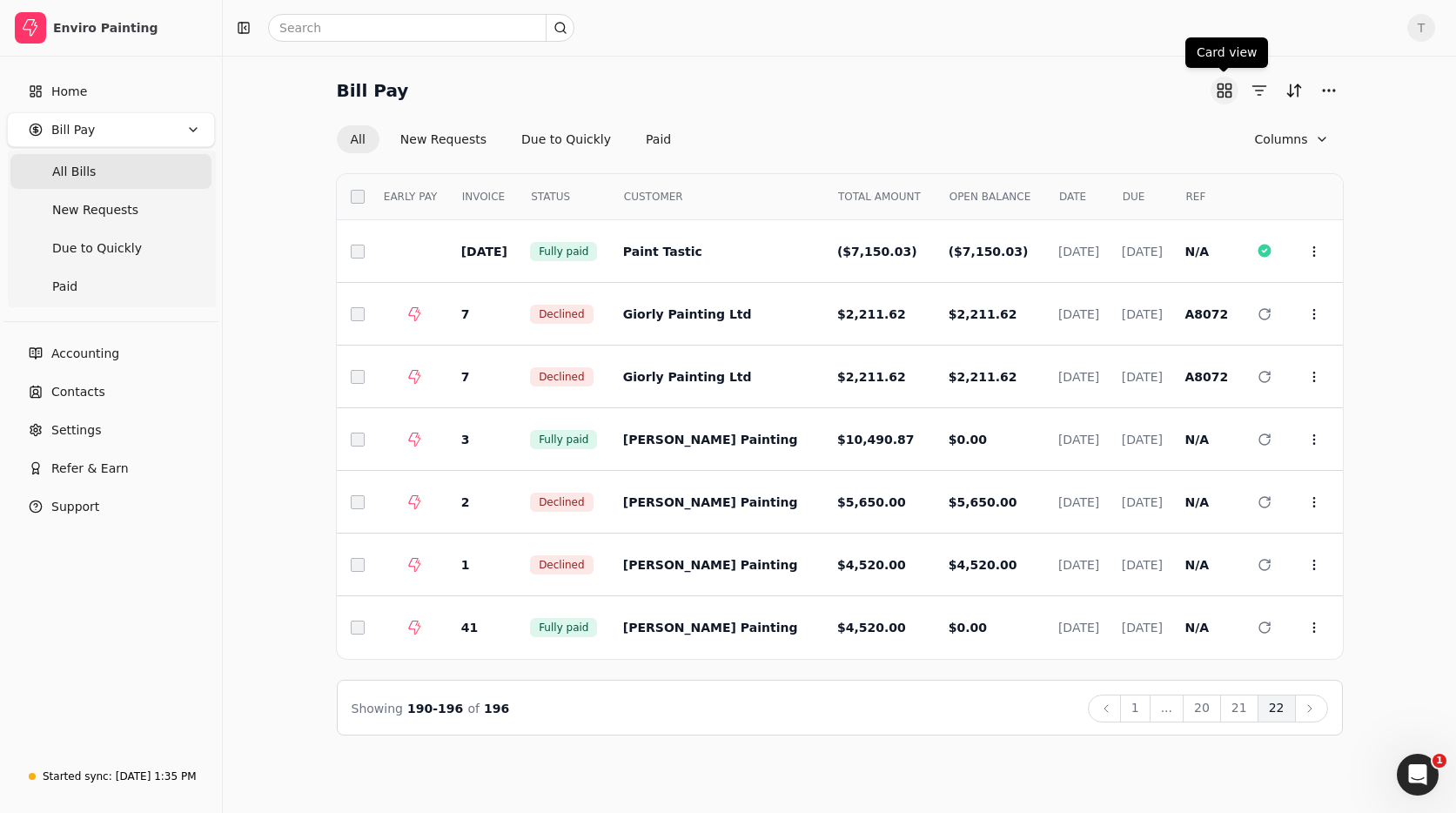
click at [1227, 91] on button "button" at bounding box center [1224, 91] width 28 height 28
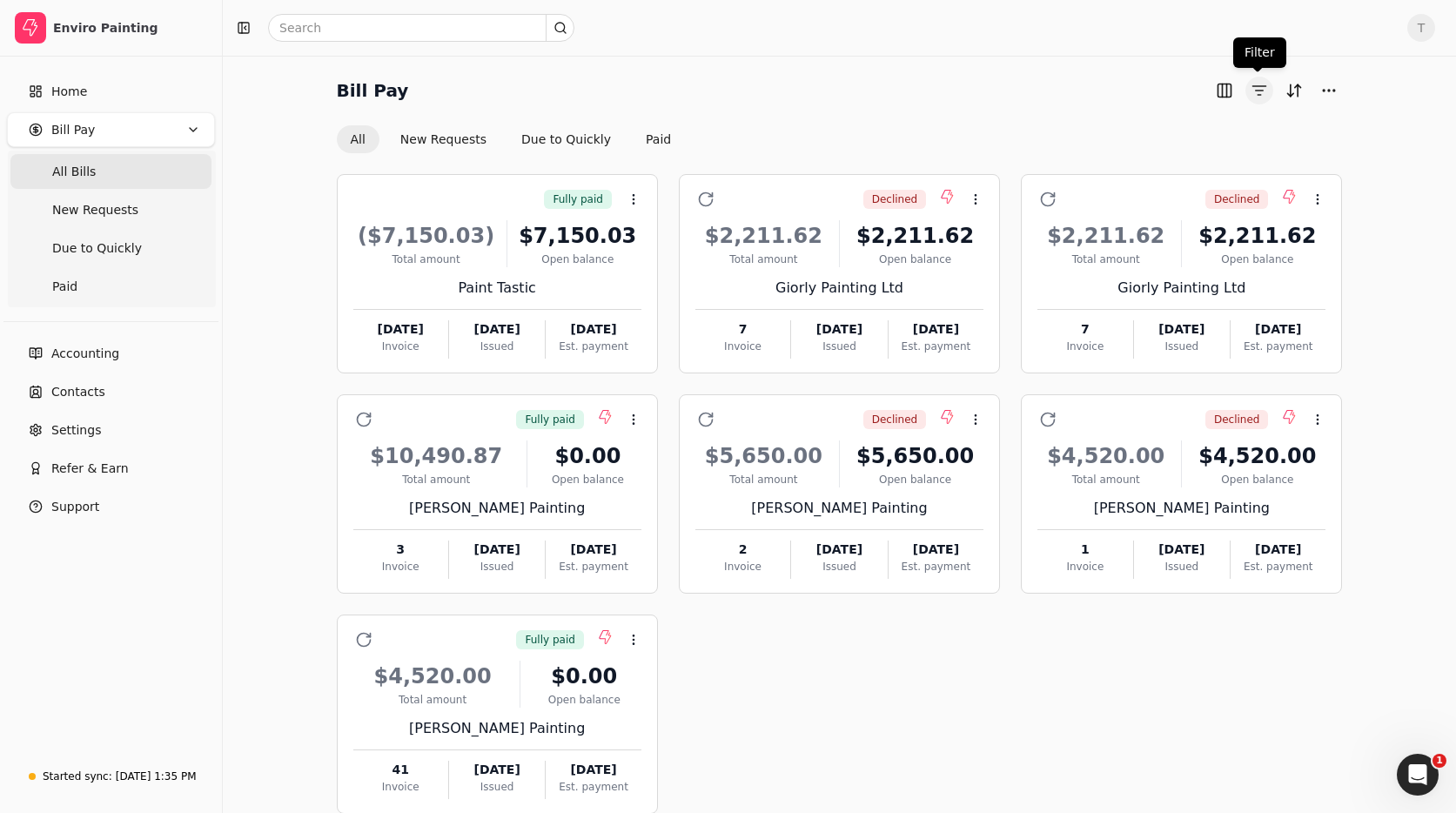
click at [1255, 92] on button "button" at bounding box center [1259, 91] width 28 height 28
click at [1294, 93] on button "Sort" at bounding box center [1294, 91] width 28 height 28
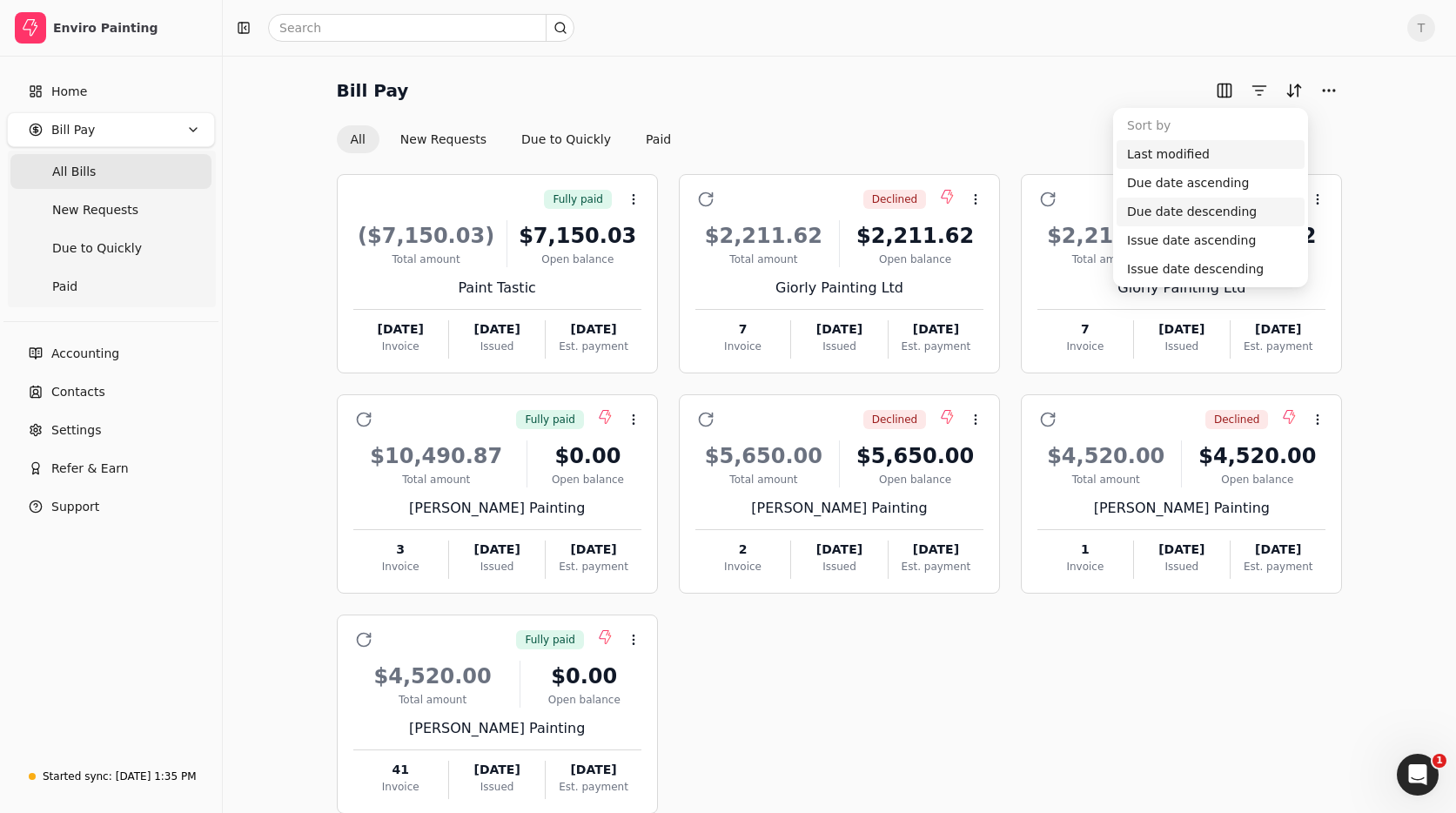
click at [1266, 150] on div "Last modified" at bounding box center [1209, 154] width 188 height 29
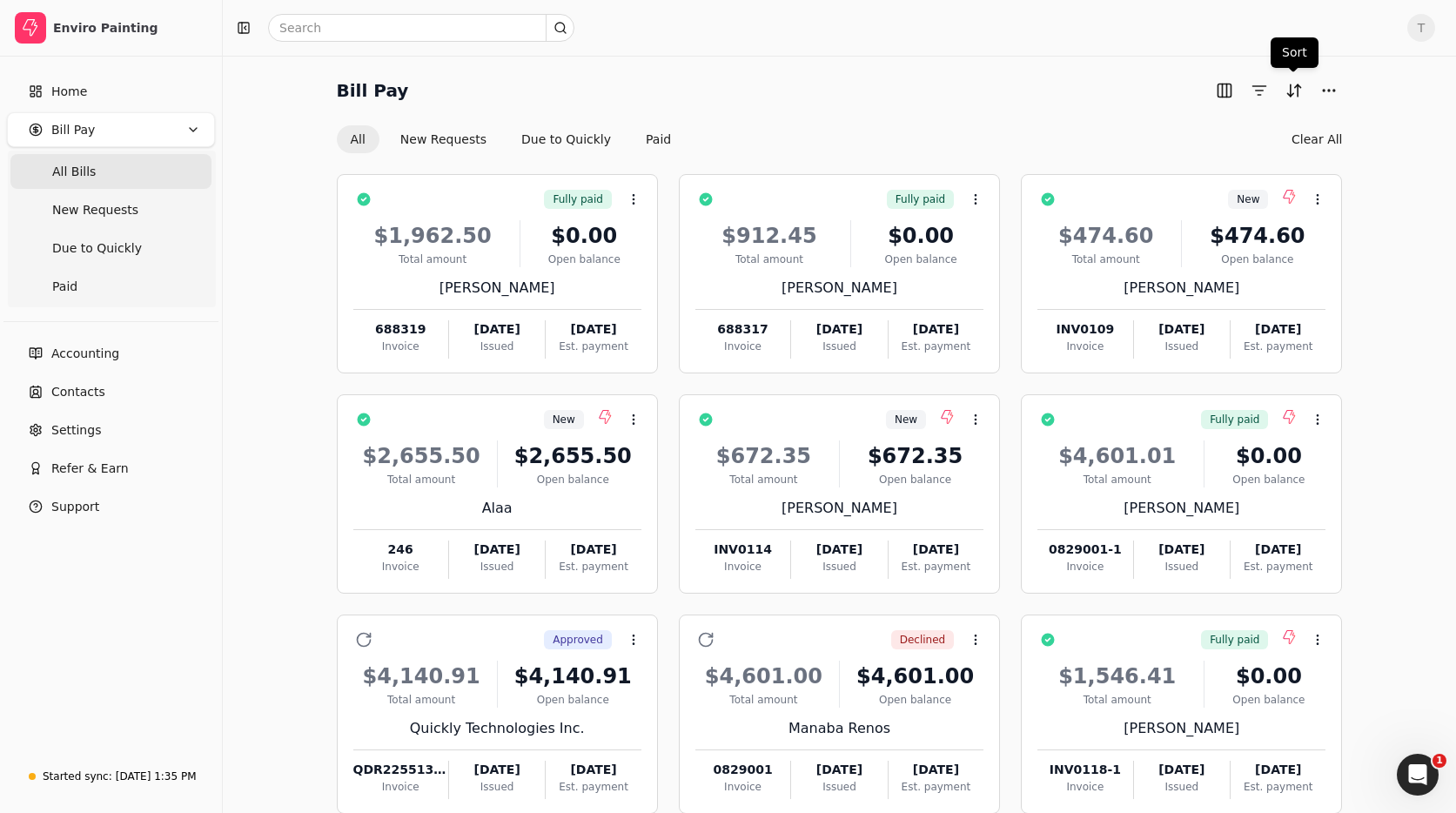
scroll to position [98, 0]
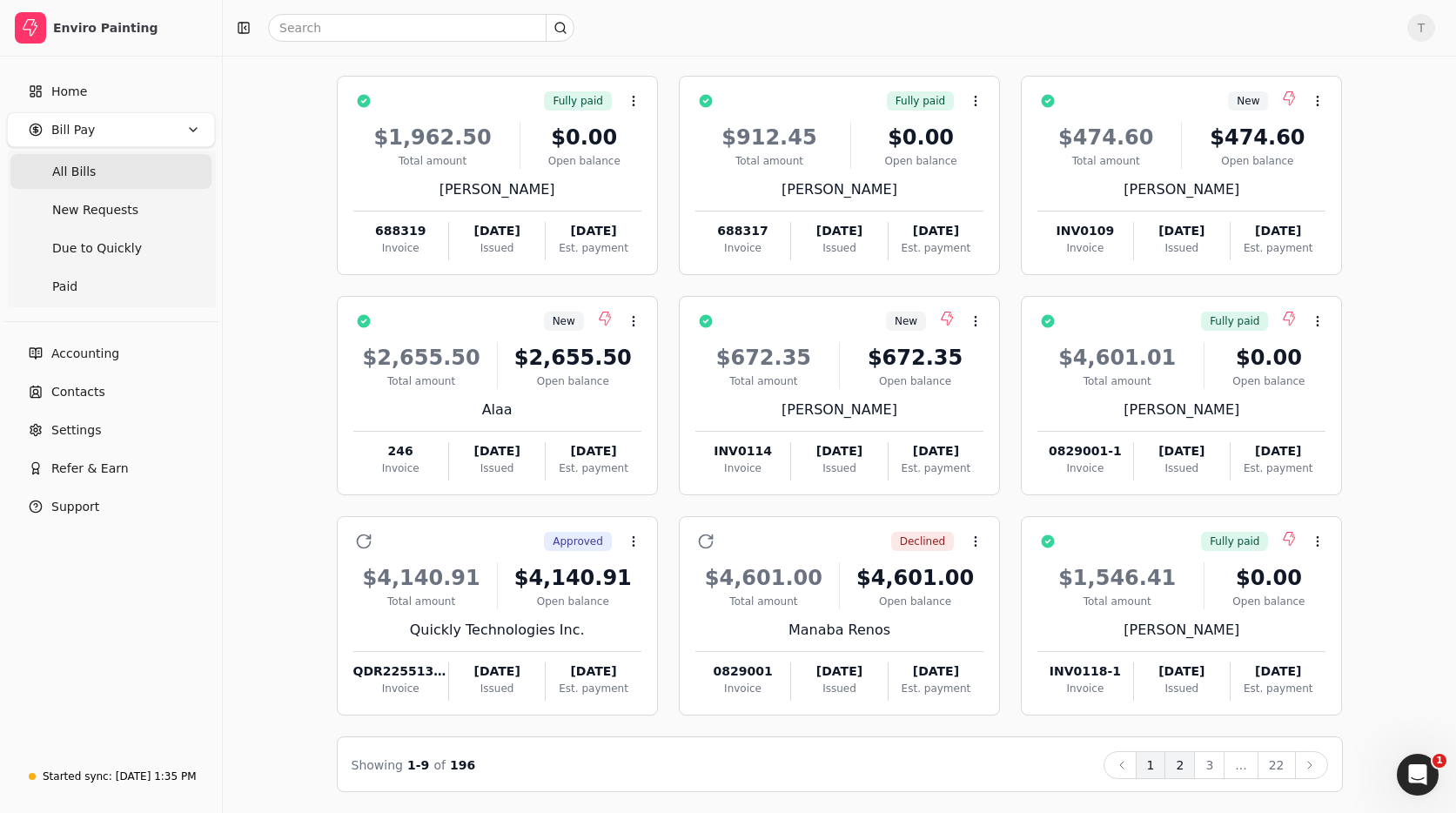
click at [1187, 768] on button "2" at bounding box center [1179, 765] width 31 height 28
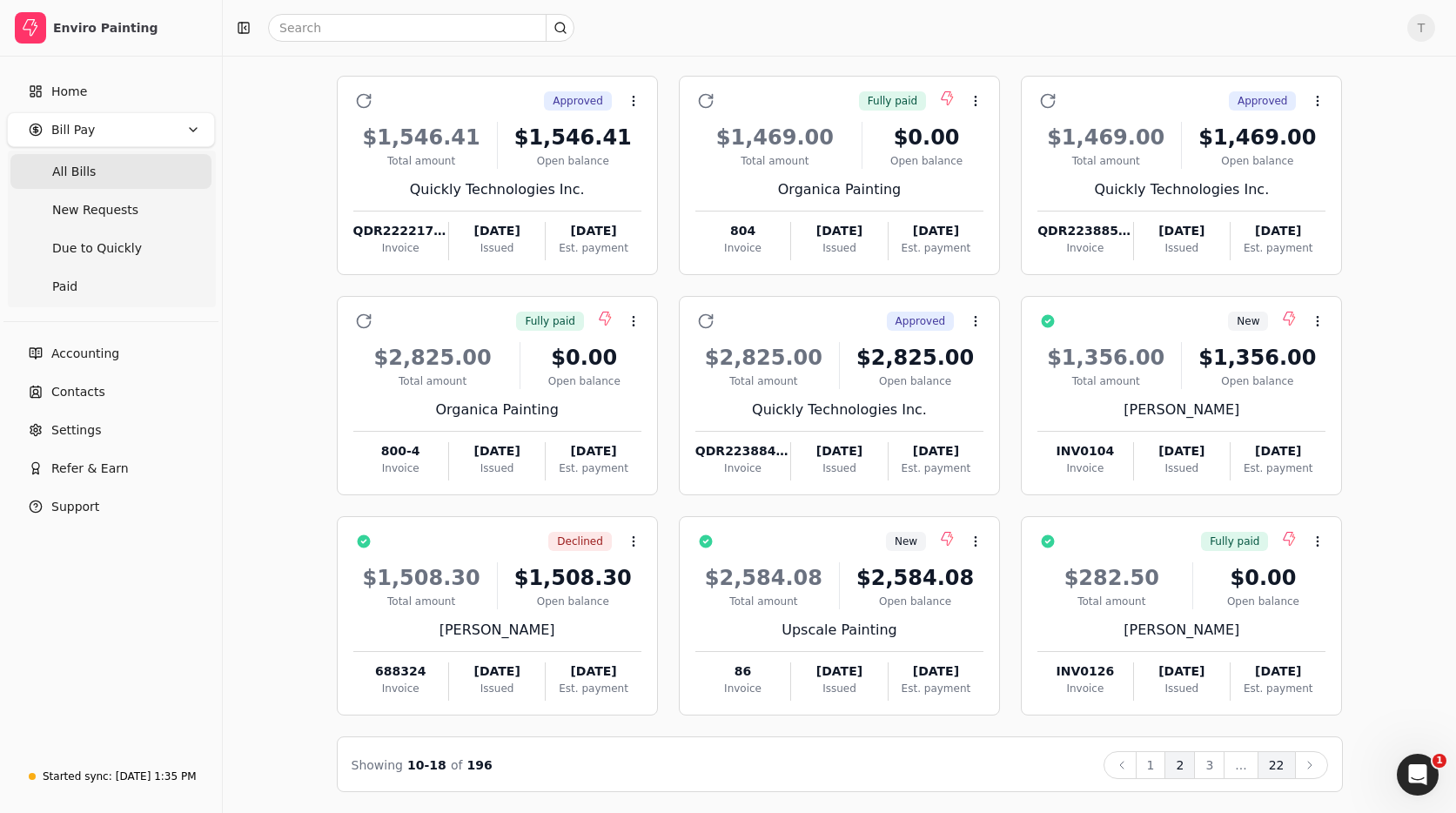
click at [1272, 769] on button "22" at bounding box center [1276, 765] width 38 height 28
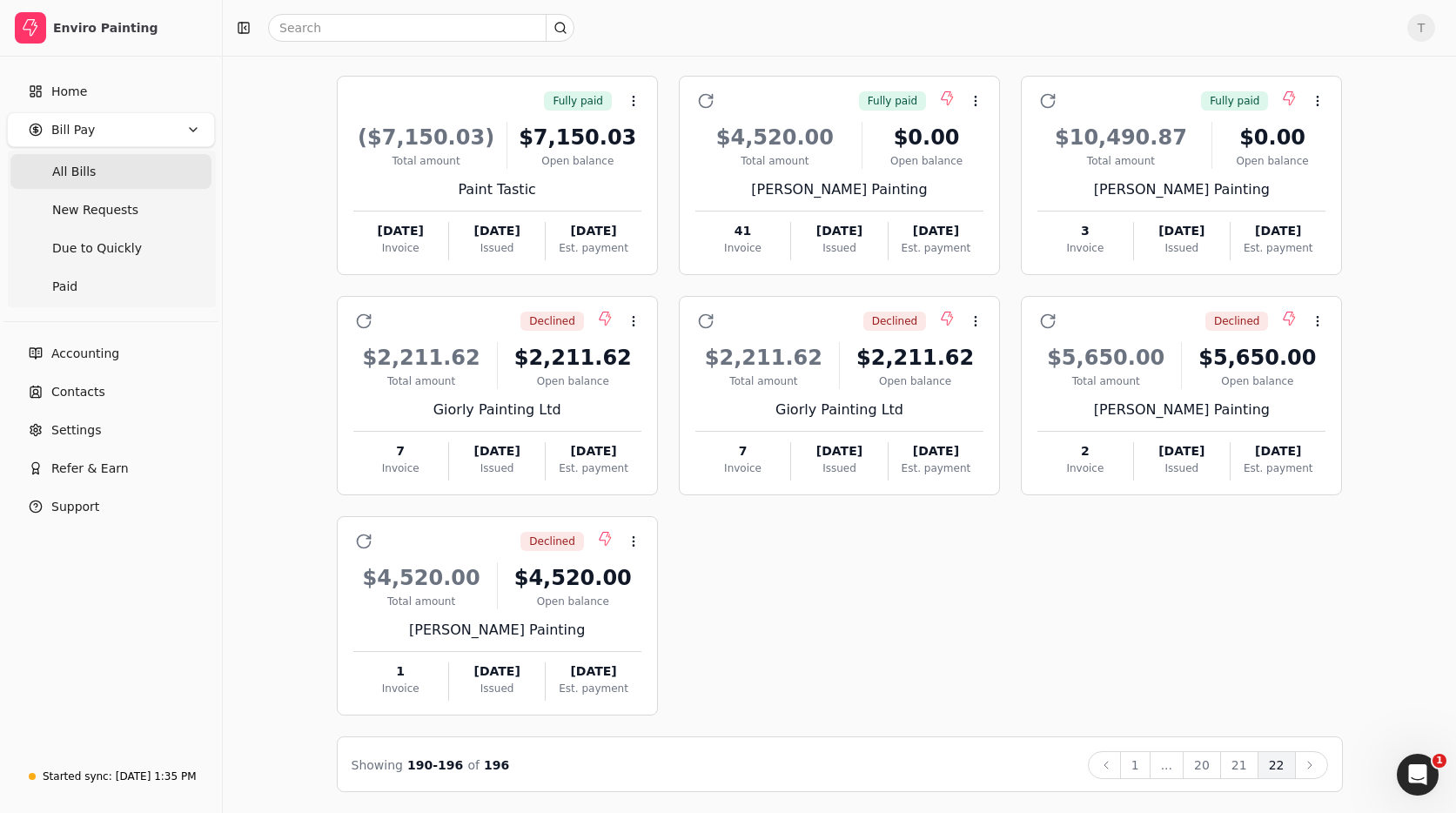
drag, startPoint x: 1146, startPoint y: 772, endPoint x: 1215, endPoint y: 738, distance: 76.9
click at [1146, 772] on button "1" at bounding box center [1134, 765] width 31 height 28
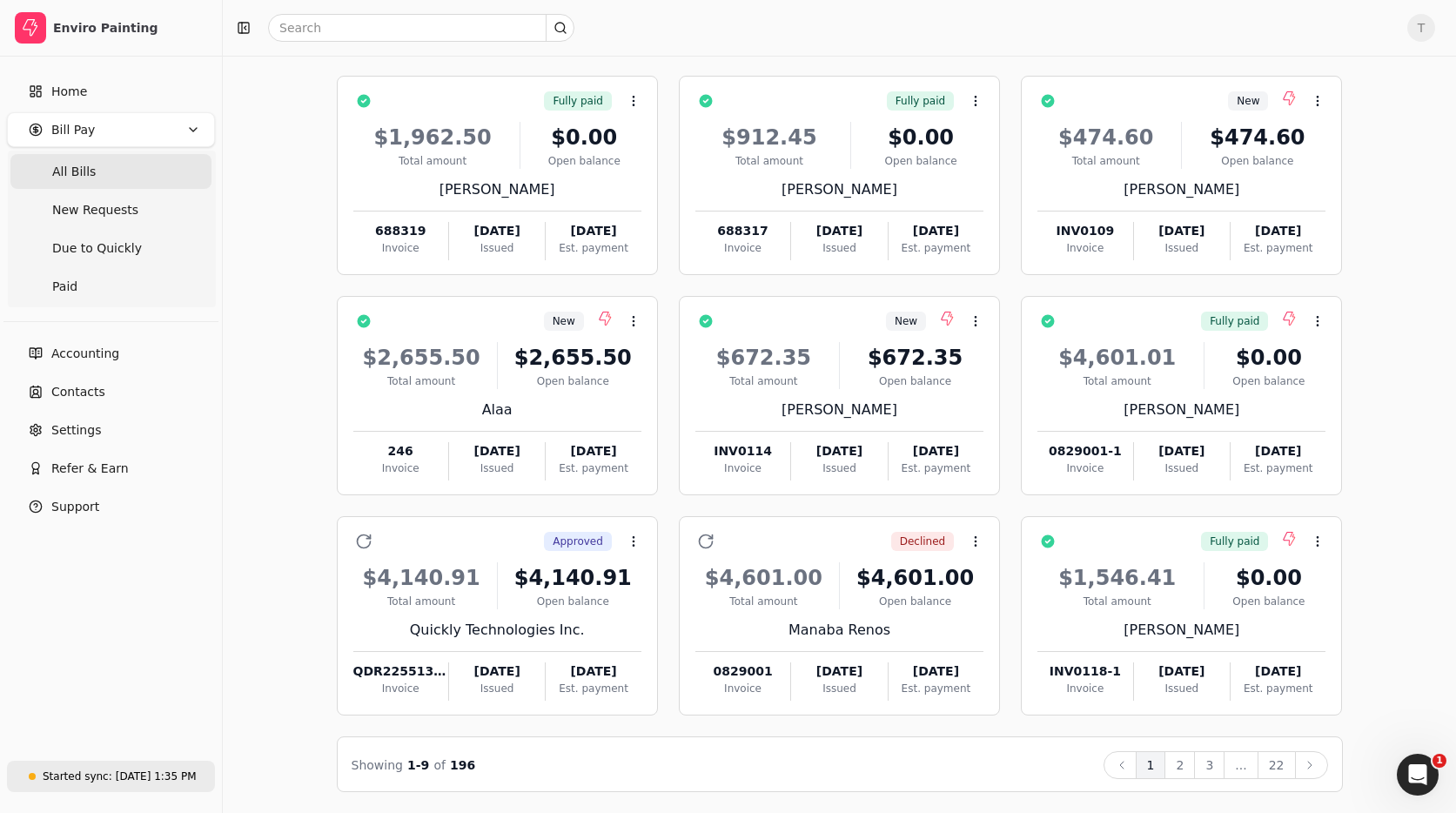
click at [77, 769] on div "Started sync:" at bounding box center [77, 776] width 70 height 16
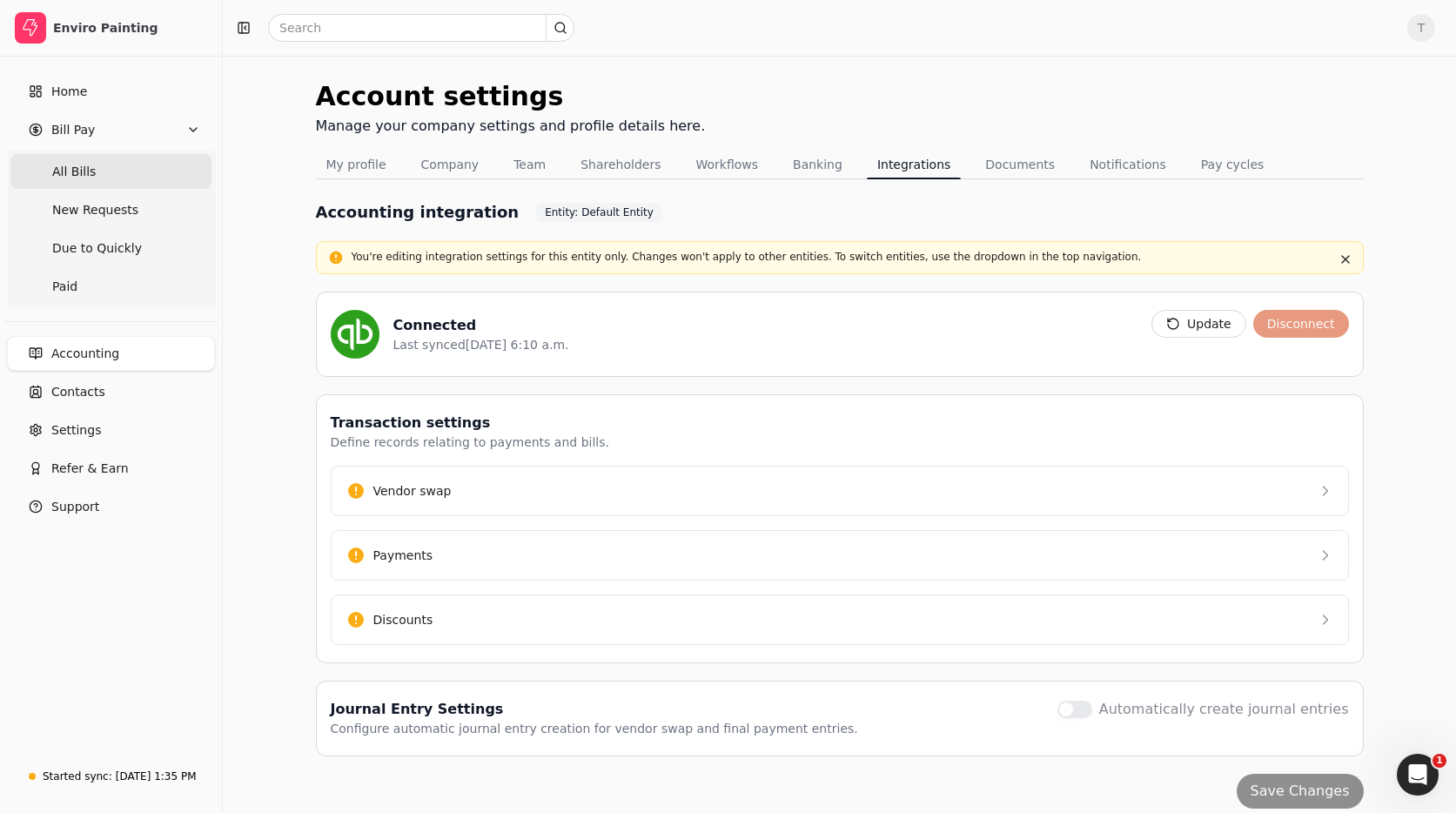
click at [118, 178] on Bills "All Bills" at bounding box center [110, 171] width 201 height 35
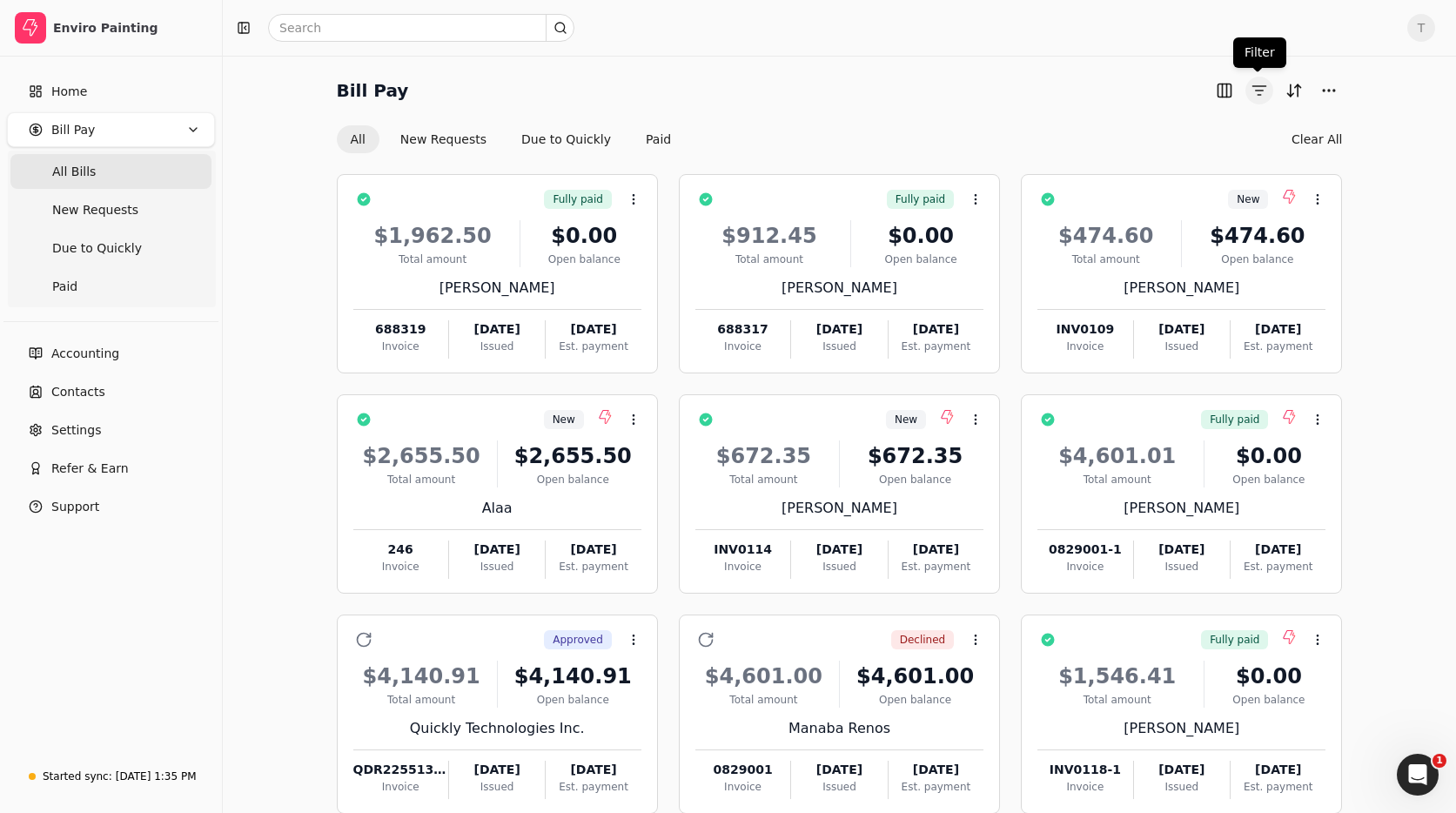
click at [1254, 83] on button "button" at bounding box center [1259, 91] width 28 height 28
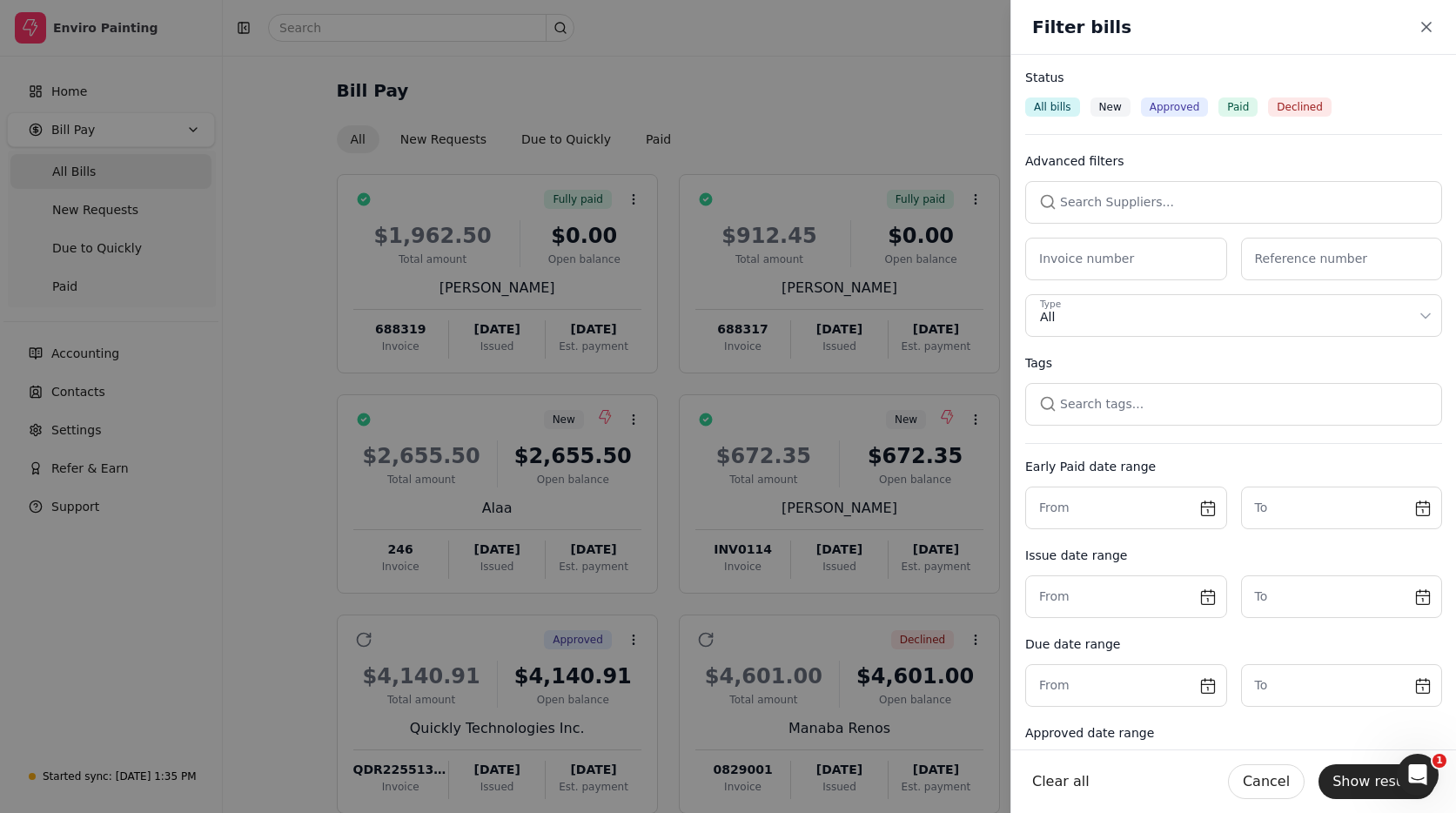
click at [1083, 104] on div "All bills New Approved Paid Declined" at bounding box center [1234, 107] width 417 height 19
click at [1094, 104] on div "New" at bounding box center [1109, 107] width 40 height 19
drag, startPoint x: 1356, startPoint y: 786, endPoint x: 954, endPoint y: 722, distance: 407.1
click at [1356, 786] on button "Show results" at bounding box center [1376, 781] width 117 height 35
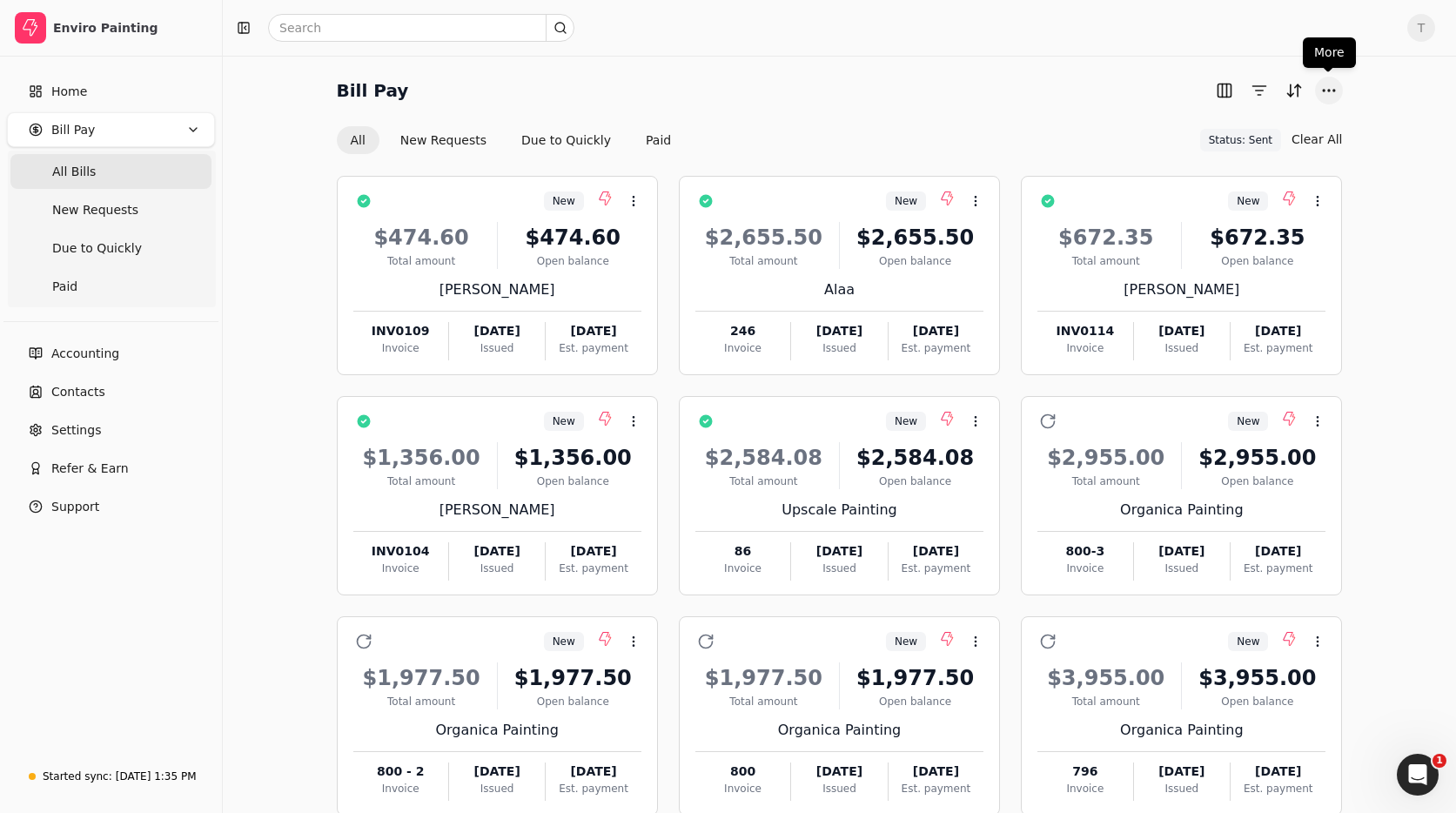
click at [1328, 93] on button "More" at bounding box center [1329, 91] width 28 height 28
drag, startPoint x: 1001, startPoint y: 82, endPoint x: 1014, endPoint y: 82, distance: 13.0
click at [1001, 82] on div "Bill Pay" at bounding box center [839, 91] width 1006 height 28
click at [1253, 140] on span "Status: Sent" at bounding box center [1240, 140] width 64 height 16
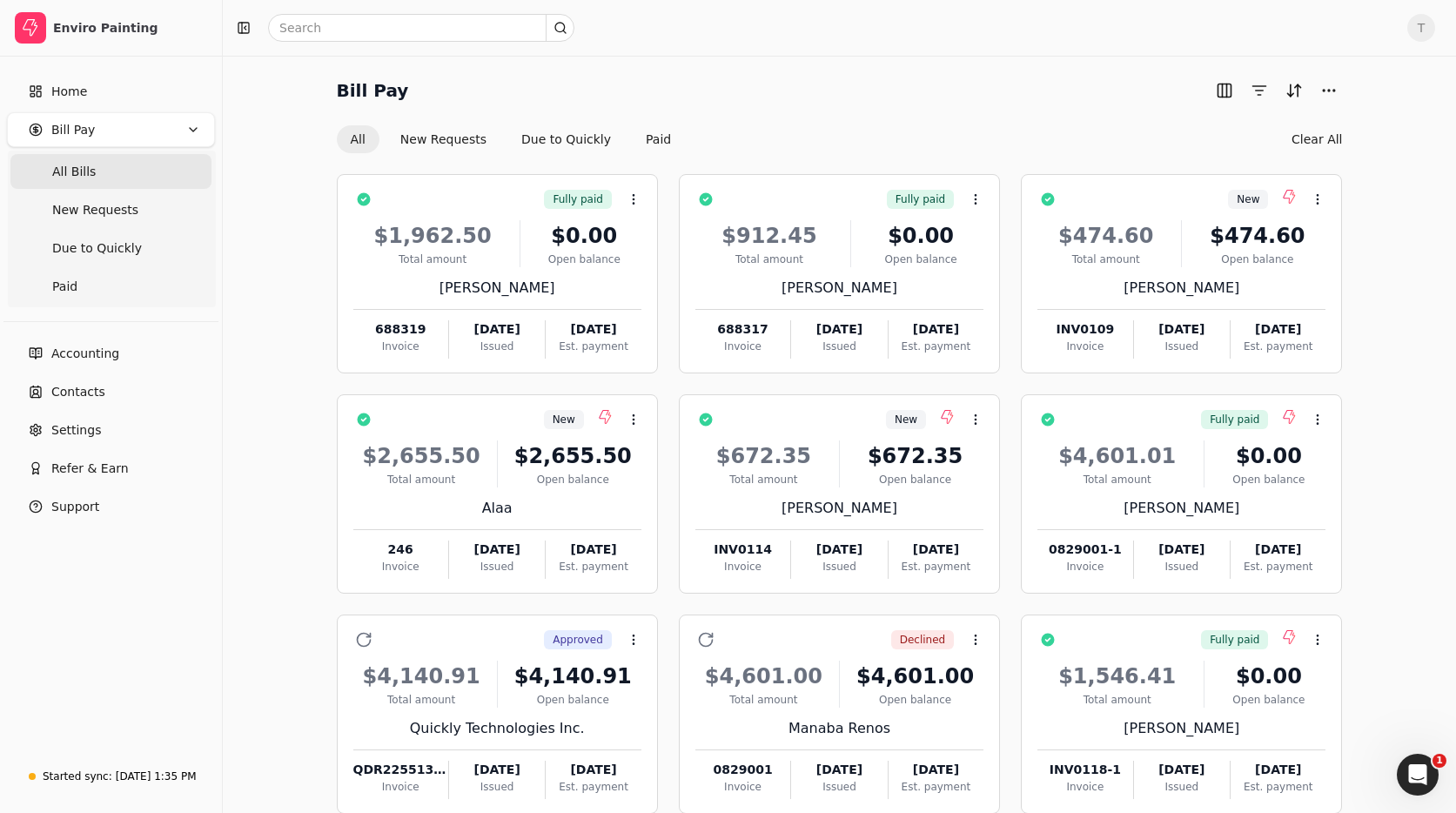
click at [131, 172] on Bills "All Bills" at bounding box center [110, 171] width 201 height 35
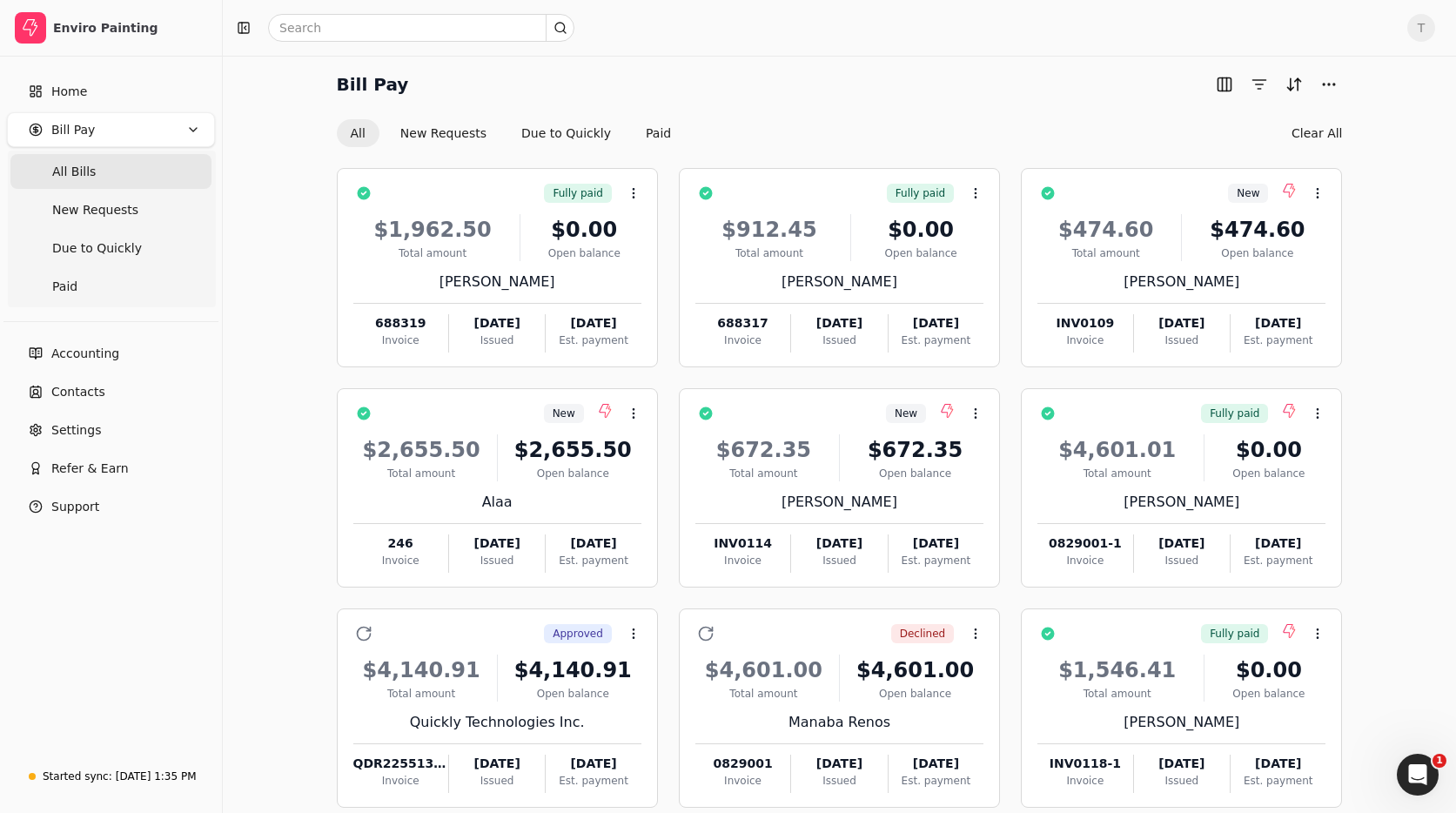
scroll to position [2, 0]
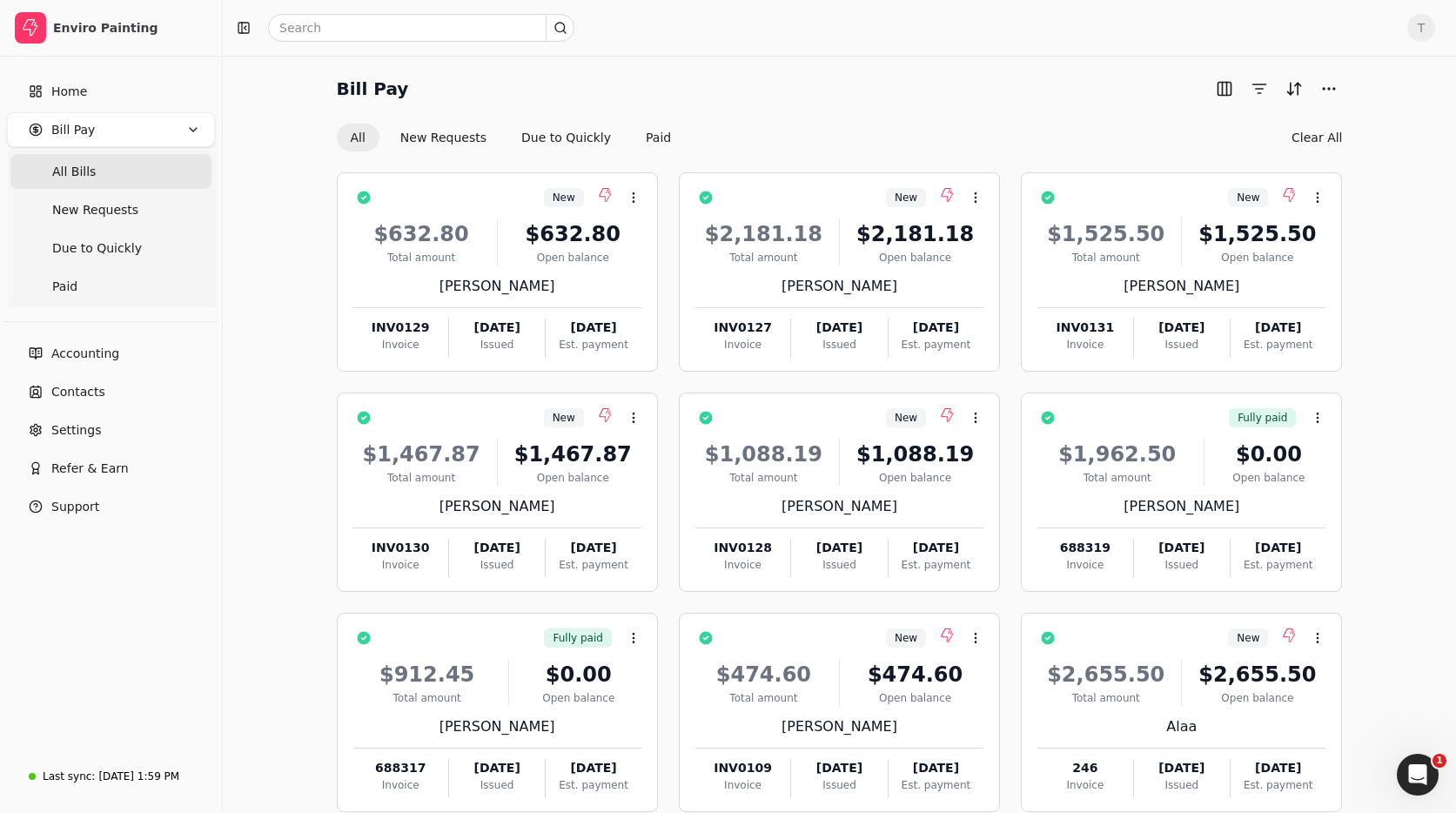
click at [121, 162] on Bills "All Bills" at bounding box center [110, 171] width 201 height 35
